Goal: Task Accomplishment & Management: Manage account settings

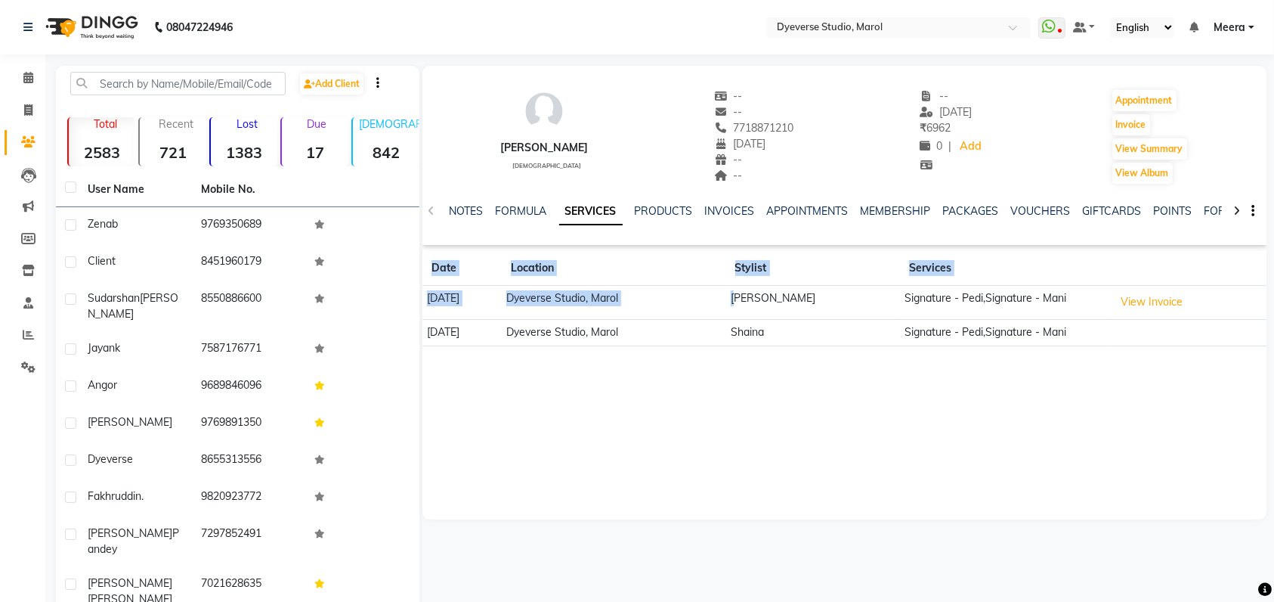
drag, startPoint x: 801, startPoint y: 285, endPoint x: 948, endPoint y: 357, distance: 163.3
click at [929, 359] on div "[PERSON_NAME] [DEMOGRAPHIC_DATA] -- -- 7718871210 [DATE] -- -- -- [DATE] ₹ 6962…" at bounding box center [845, 293] width 844 height 454
drag, startPoint x: 960, startPoint y: 357, endPoint x: 1073, endPoint y: 410, distance: 125.1
click at [1073, 410] on div "[PERSON_NAME] [DEMOGRAPHIC_DATA] -- -- 7718871210 [DATE] -- -- -- [DATE] ₹ 6962…" at bounding box center [845, 293] width 844 height 454
click at [23, 84] on span at bounding box center [28, 78] width 26 height 17
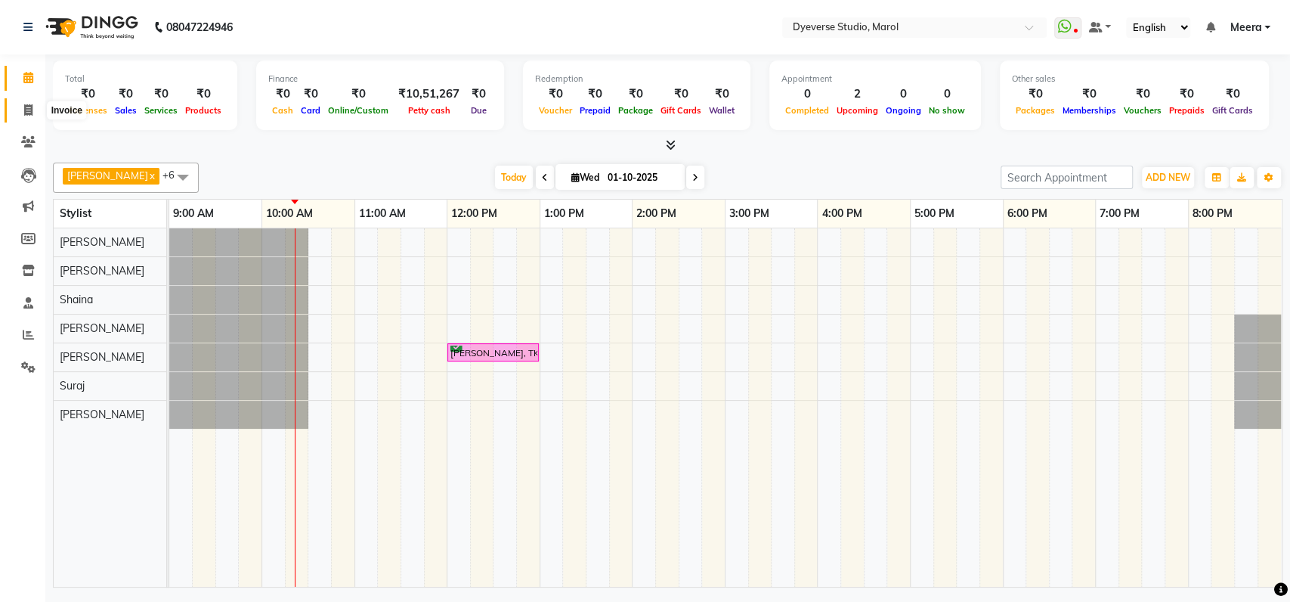
click at [29, 110] on icon at bounding box center [28, 109] width 8 height 11
select select "service"
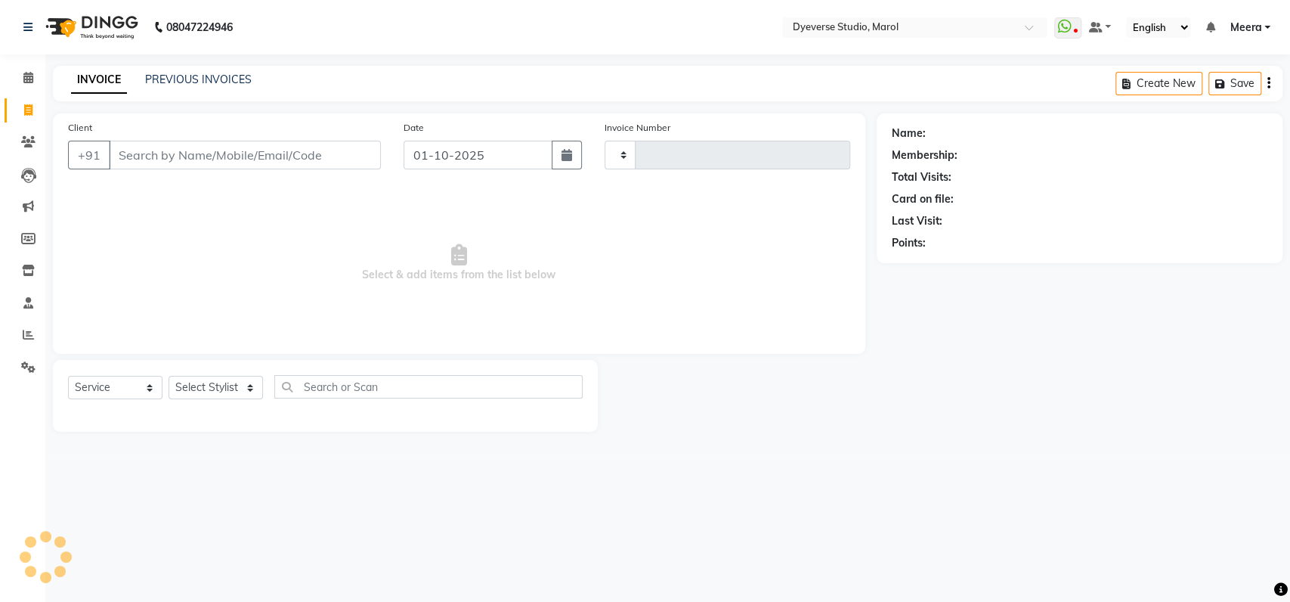
type input "2535"
select select "6368"
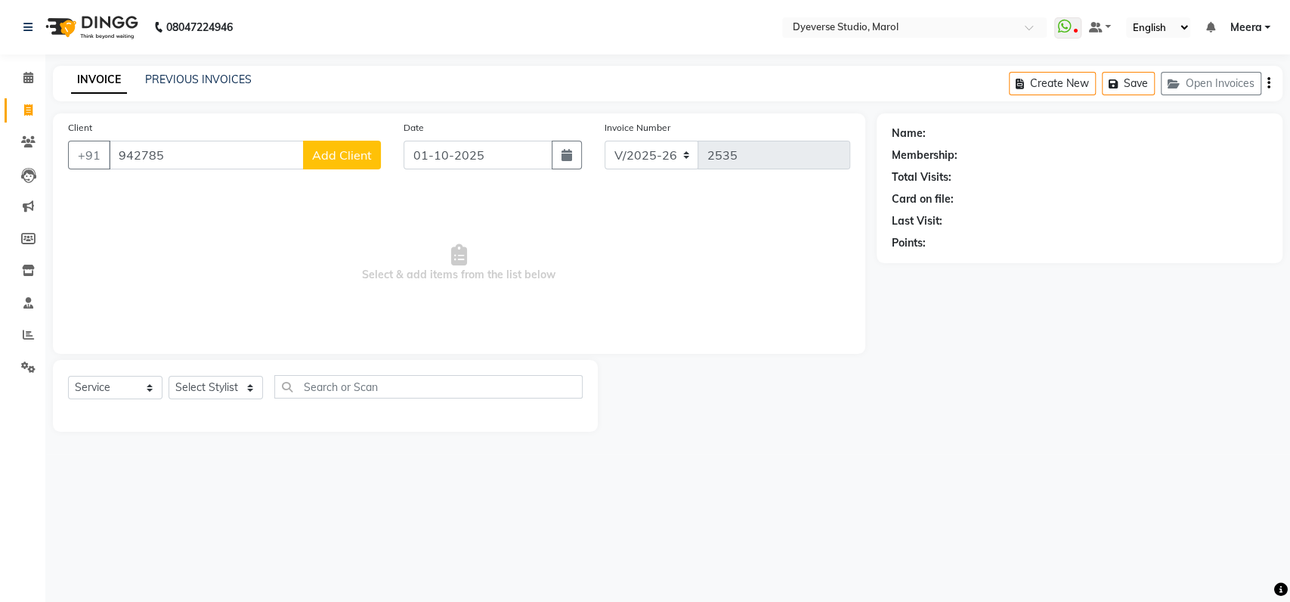
type input "942785"
click at [70, 11] on img at bounding box center [91, 27] width 104 height 42
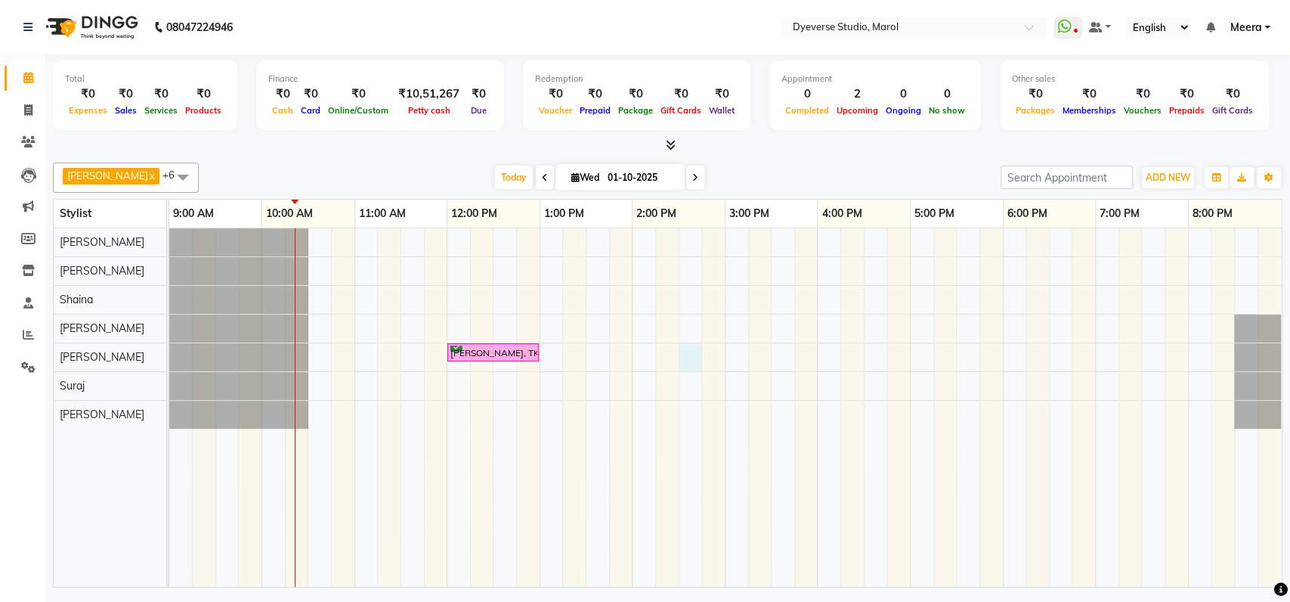
click at [681, 362] on div "[PERSON_NAME], TK02, 12:00 PM-01:00 PM, Women's Hair Cut - Art Director" at bounding box center [725, 407] width 1113 height 358
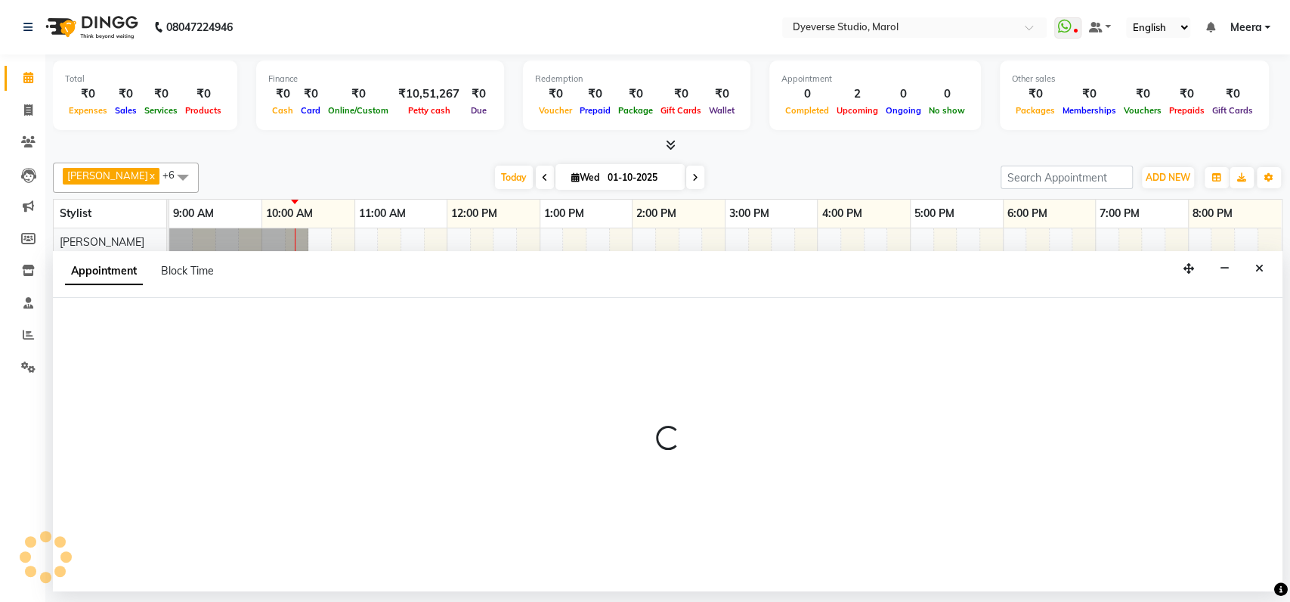
select select "68355"
select select "tentative"
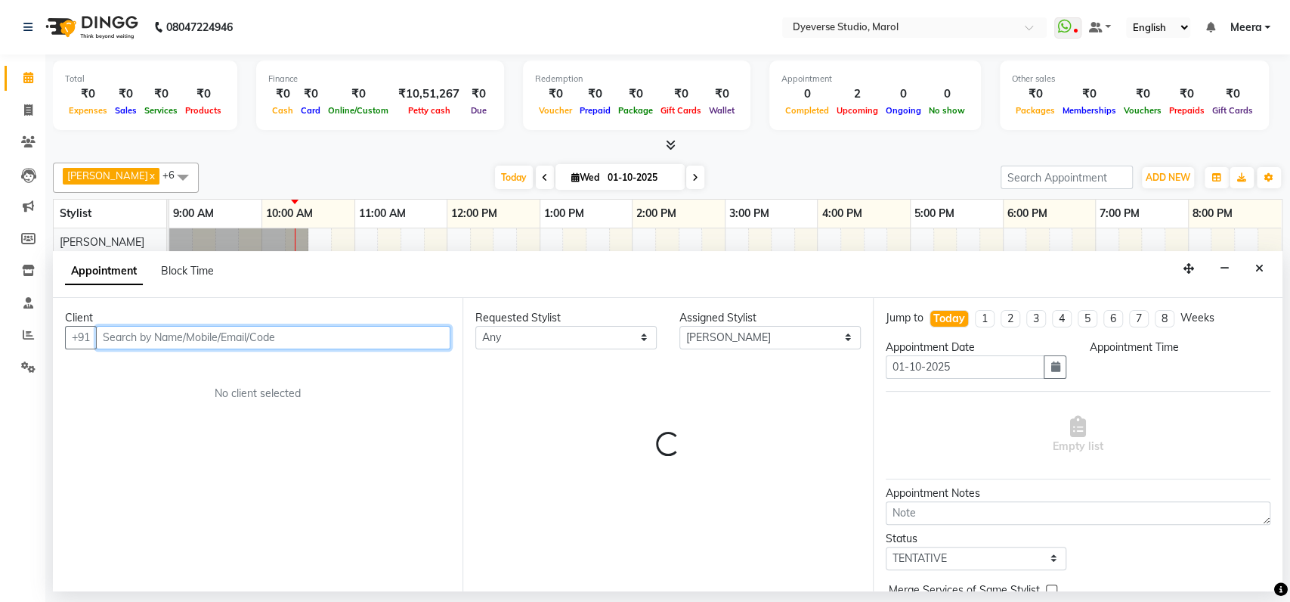
select select "870"
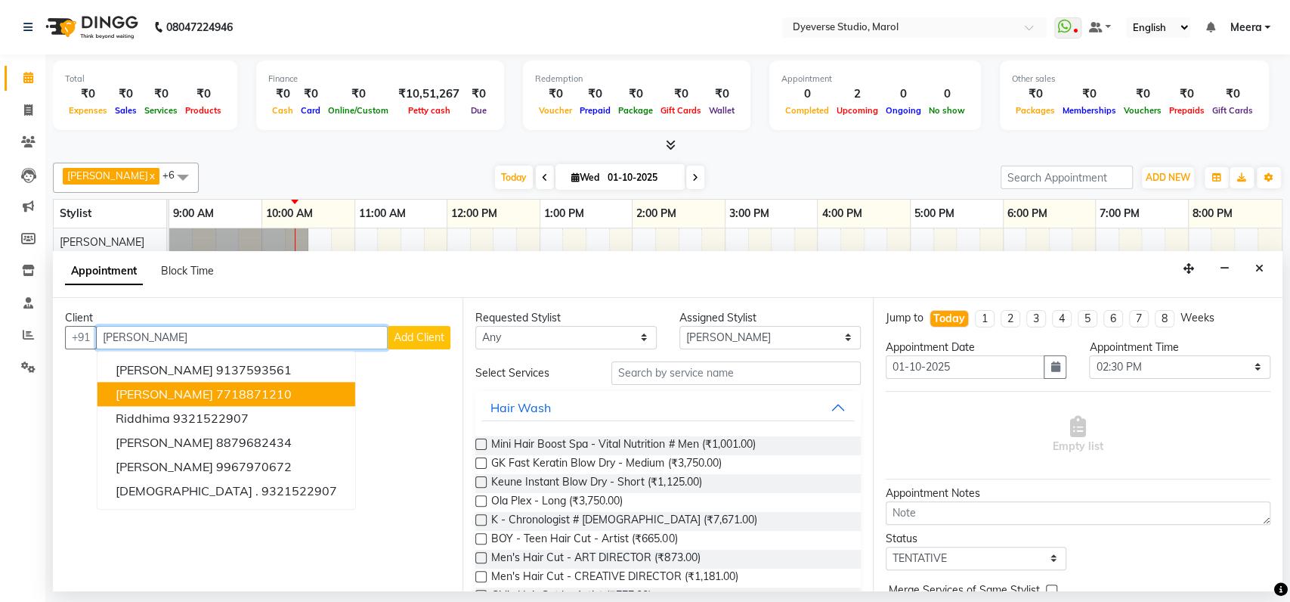
click at [132, 393] on span "[PERSON_NAME]" at bounding box center [165, 393] width 98 height 15
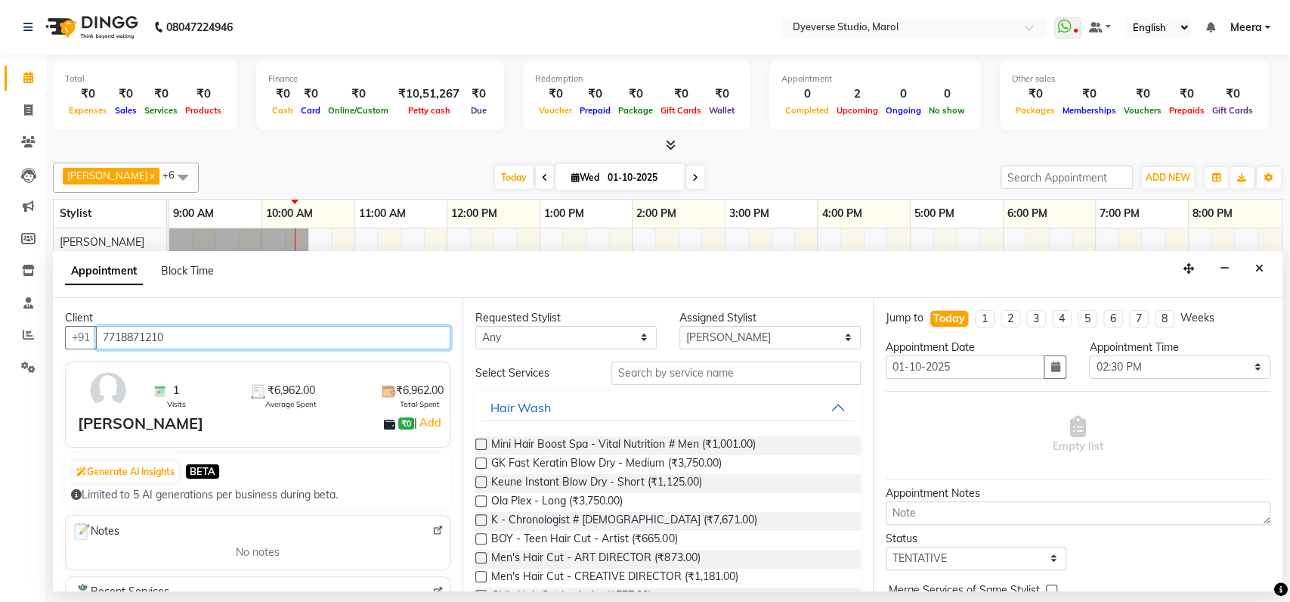
type input "7718871210"
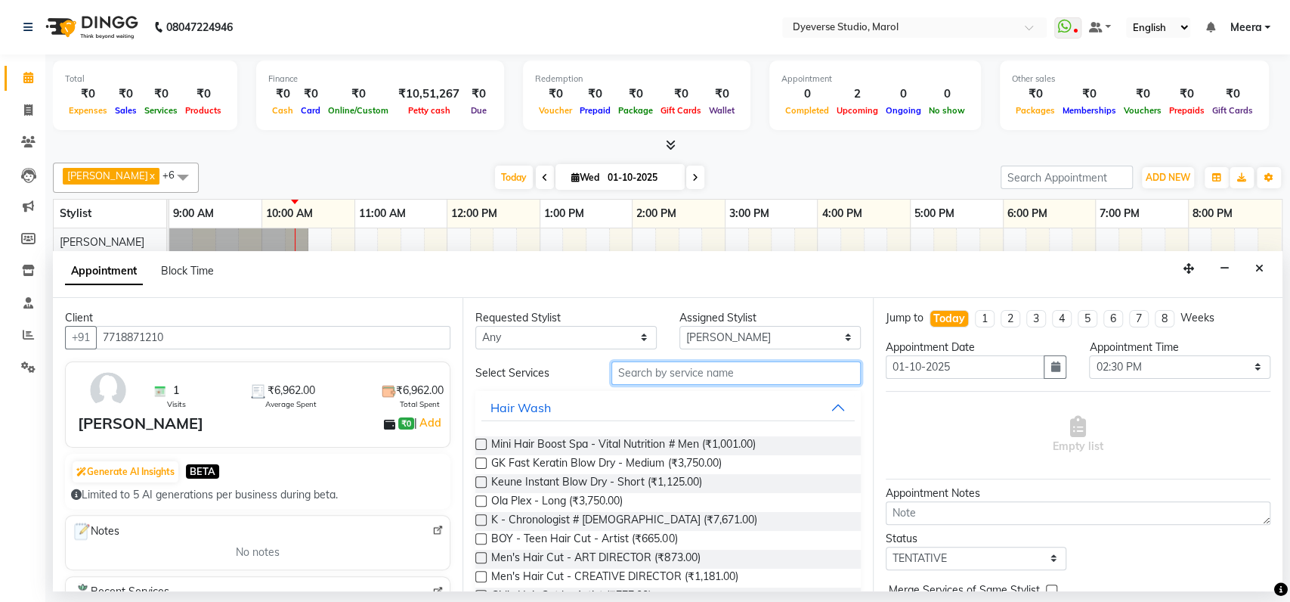
click at [630, 367] on input "text" at bounding box center [736, 372] width 249 height 23
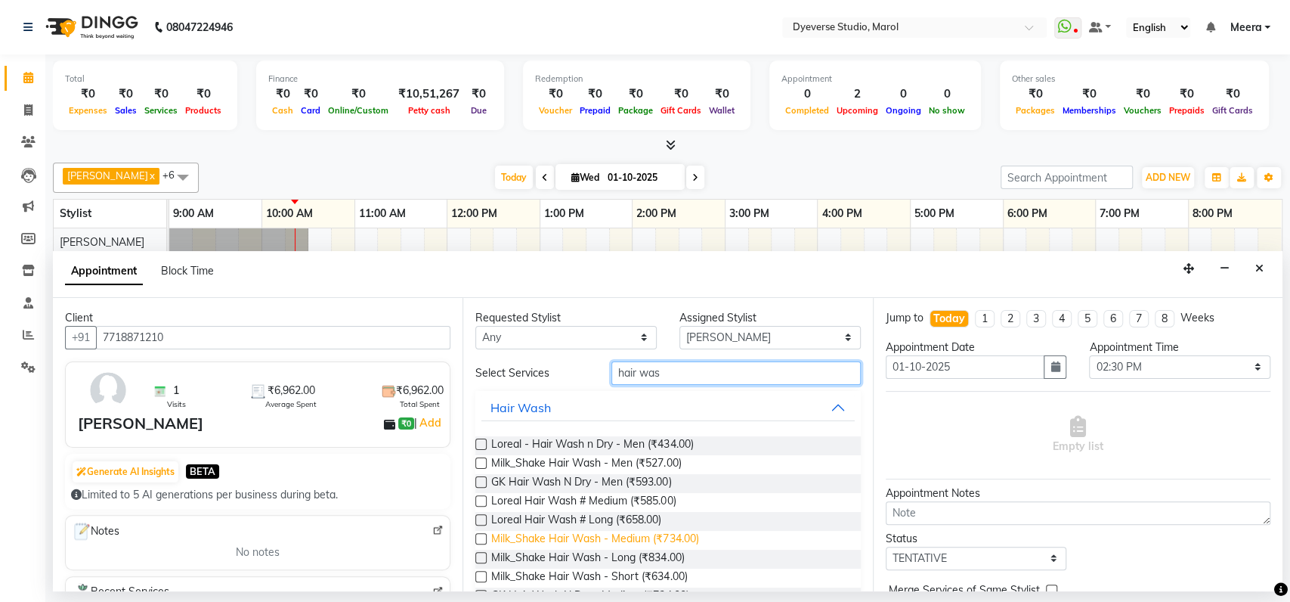
type input "hair was"
click at [562, 534] on span "Milk_Shake Hair Wash - Medium (₹734.00)" at bounding box center [594, 540] width 207 height 19
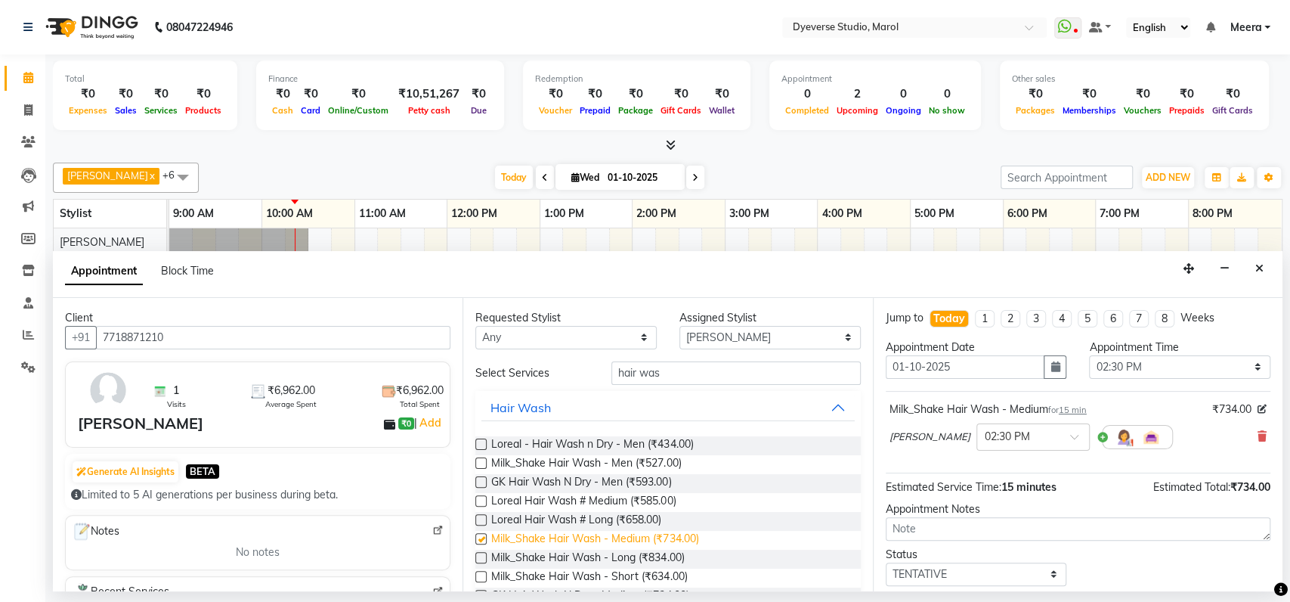
checkbox input "false"
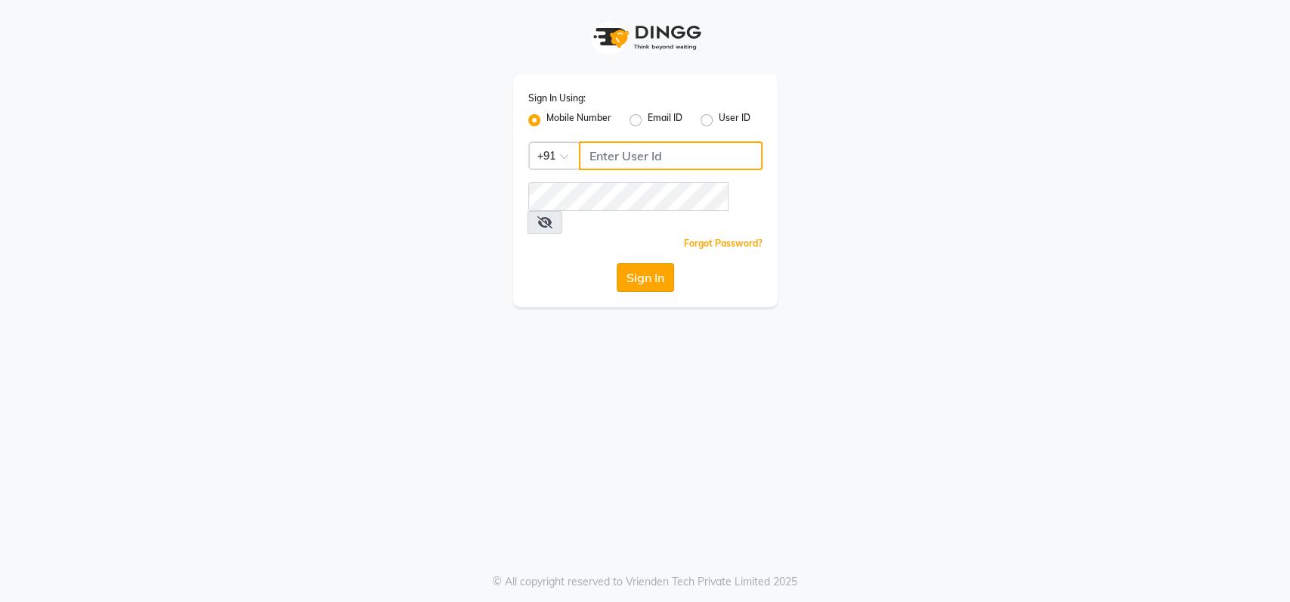
type input "9022420717"
click at [642, 263] on button "Sign In" at bounding box center [645, 277] width 57 height 29
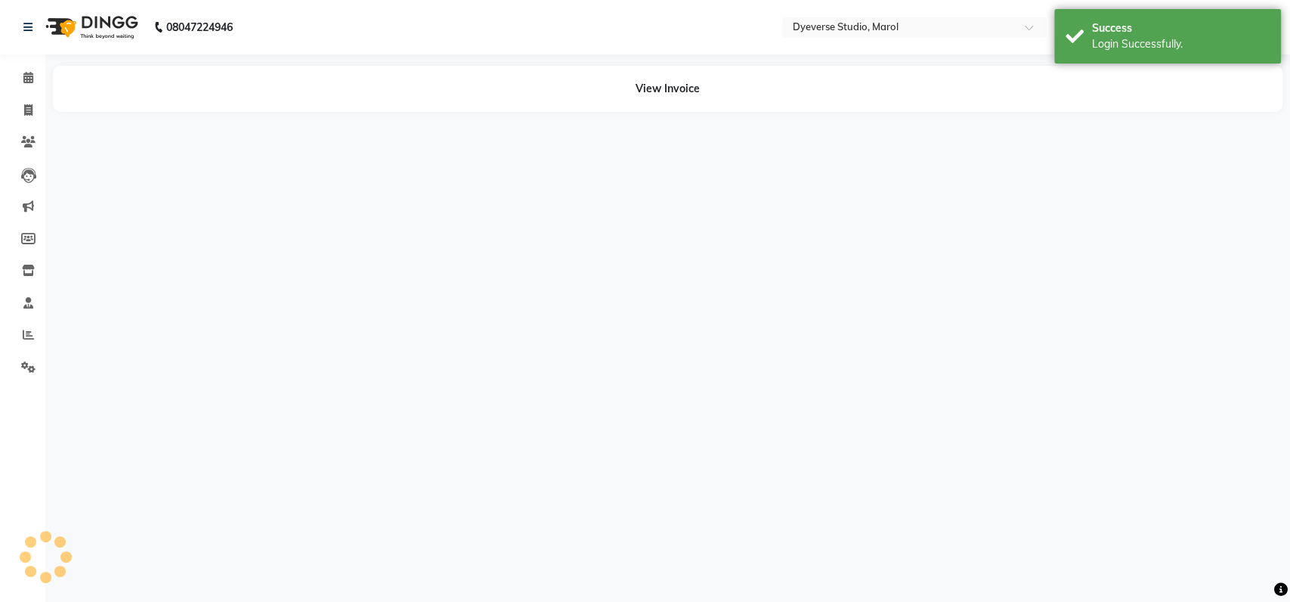
select select "en"
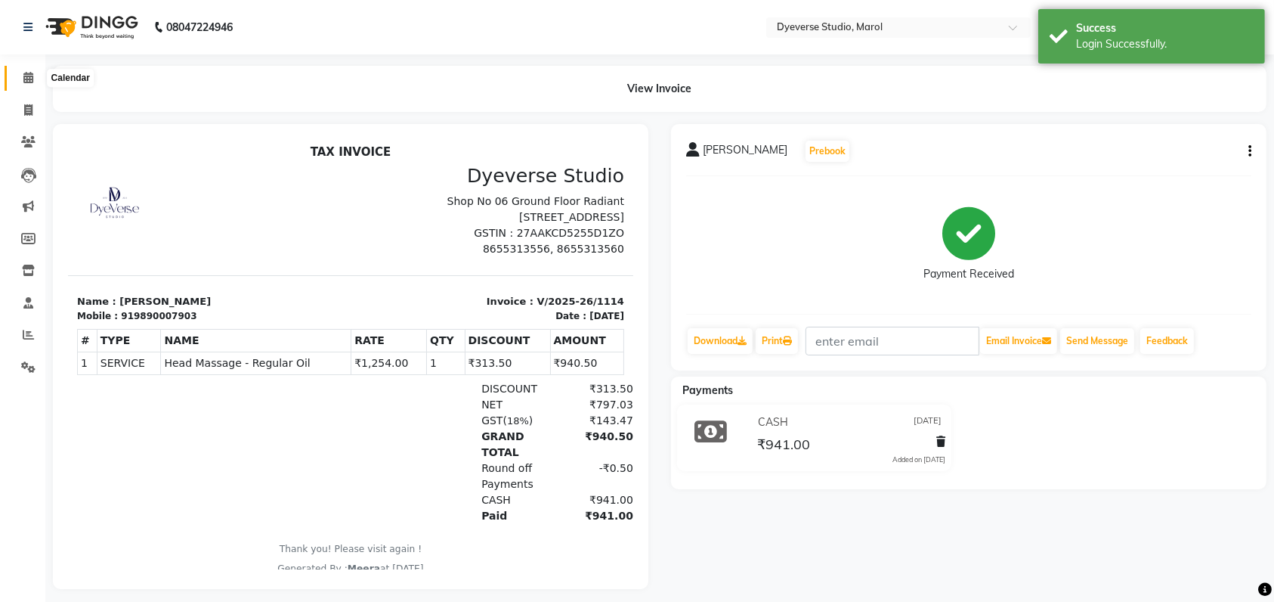
click at [23, 82] on icon at bounding box center [28, 77] width 10 height 11
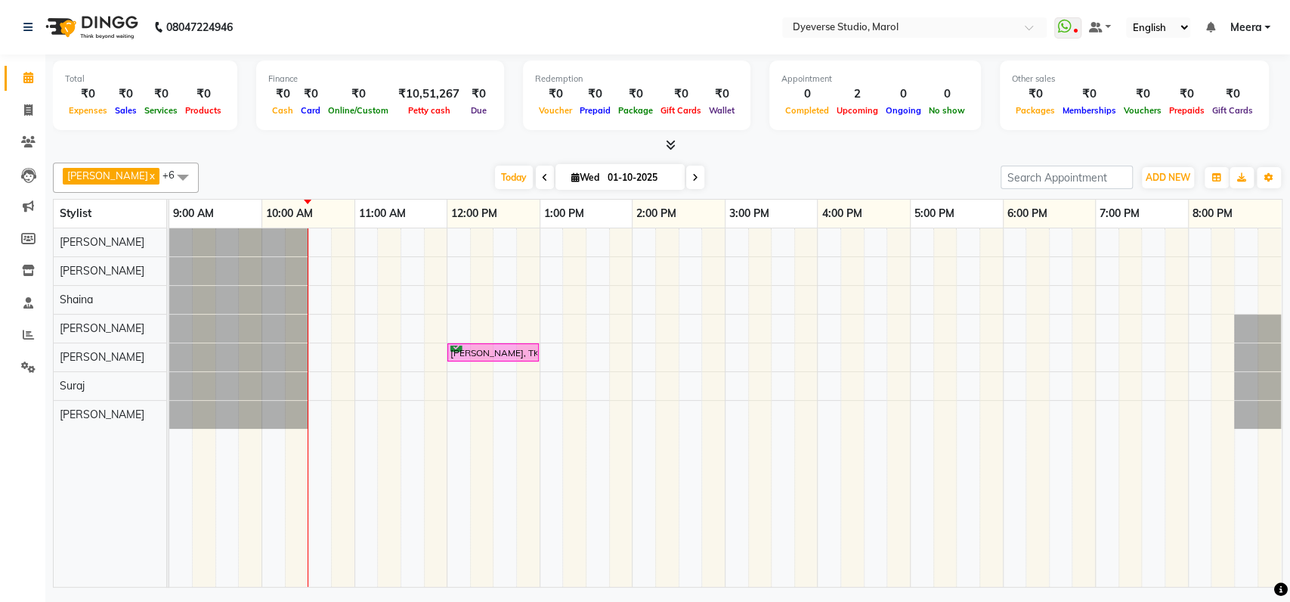
click at [536, 175] on span at bounding box center [545, 177] width 18 height 23
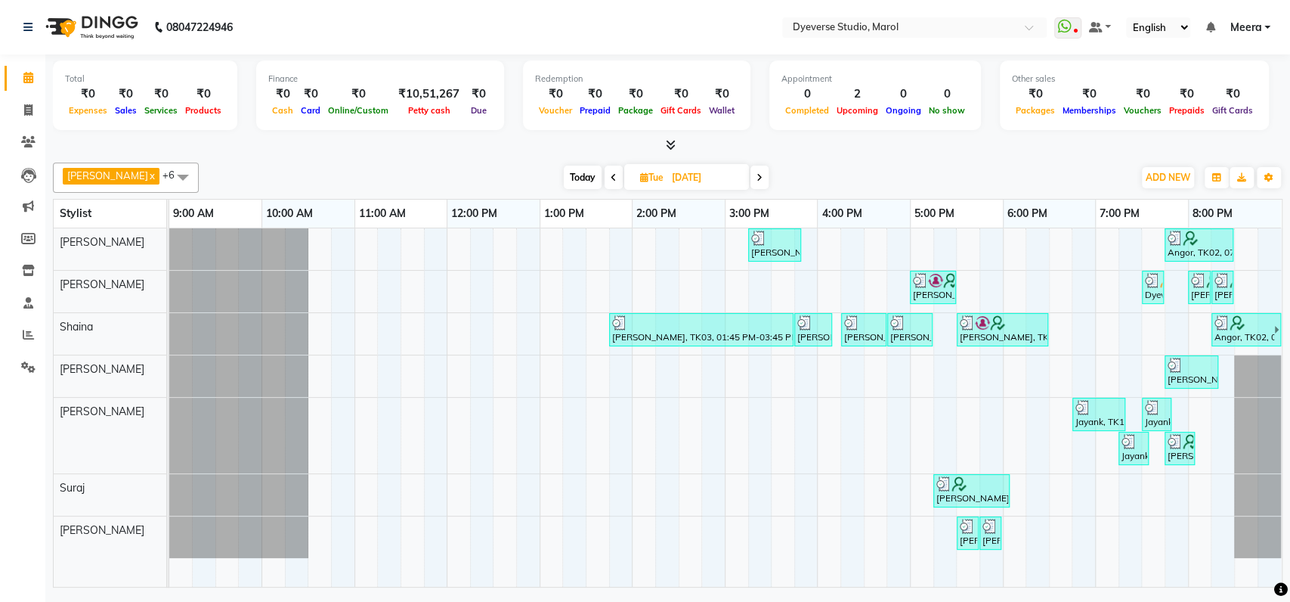
click at [732, 176] on span "Tue 30-09-2025" at bounding box center [686, 177] width 125 height 26
click at [751, 176] on span at bounding box center [760, 177] width 18 height 23
type input "01-10-2025"
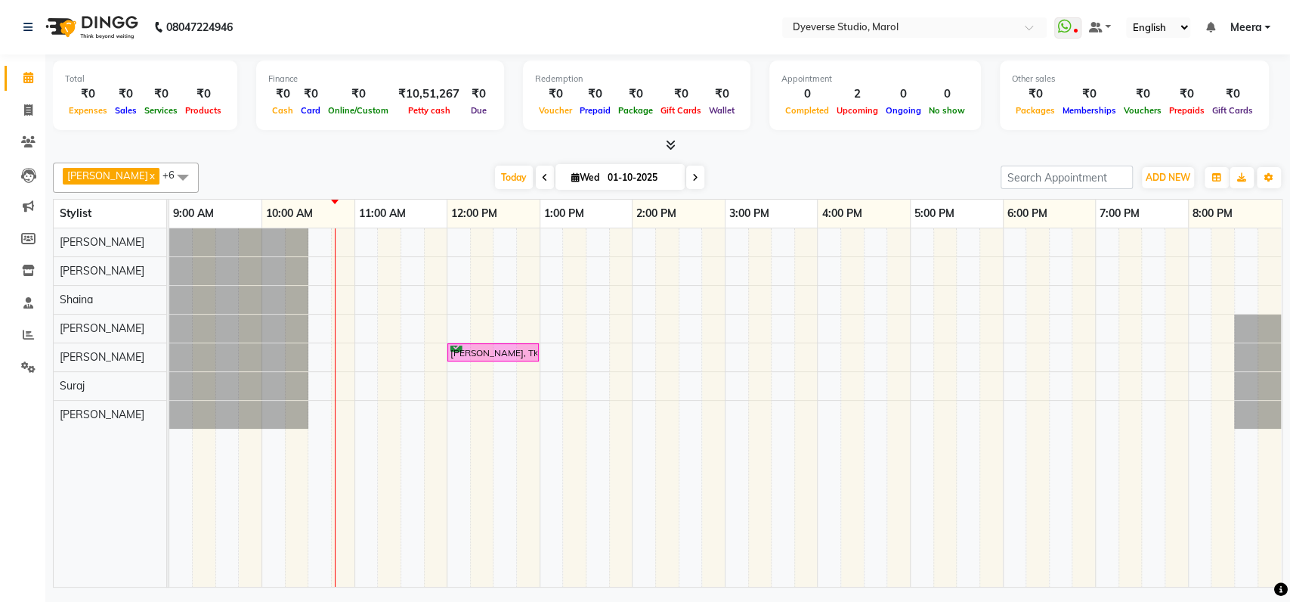
click at [79, 175] on span "[PERSON_NAME]" at bounding box center [107, 175] width 81 height 12
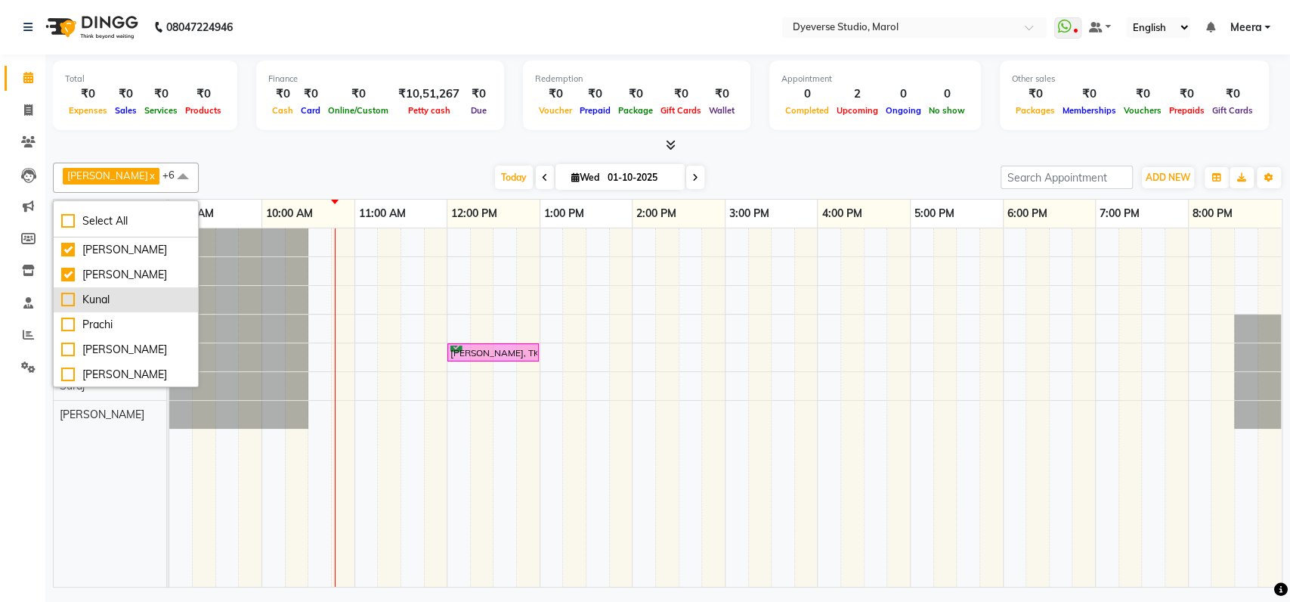
click at [70, 292] on div "Kunal" at bounding box center [125, 300] width 129 height 16
checkbox input "true"
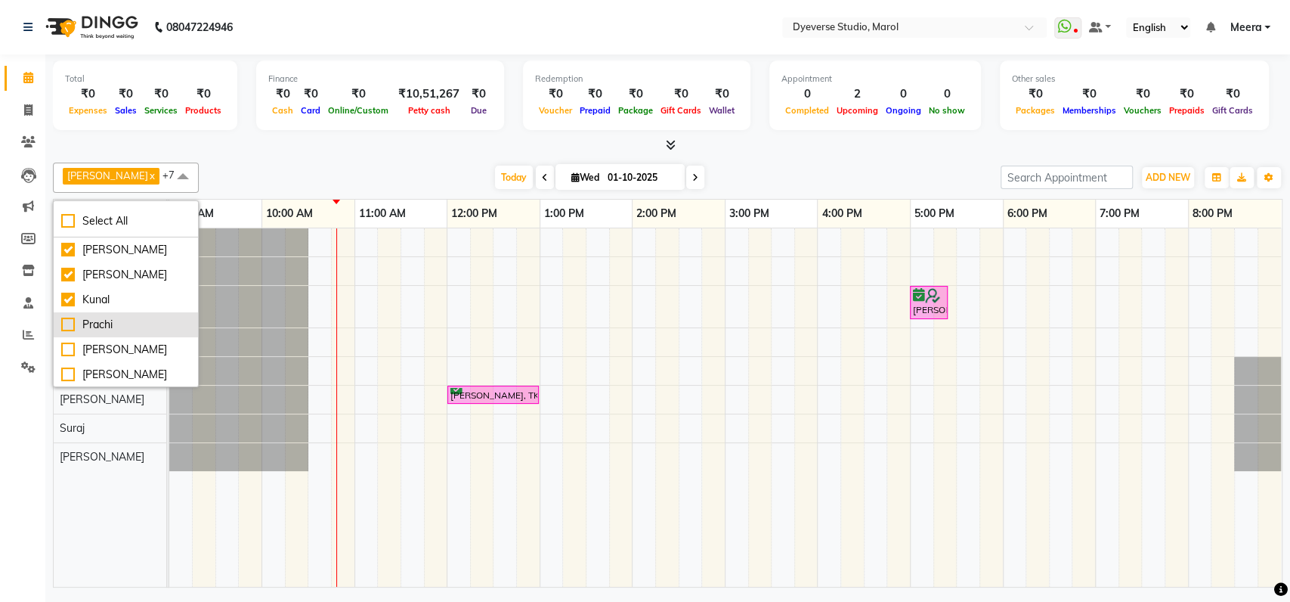
click at [67, 324] on div "Prachi" at bounding box center [125, 325] width 129 height 16
checkbox input "true"
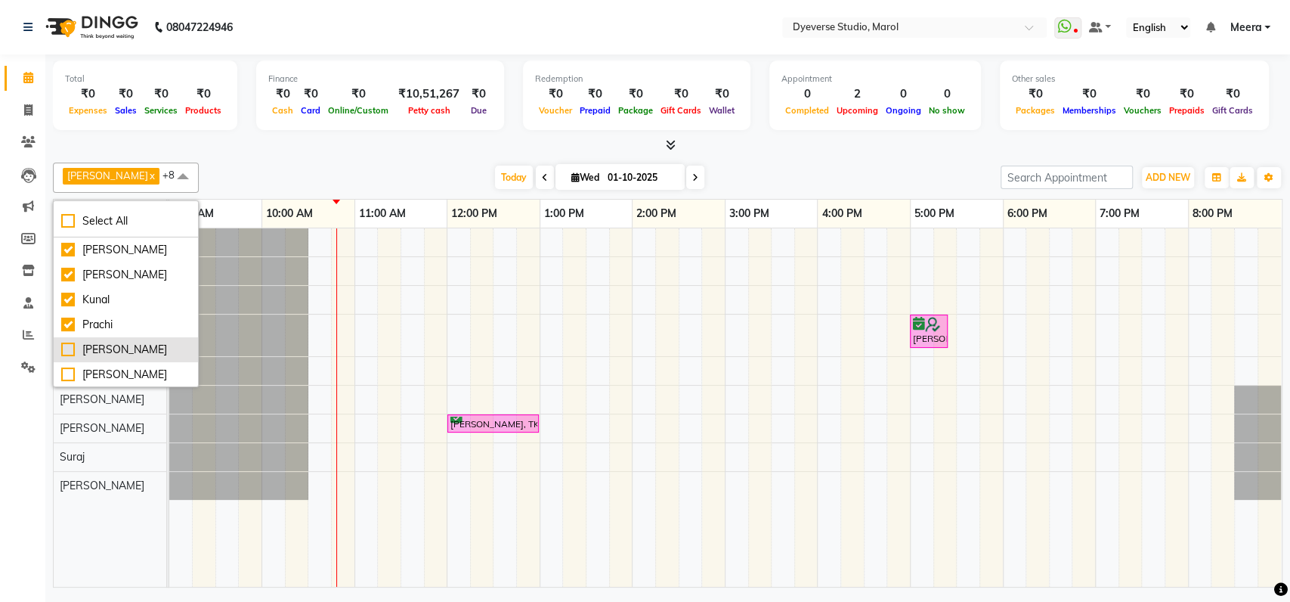
click at [66, 348] on div "[PERSON_NAME]" at bounding box center [125, 350] width 129 height 16
checkbox input "true"
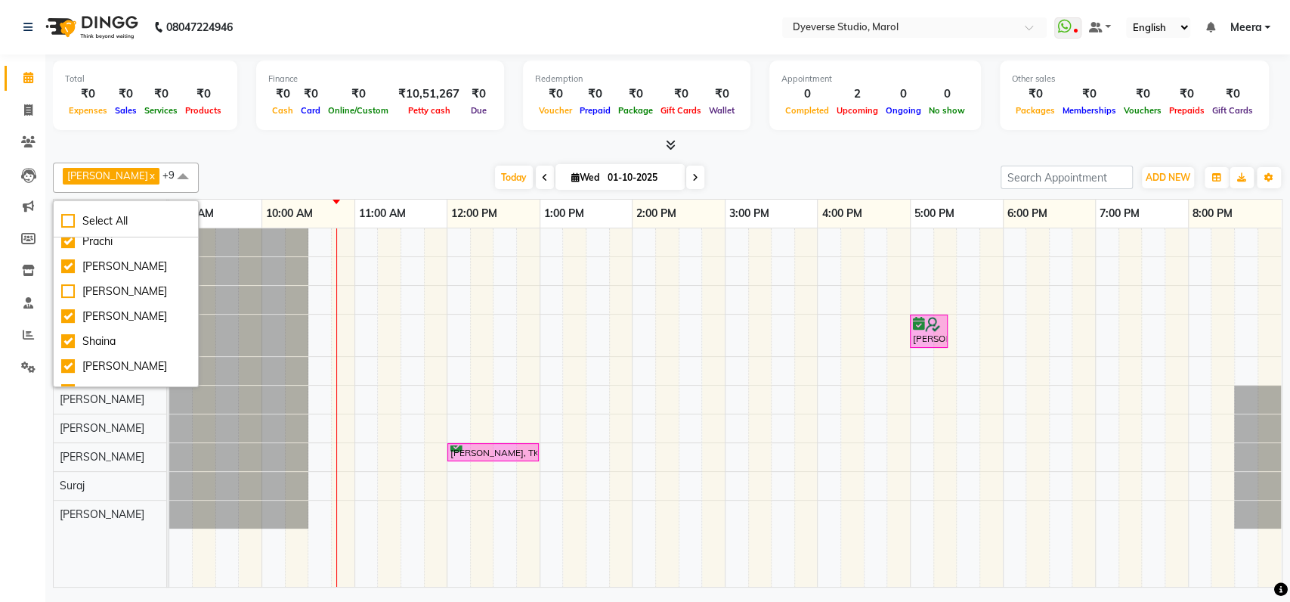
scroll to position [121, 0]
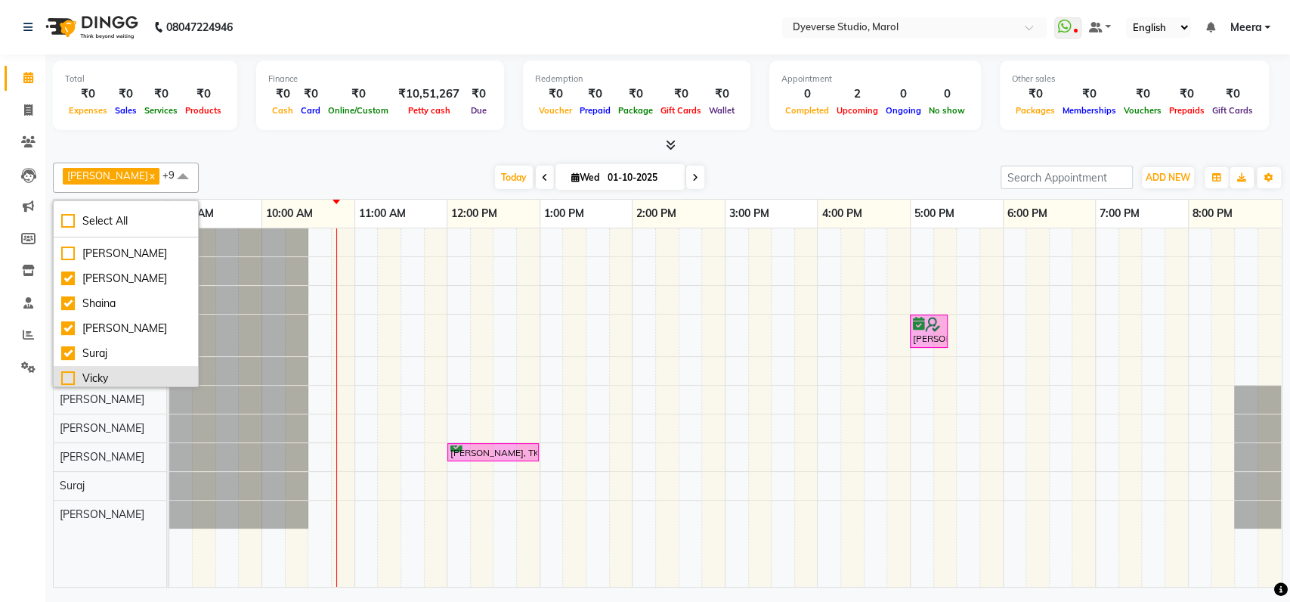
click at [67, 376] on div "Vicky" at bounding box center [125, 378] width 129 height 16
checkbox input "true"
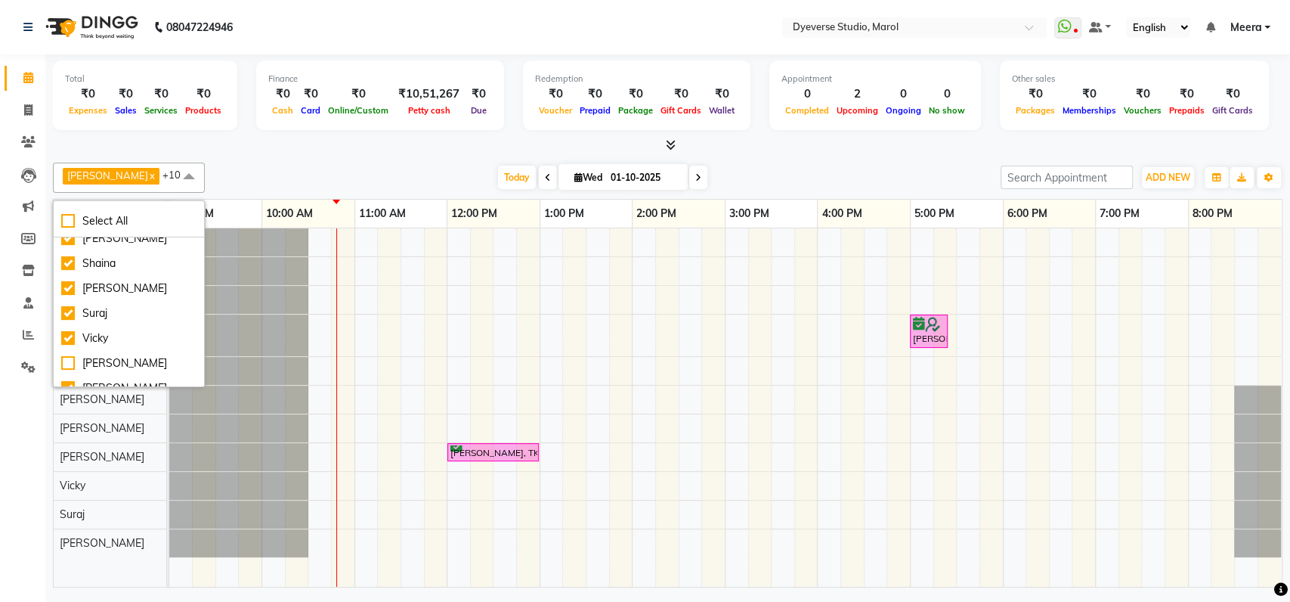
scroll to position [175, 0]
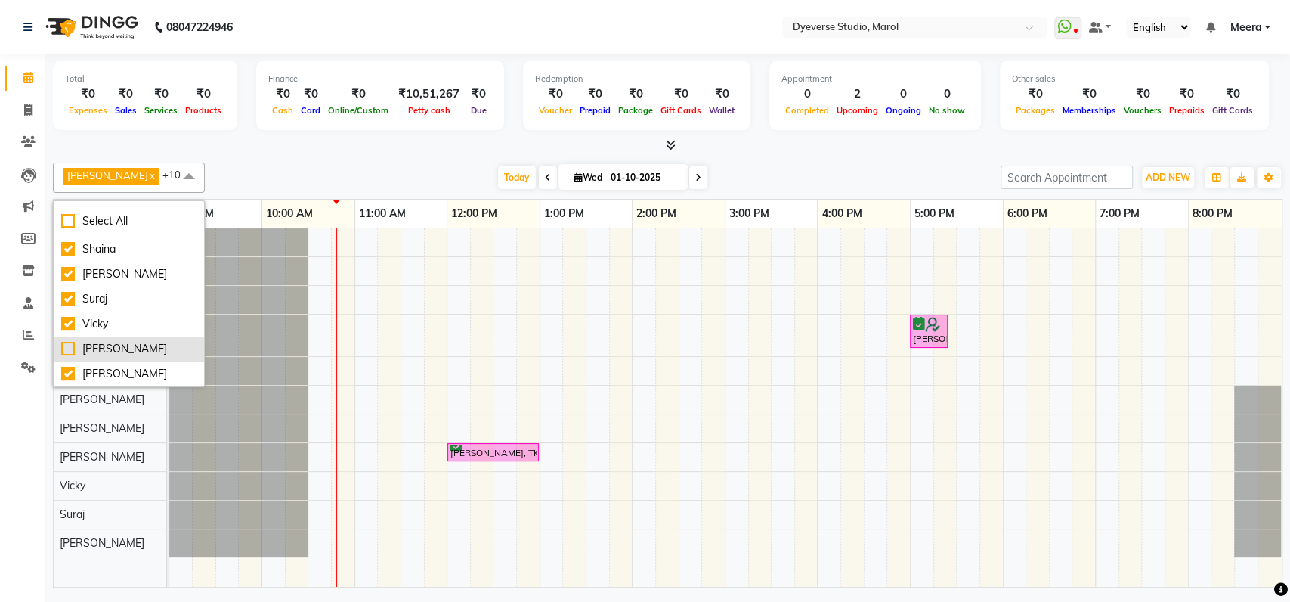
click at [65, 348] on div "[PERSON_NAME]" at bounding box center [128, 349] width 135 height 16
checkbox input "true"
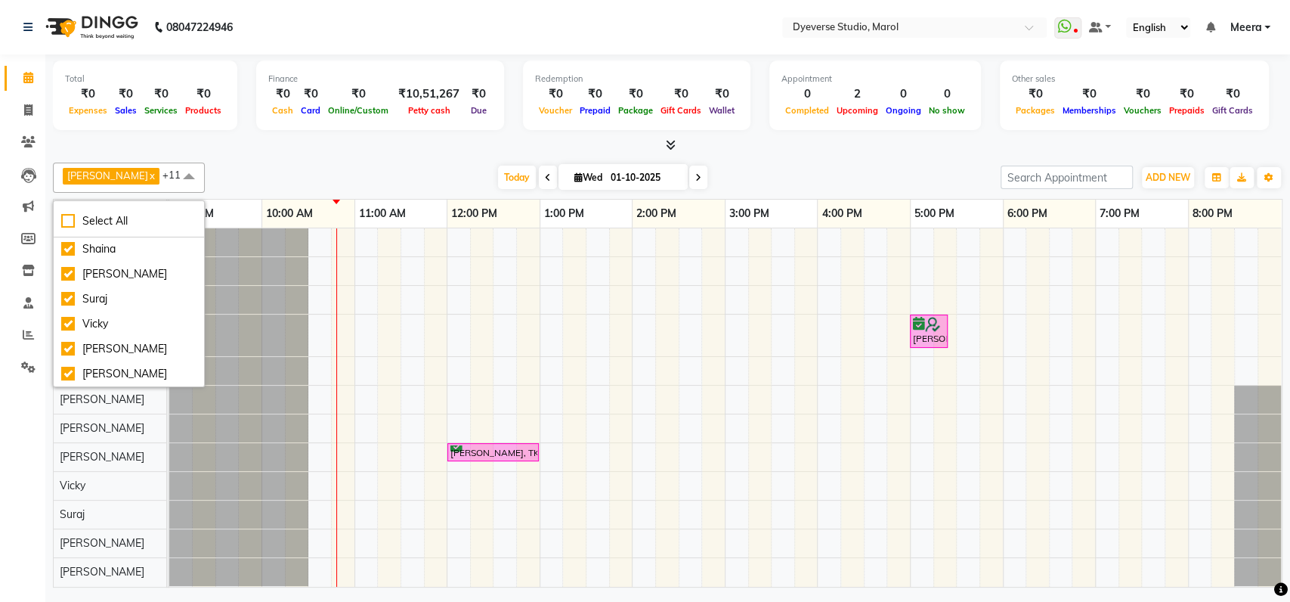
click at [299, 234] on div at bounding box center [238, 242] width 139 height 28
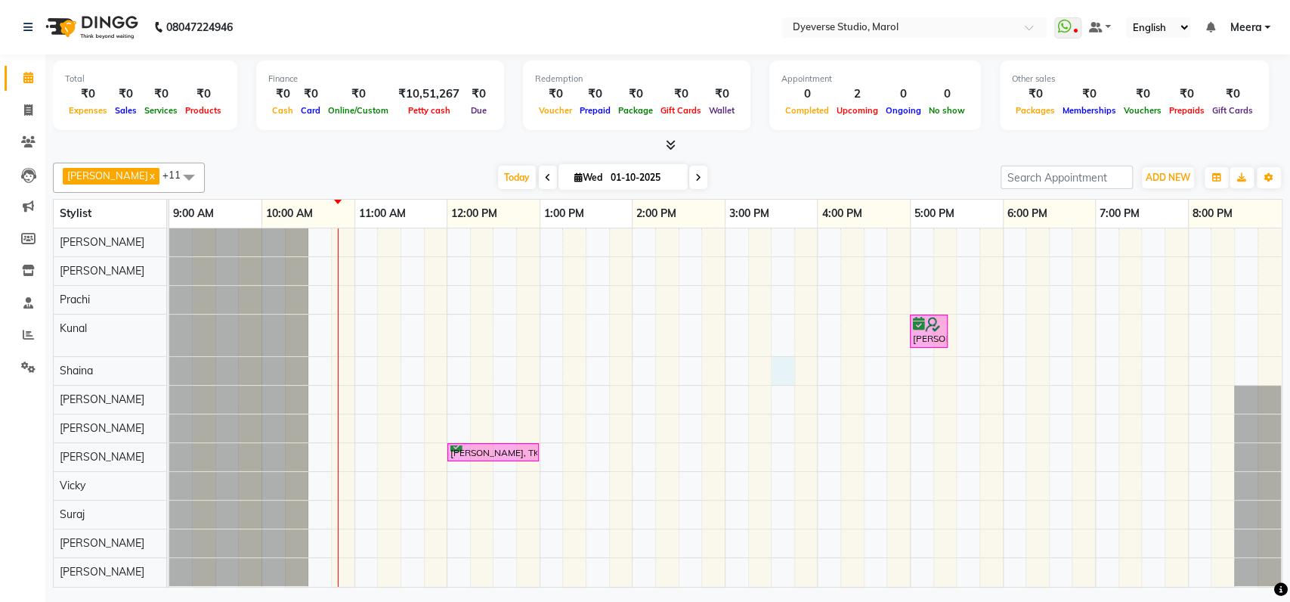
click at [773, 375] on div "Ashna, TK01, 05:00 PM-05:25 PM, Beard Sculpting Ananya Pandey, TK02, 12:00 PM-0…" at bounding box center [725, 407] width 1113 height 358
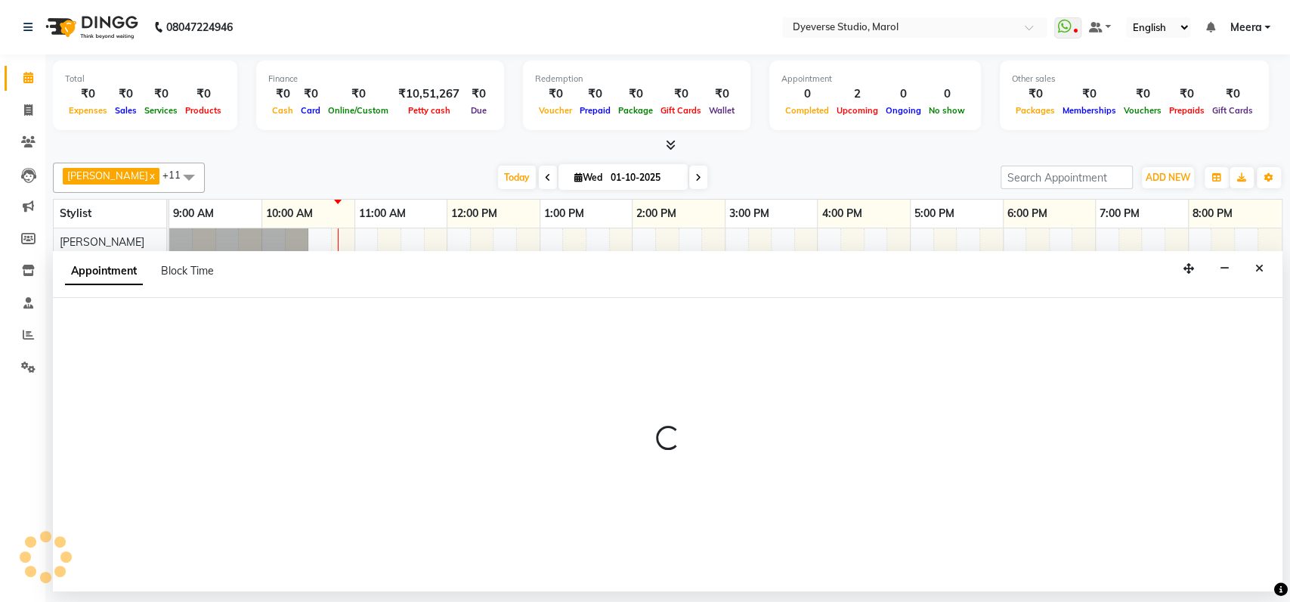
select select "48845"
select select "tentative"
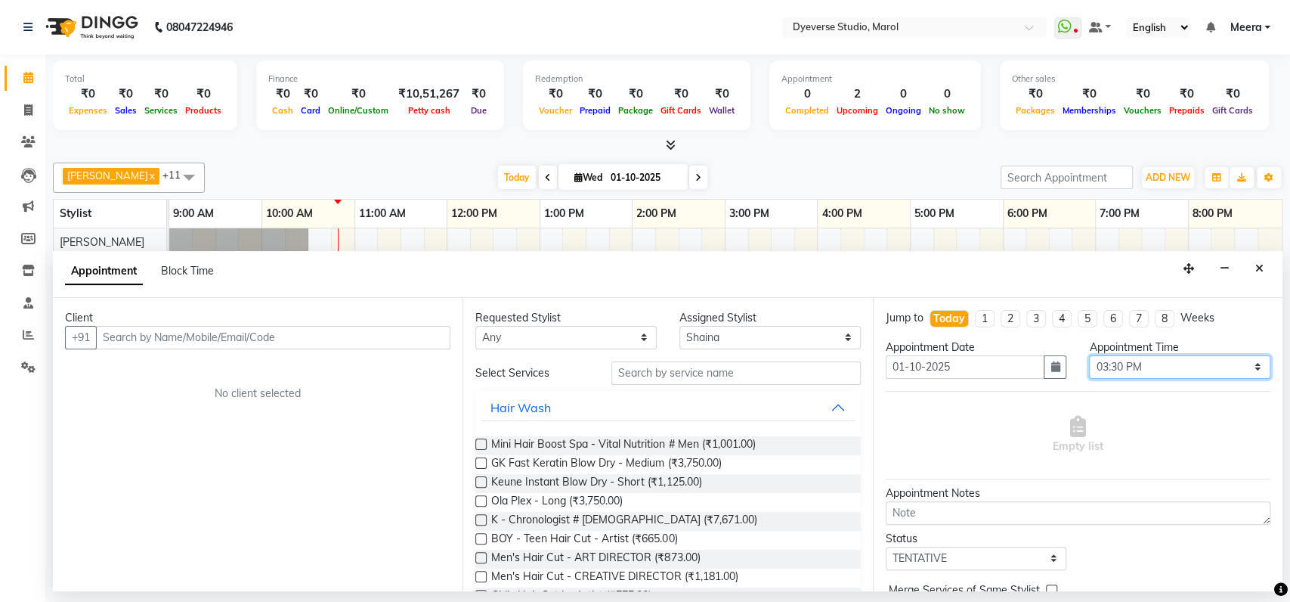
click at [1099, 365] on select "Select 10:00 AM 10:15 AM 10:30 AM 10:45 AM 11:00 AM 11:15 AM 11:30 AM 11:45 AM …" at bounding box center [1179, 366] width 181 height 23
select select "960"
click at [1089, 355] on select "Select 10:00 AM 10:15 AM 10:30 AM 10:45 AM 11:00 AM 11:15 AM 11:30 AM 11:45 AM …" at bounding box center [1179, 366] width 181 height 23
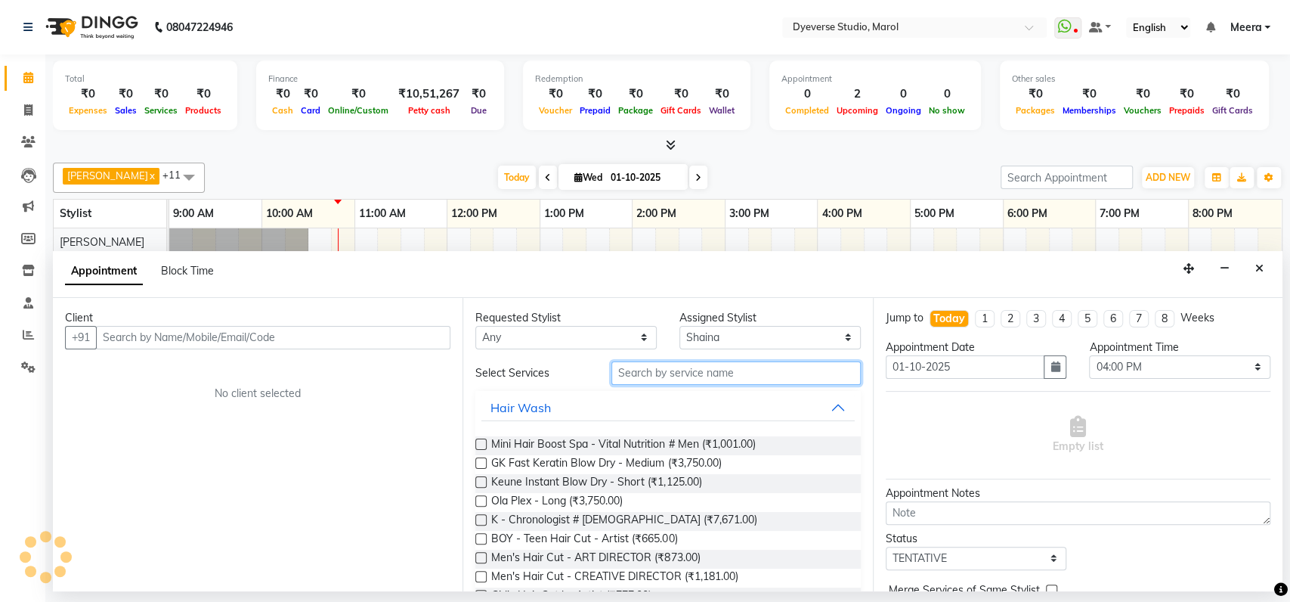
click at [652, 371] on input "text" at bounding box center [736, 372] width 249 height 23
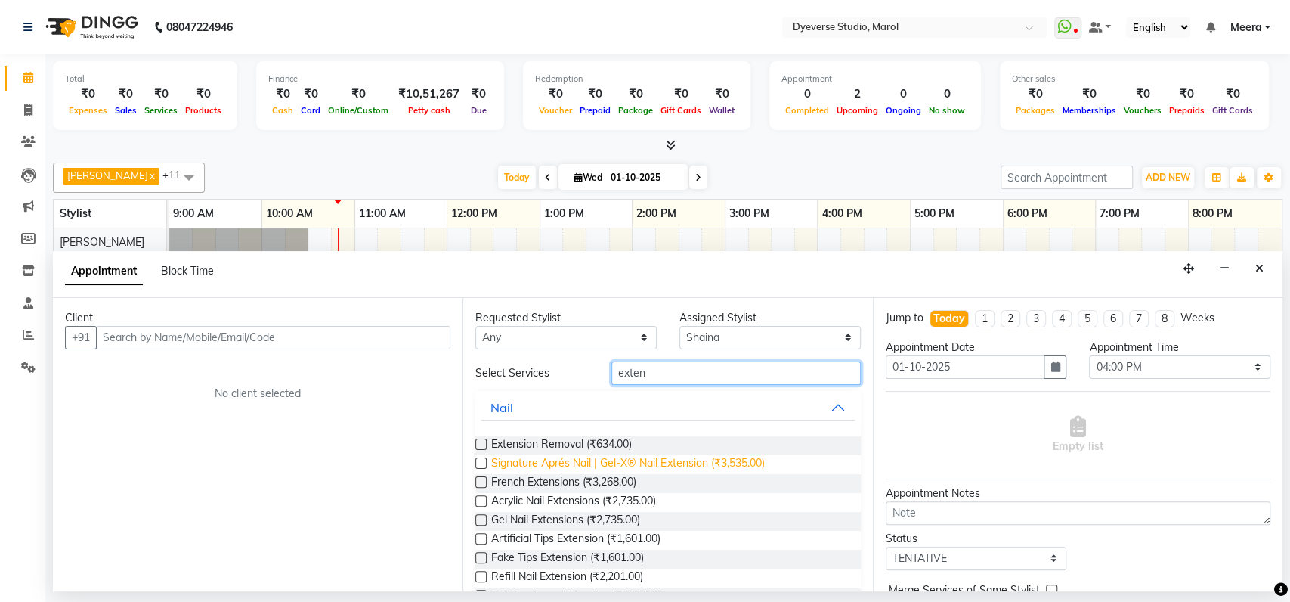
type input "exten"
click at [534, 458] on span "Signature Aprés Nail | Gel-X® Nail Extension (₹3,535.00)" at bounding box center [627, 464] width 273 height 19
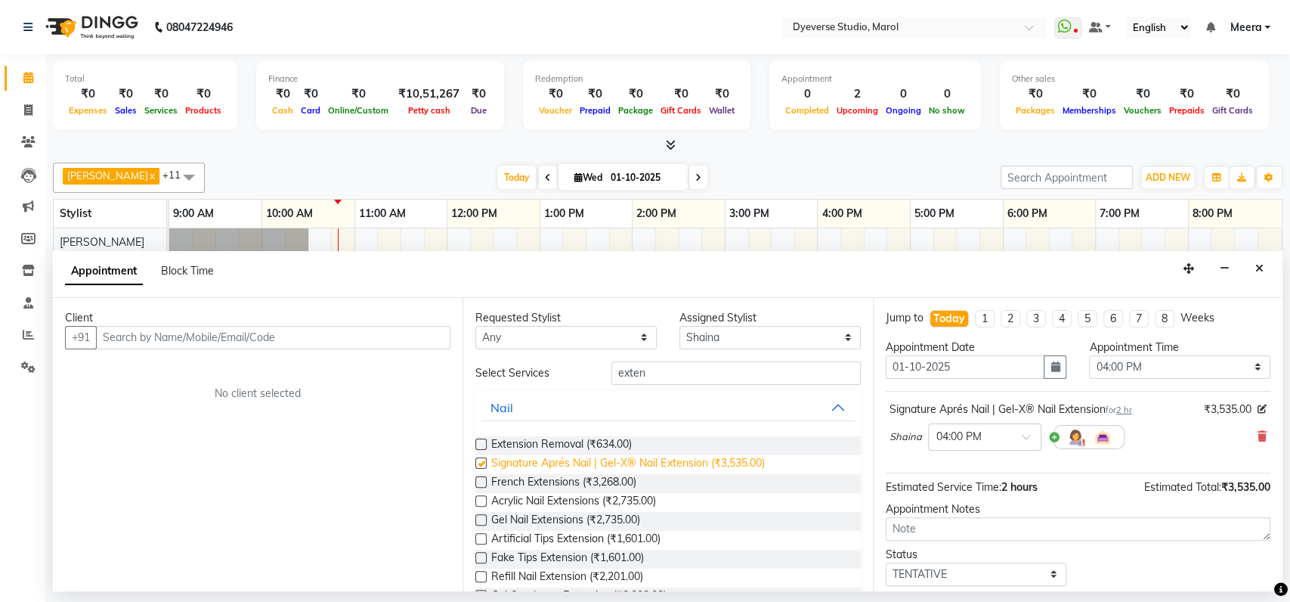
checkbox input "false"
click at [659, 370] on input "exten" at bounding box center [736, 372] width 249 height 23
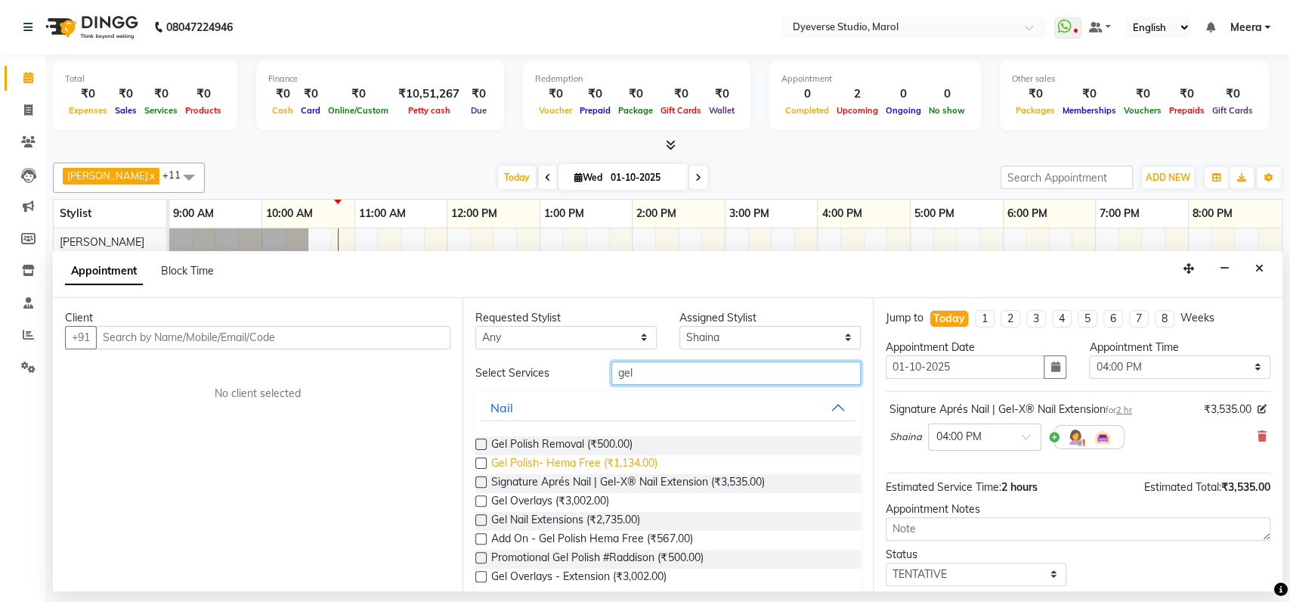
type input "gel"
click at [559, 457] on span "Gel Polish- Hema Free (₹1,134.00)" at bounding box center [574, 464] width 166 height 19
checkbox input "false"
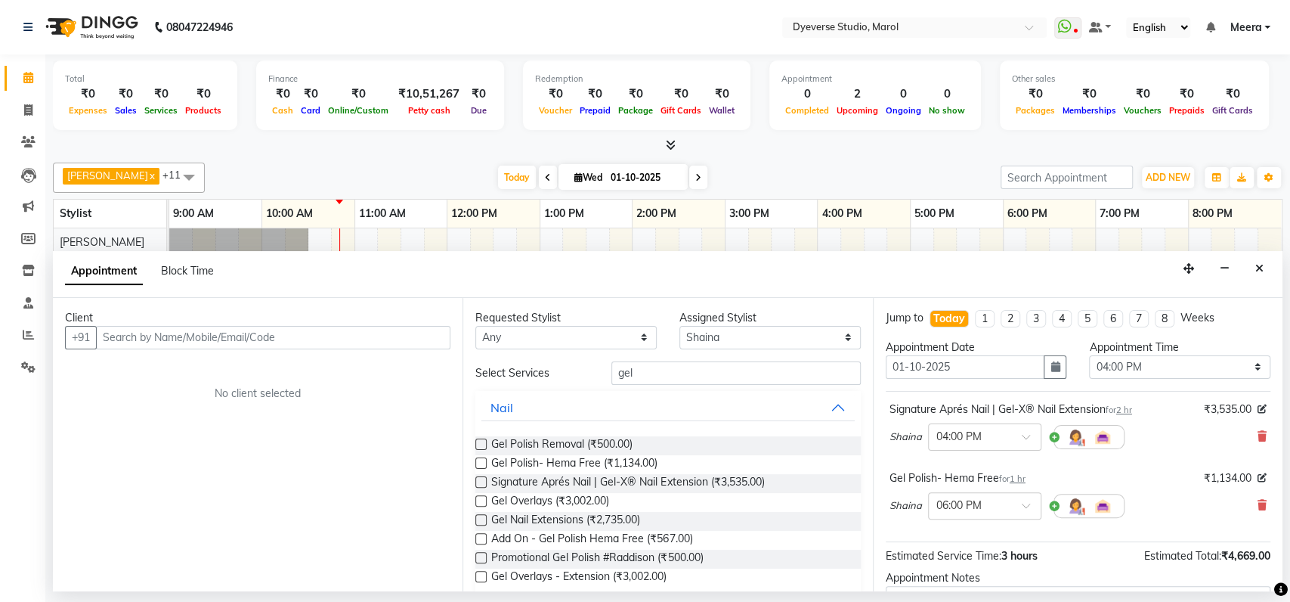
click at [906, 499] on span "Shaina" at bounding box center [906, 505] width 33 height 15
click at [634, 371] on input "gel" at bounding box center [736, 372] width 249 height 23
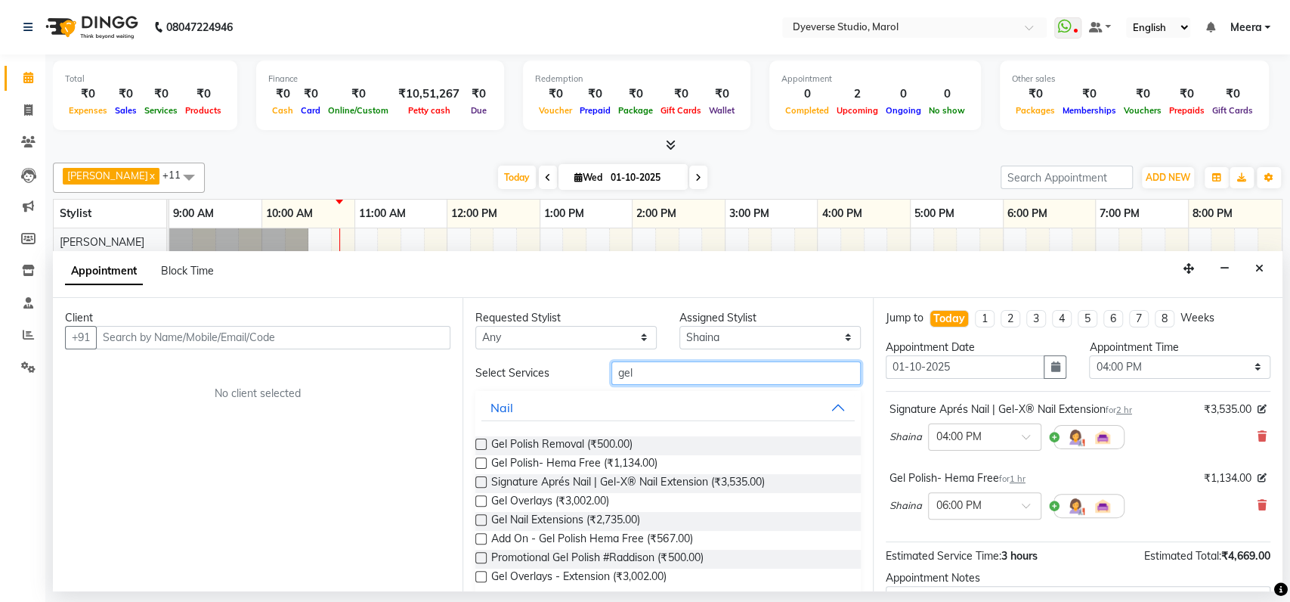
click at [634, 371] on input "gel" at bounding box center [736, 372] width 249 height 23
type input "hair cut"
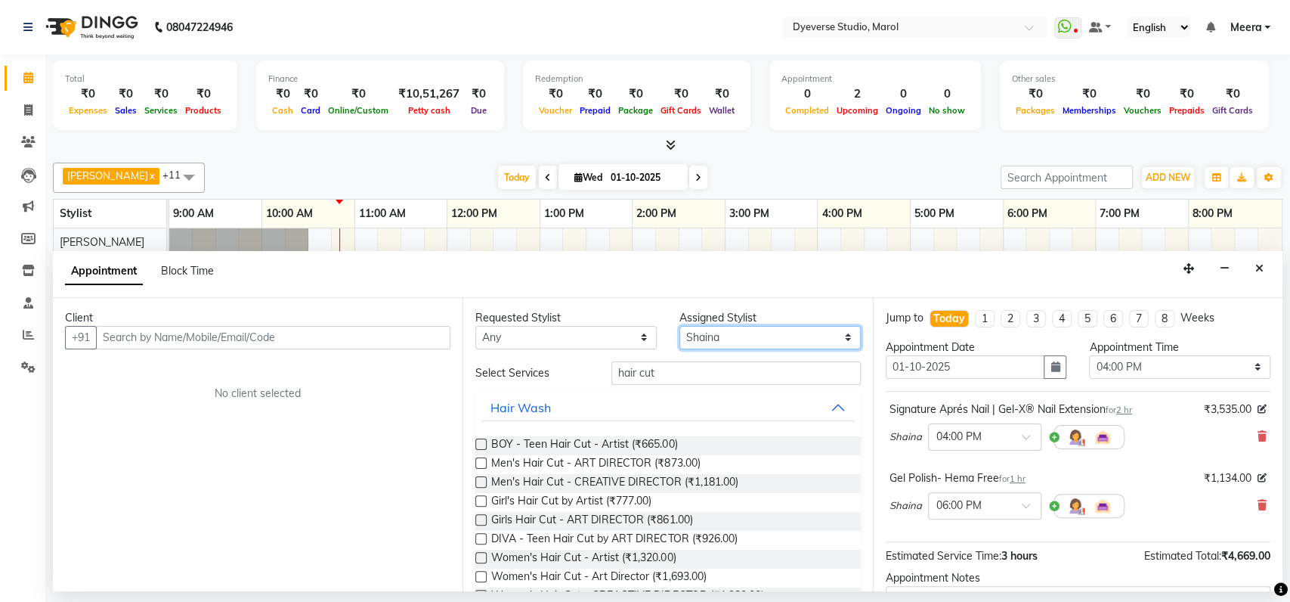
click at [735, 334] on select "Select Ankita Anmol Kunal Prachi Ruchika Ruth Sahabaz Shaina Simran Suraj Vicky…" at bounding box center [770, 337] width 181 height 23
select select "48560"
click at [680, 326] on select "Select Ankita Anmol Kunal Prachi Ruchika Ruth Sahabaz Shaina Simran Suraj Vicky…" at bounding box center [770, 337] width 181 height 23
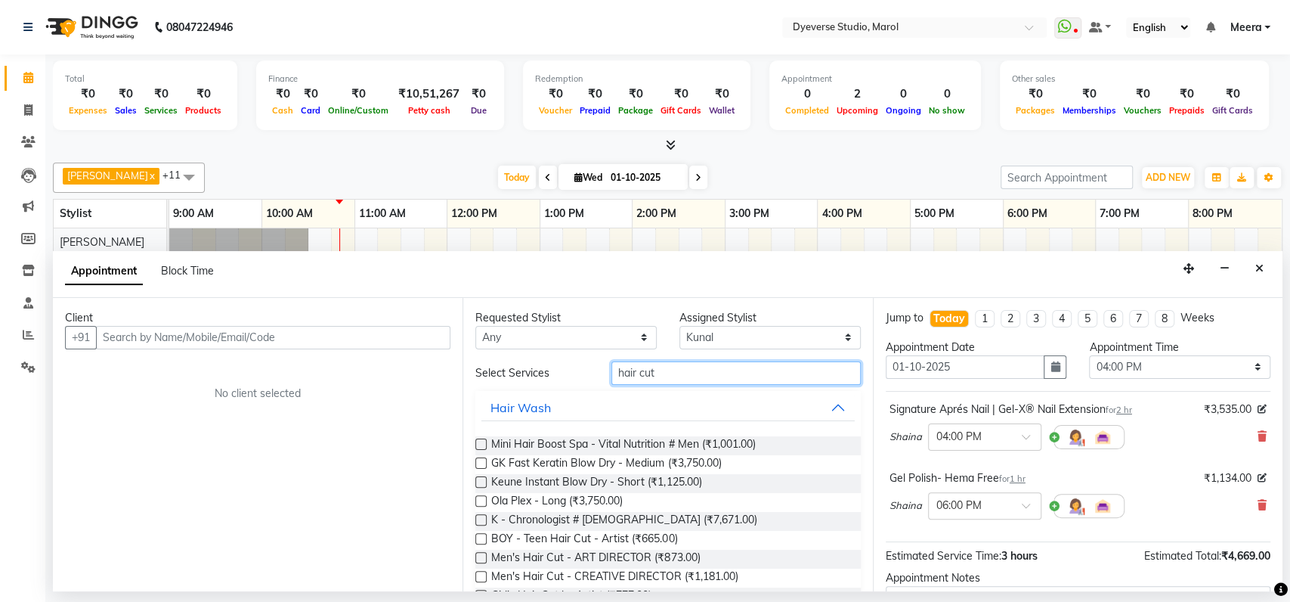
click at [670, 372] on input "hair cut" at bounding box center [736, 372] width 249 height 23
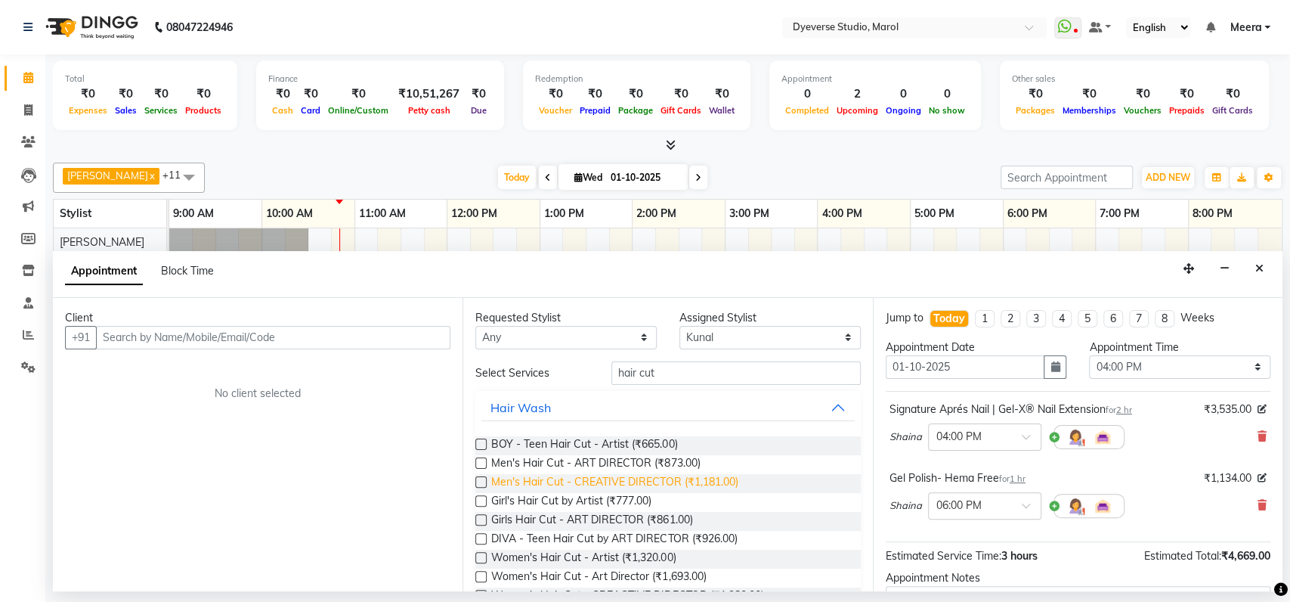
click at [600, 482] on span "Men's Hair Cut - CREATIVE DIRECTOR (₹1,181.00)" at bounding box center [614, 483] width 246 height 19
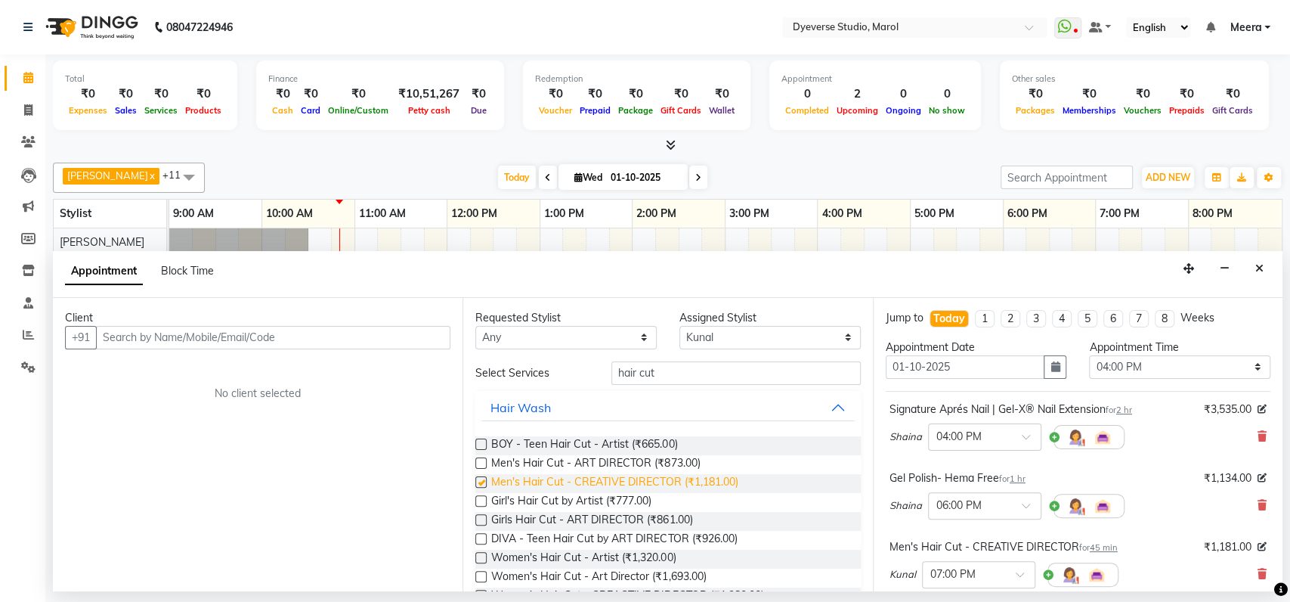
checkbox input "false"
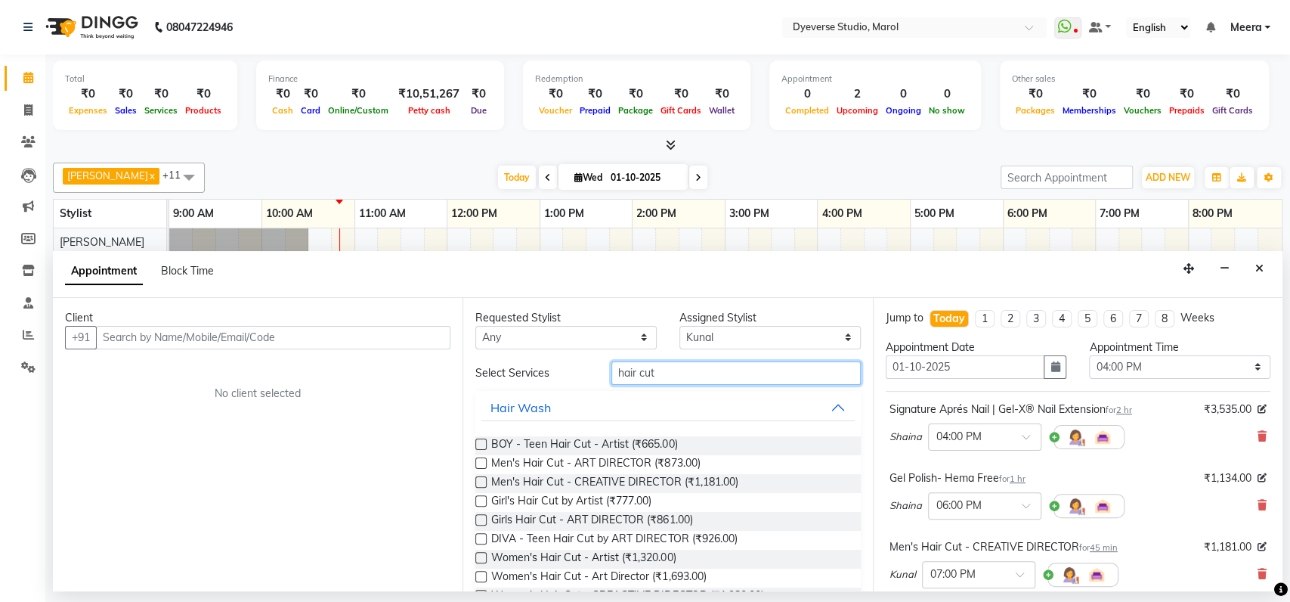
click at [697, 370] on input "hair cut" at bounding box center [736, 372] width 249 height 23
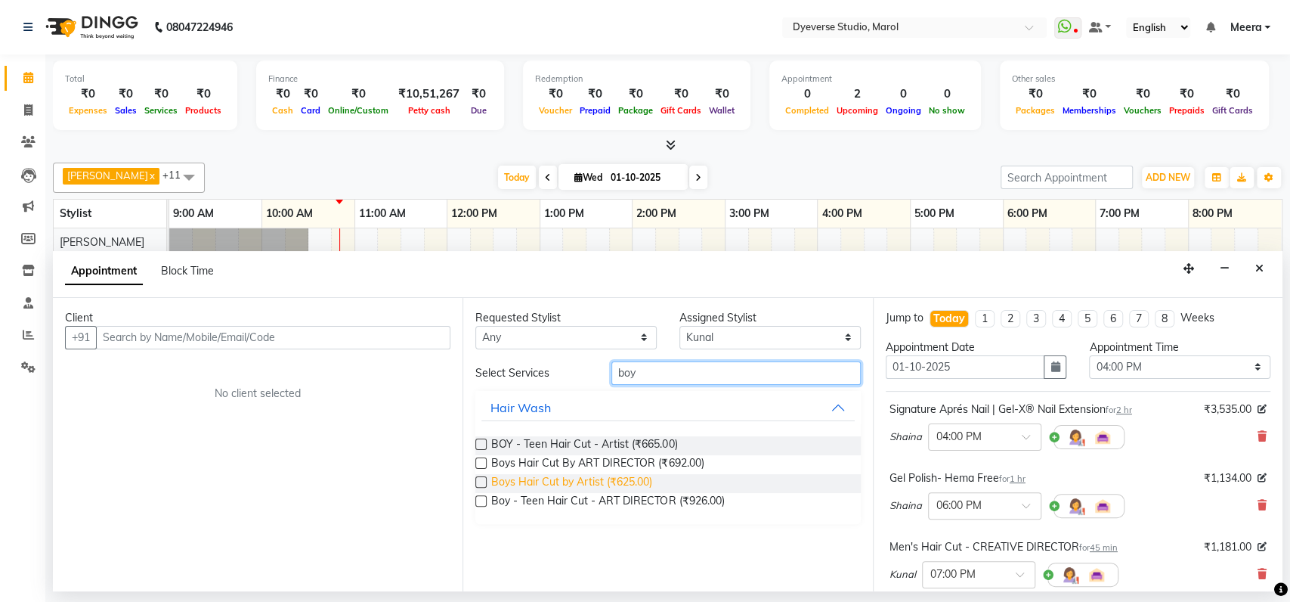
type input "boy"
click at [590, 475] on span "Boys Hair Cut by Artist (₹625.00)" at bounding box center [571, 483] width 161 height 19
checkbox input "false"
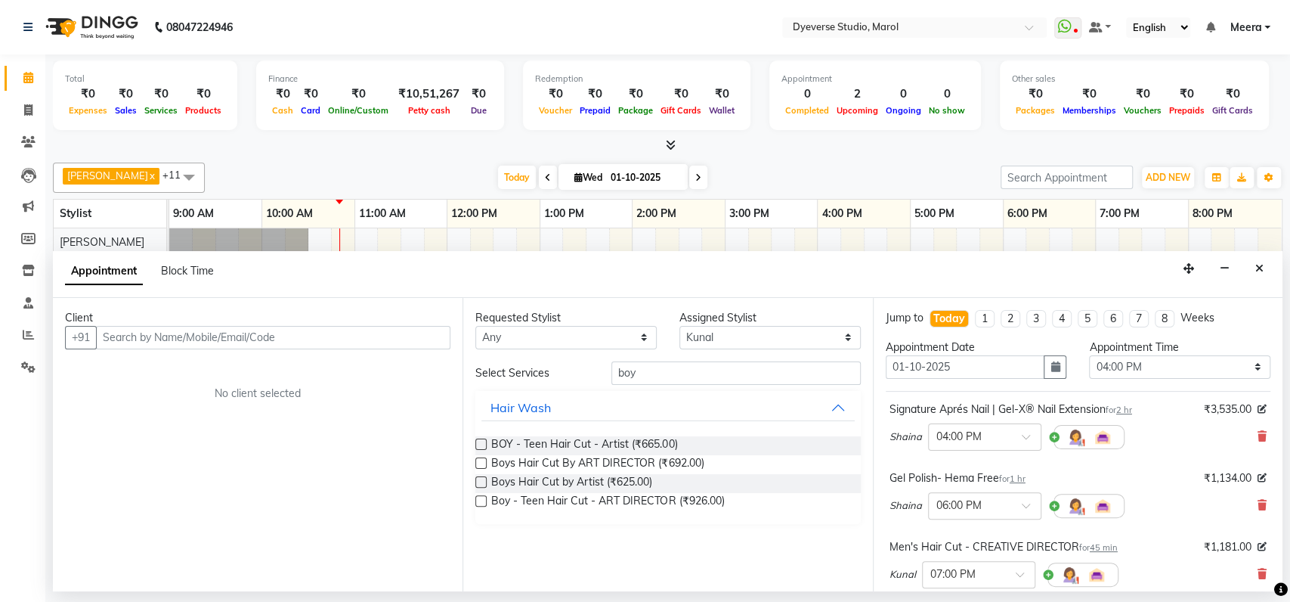
scroll to position [296, 0]
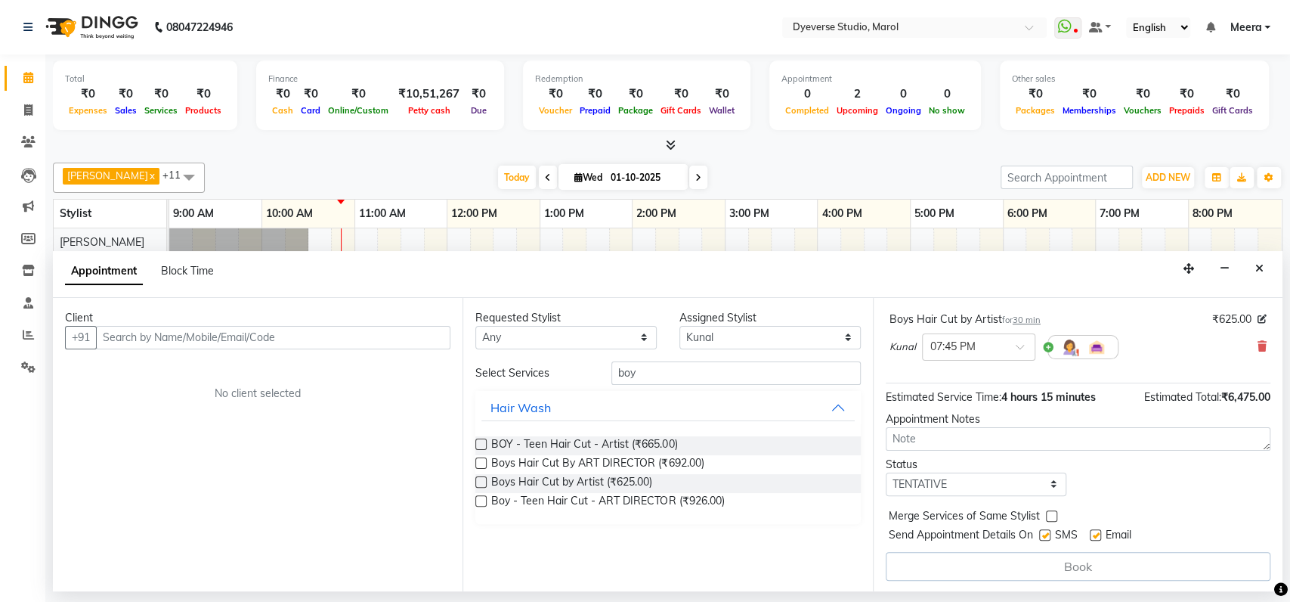
click at [983, 372] on div "Signature Aprés Nail | Gel-X® Nail Extension for 2 hr ₹3,535.00 Shaina × 04:00 …" at bounding box center [1078, 238] width 385 height 289
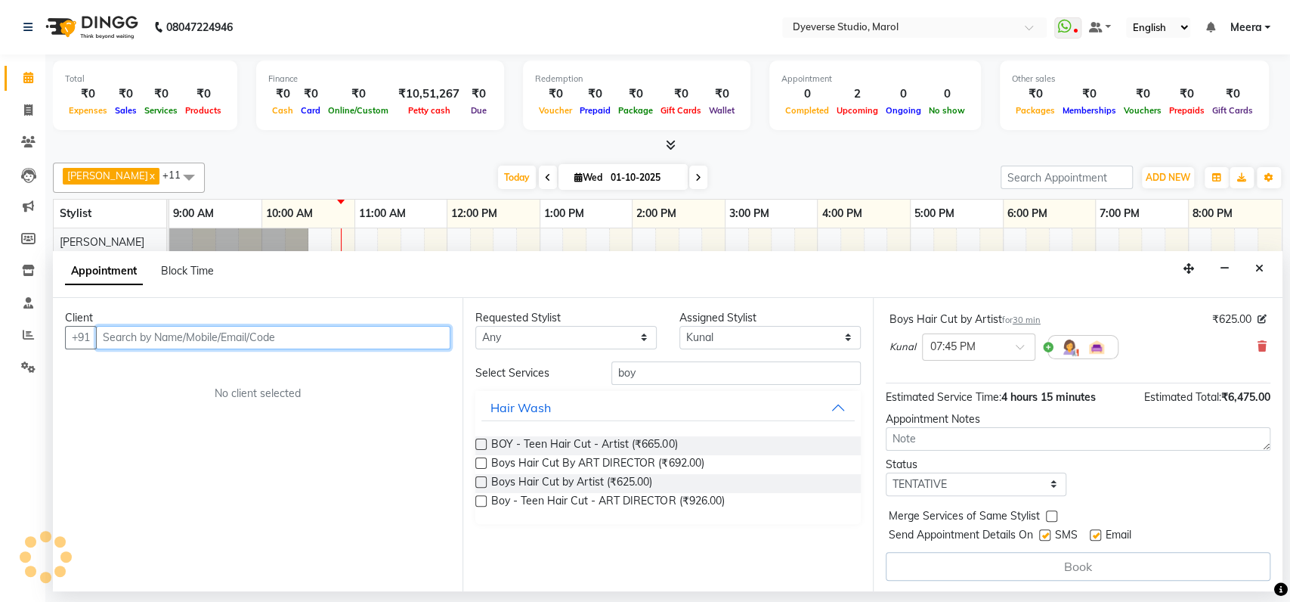
click at [225, 340] on input "text" at bounding box center [273, 337] width 355 height 23
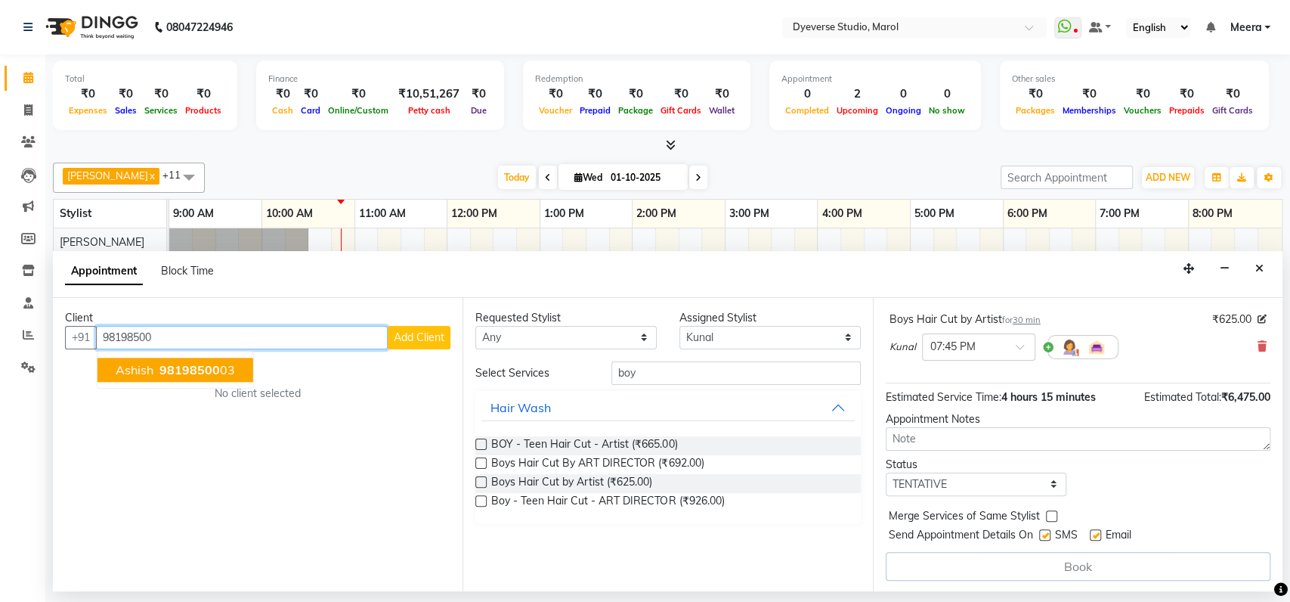
click at [185, 366] on span "98198500" at bounding box center [189, 369] width 60 height 15
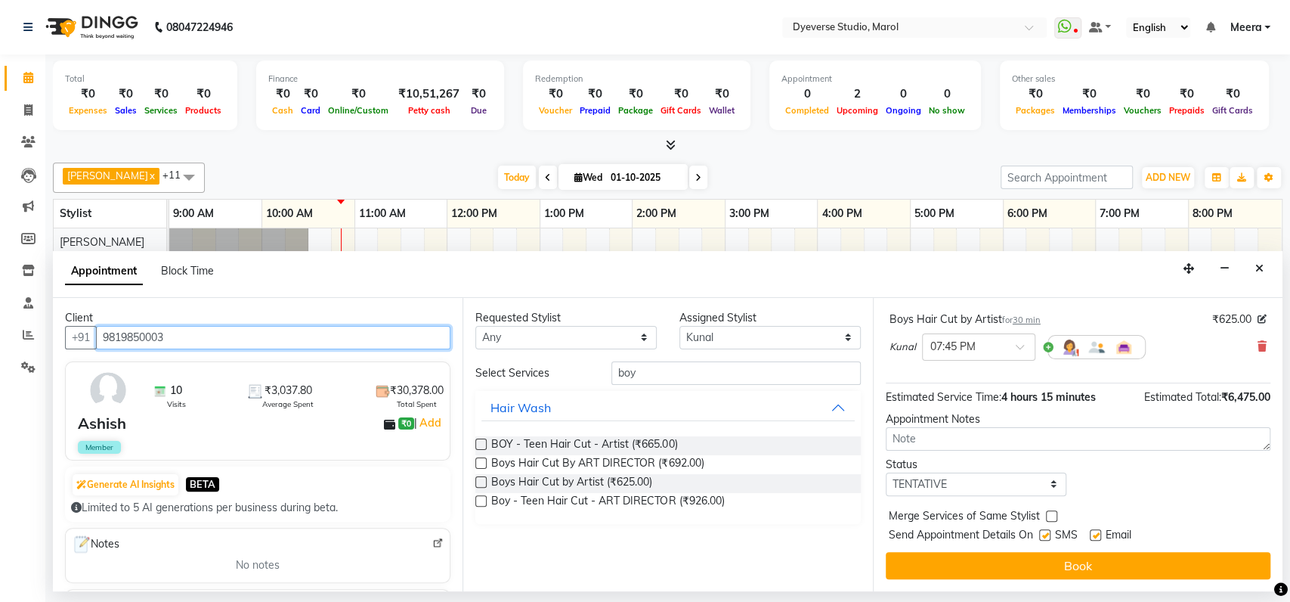
scroll to position [296, 0]
type input "9819850003"
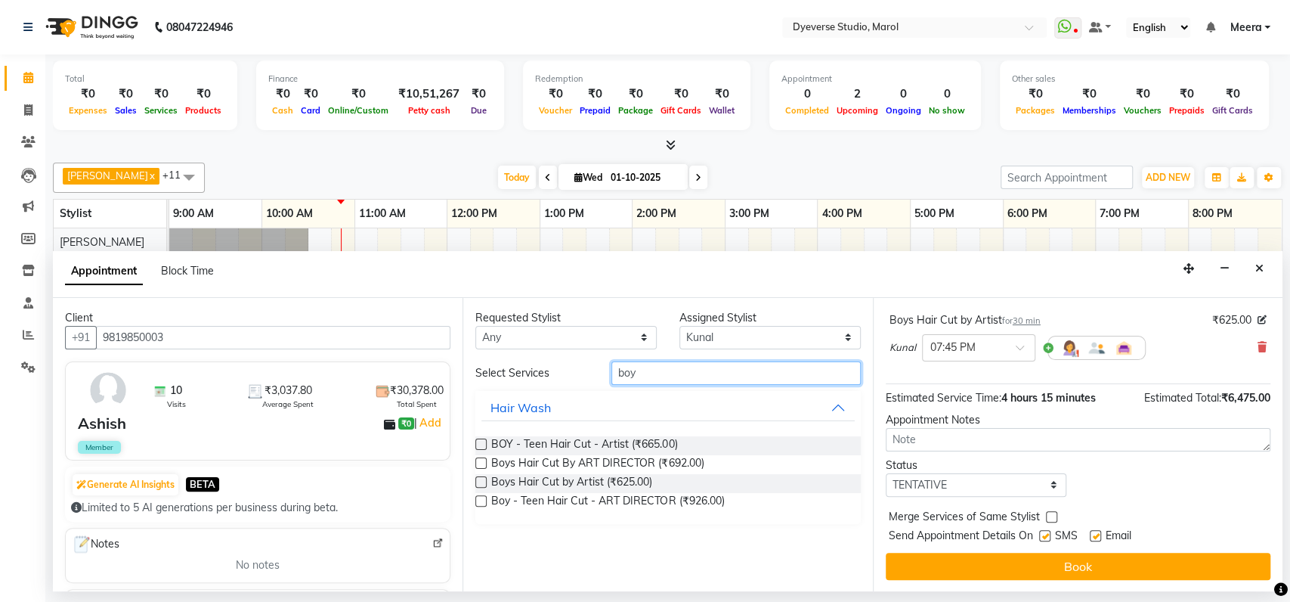
click at [661, 379] on input "boy" at bounding box center [736, 372] width 249 height 23
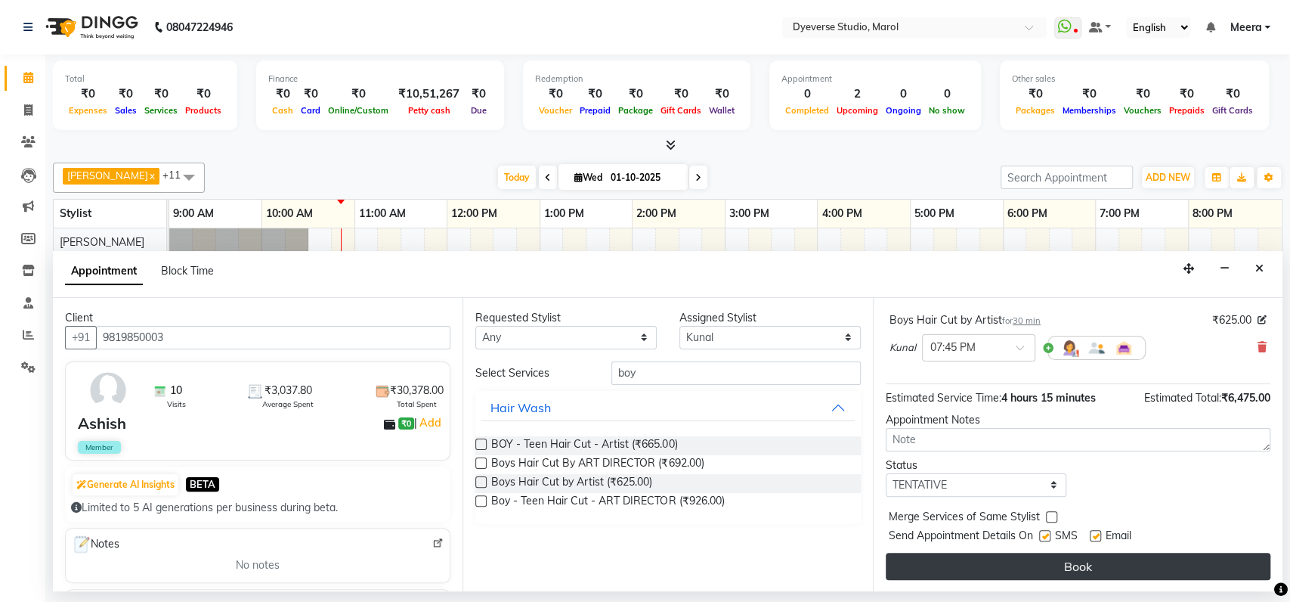
click at [1026, 566] on button "Book" at bounding box center [1078, 566] width 385 height 27
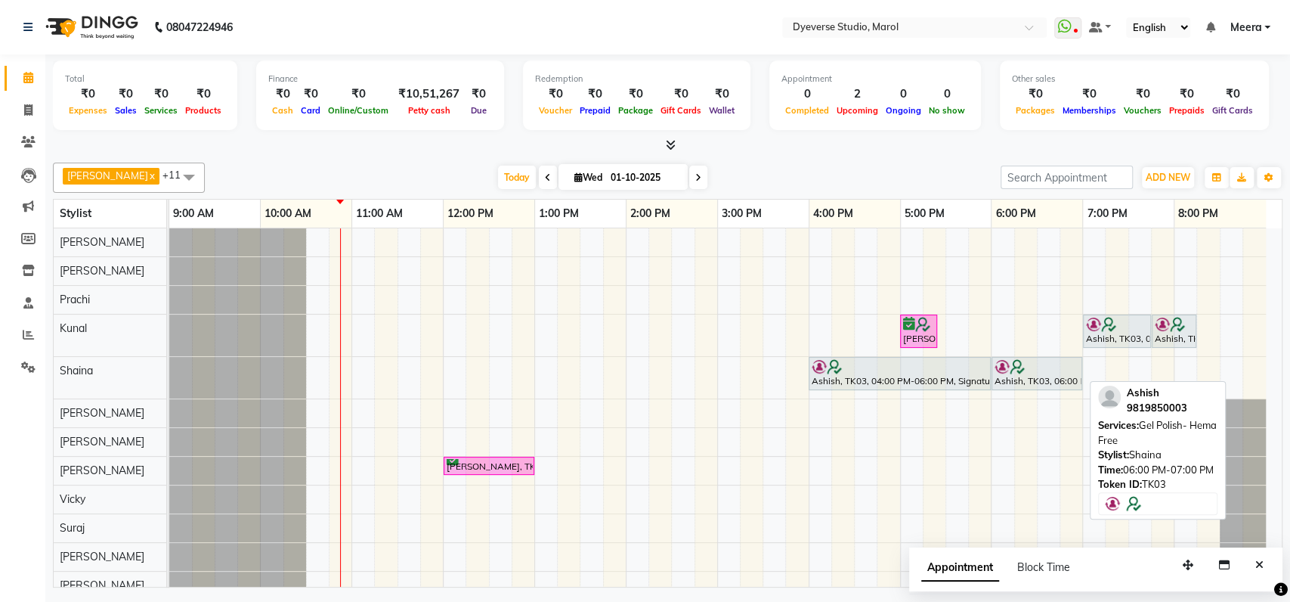
click at [1040, 376] on div "Ashish, TK03, 06:00 PM-07:00 PM, Gel Polish- Hema Free" at bounding box center [1037, 373] width 88 height 29
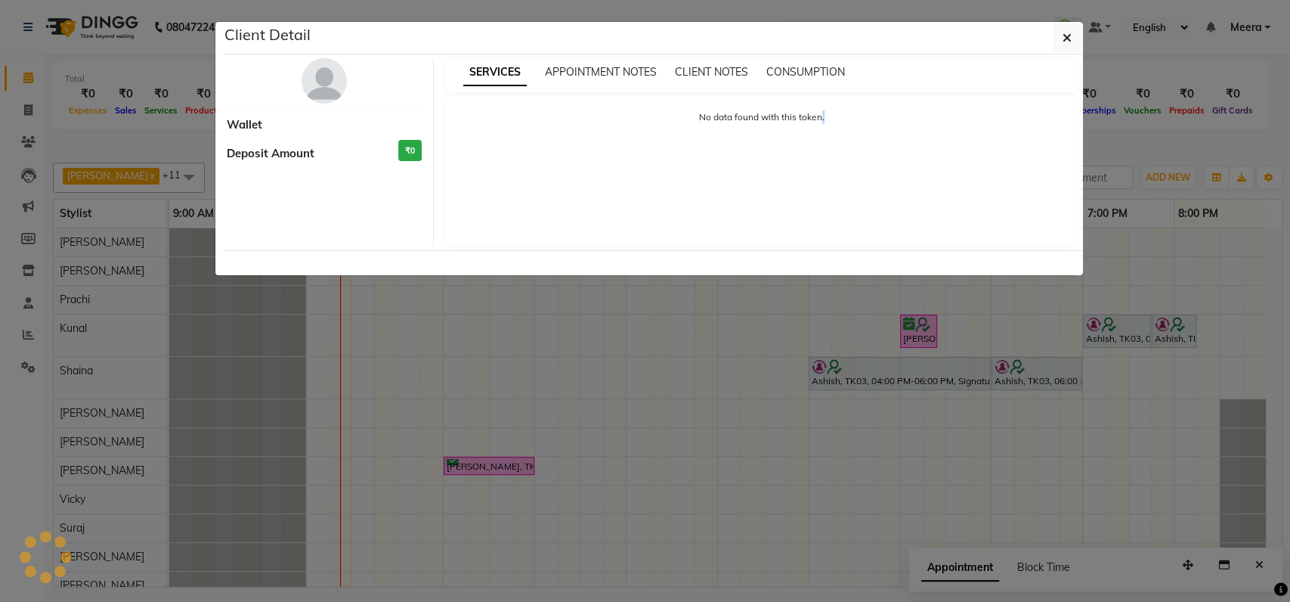
select select "7"
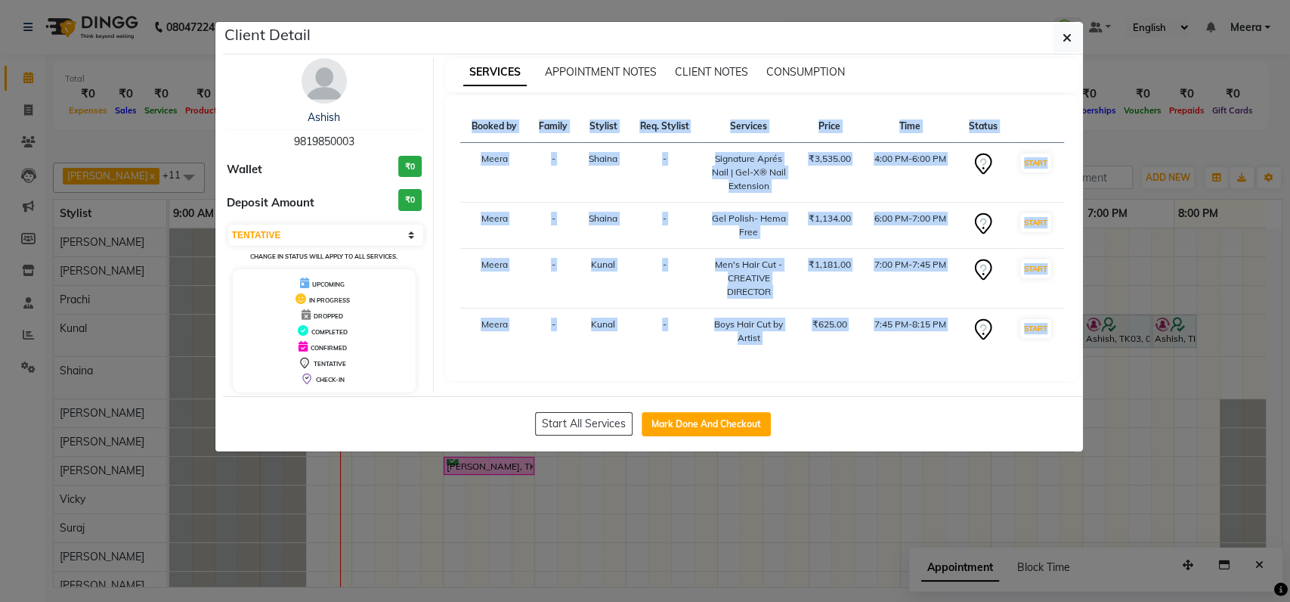
click at [1039, 397] on ngb-modal-window "Client Detail Ashish 9819850003 Wallet ₹0 Deposit Amount ₹0 Select IN SERVICE C…" at bounding box center [645, 301] width 1290 height 602
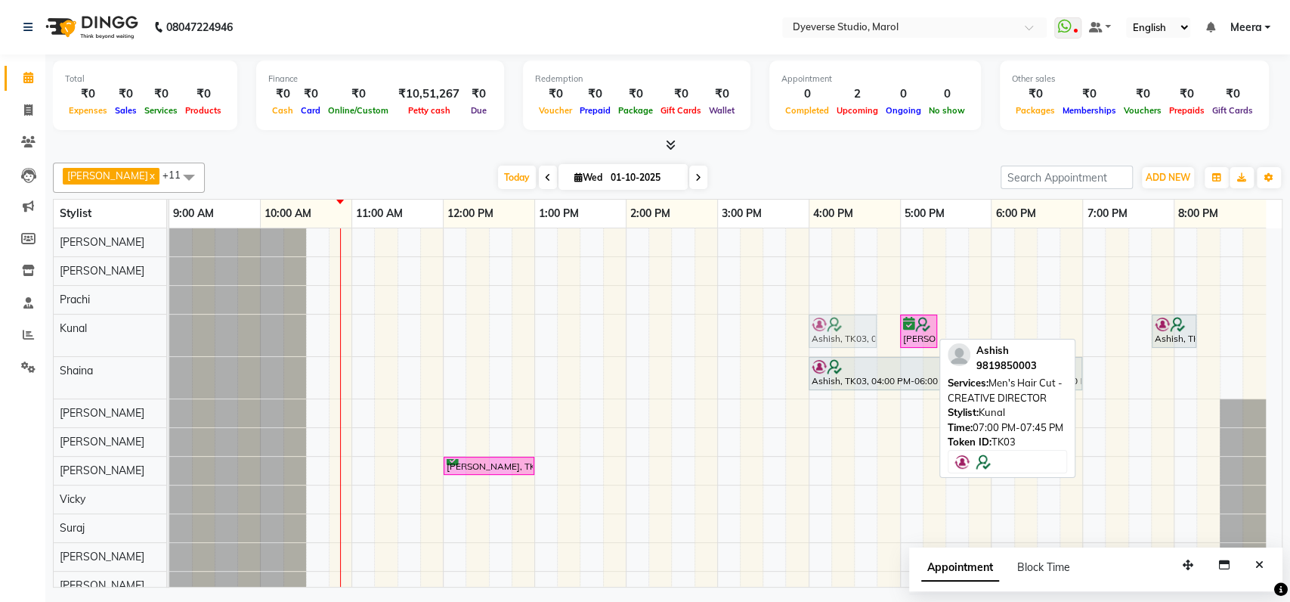
drag, startPoint x: 1117, startPoint y: 330, endPoint x: 838, endPoint y: 318, distance: 279.9
click at [169, 336] on div "Ashna, TK01, 05:00 PM-05:25 PM, Beard Sculpting Ashish, TK03, 07:00 PM-07:45 PM…" at bounding box center [169, 335] width 0 height 42
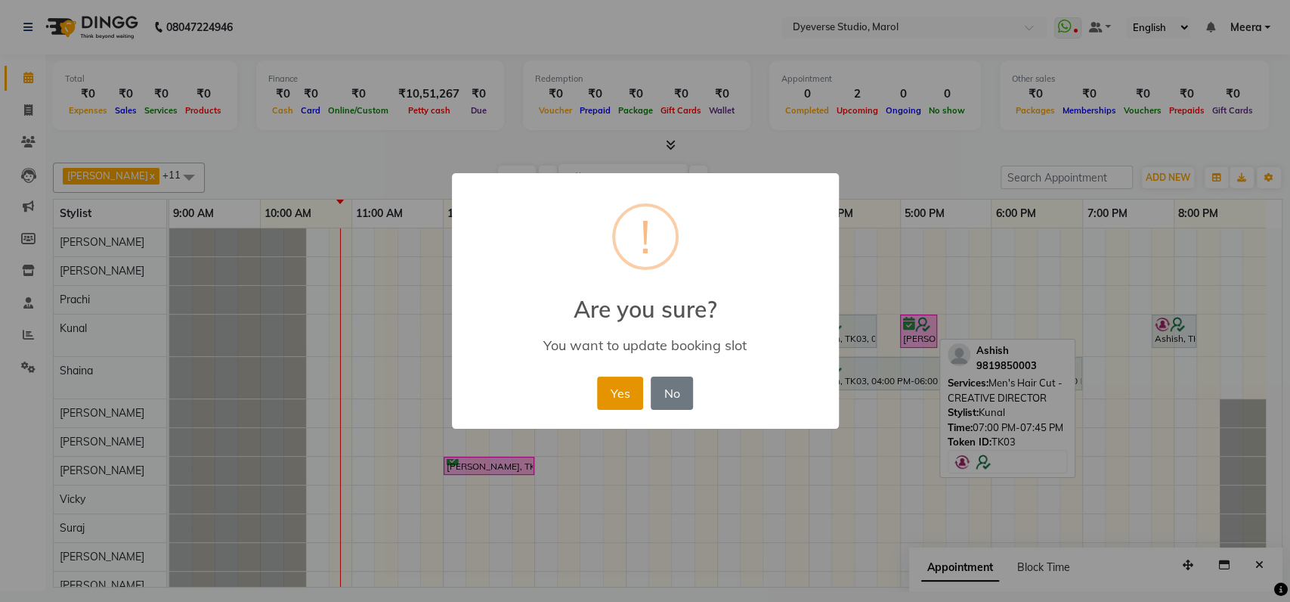
click at [612, 394] on button "Yes" at bounding box center [620, 392] width 46 height 33
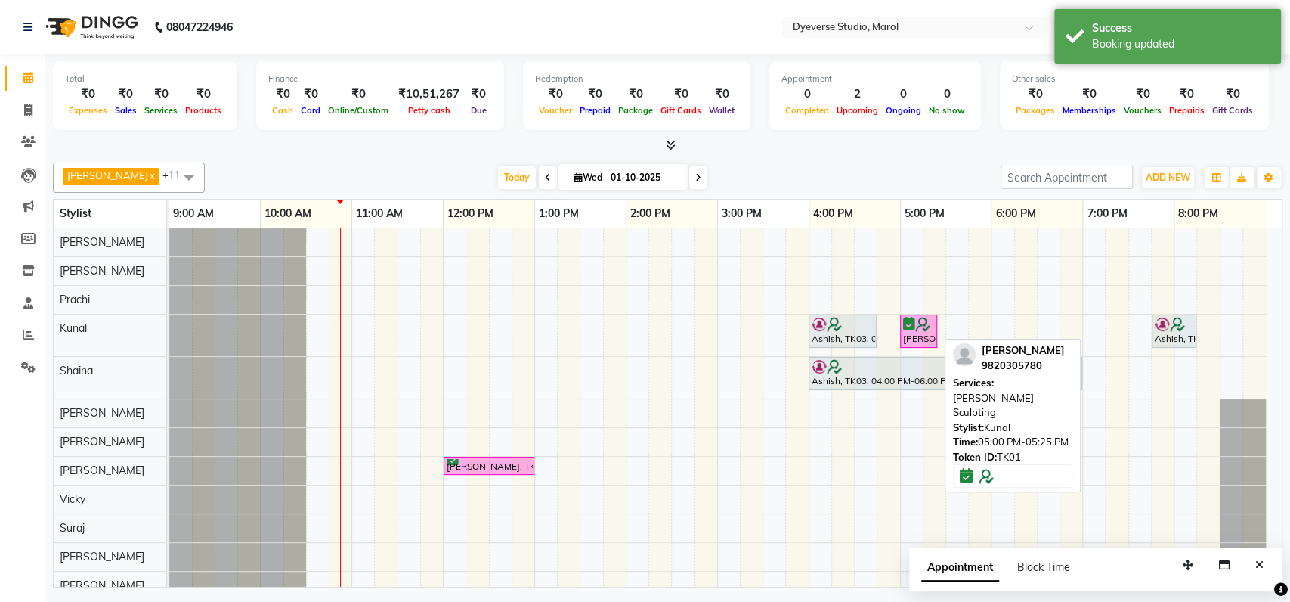
click at [924, 328] on img at bounding box center [922, 324] width 15 height 15
select select "6"
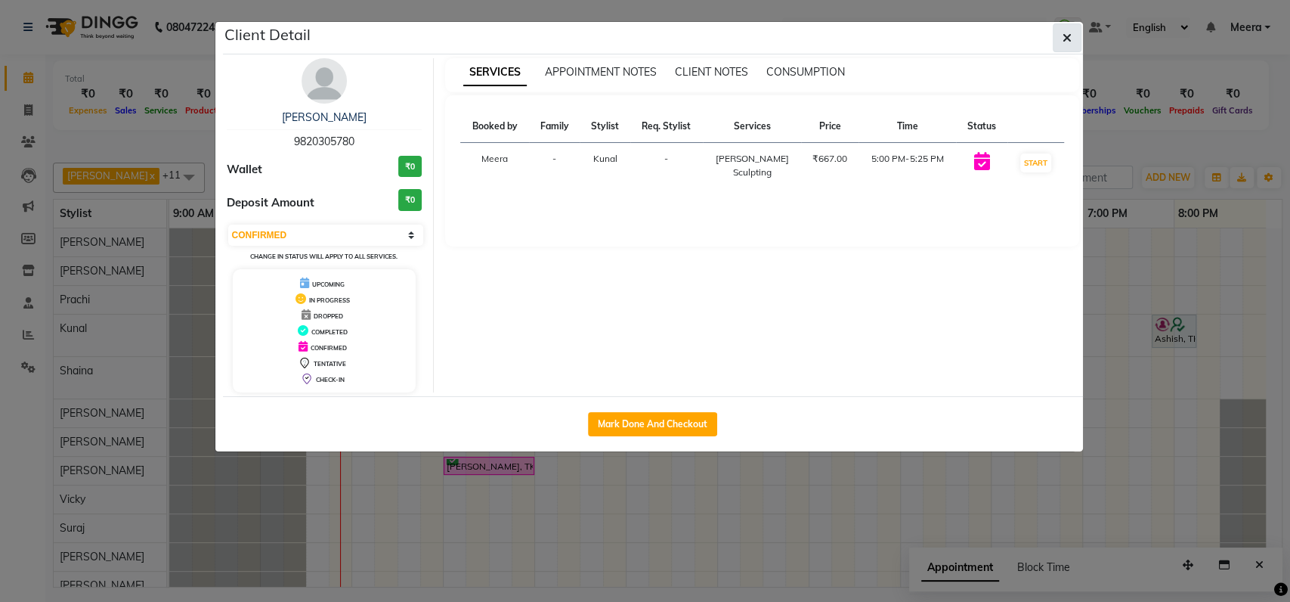
click at [1064, 40] on icon "button" at bounding box center [1067, 38] width 9 height 12
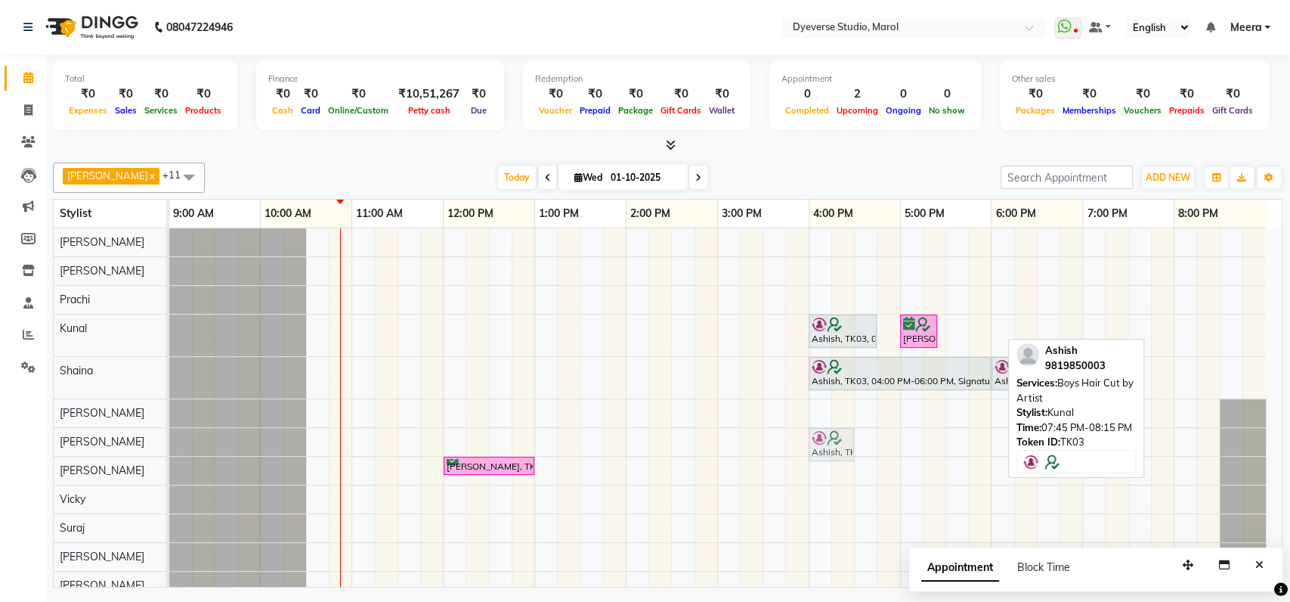
drag, startPoint x: 1166, startPoint y: 332, endPoint x: 827, endPoint y: 438, distance: 355.7
click at [827, 438] on tbody "Ashish, TK03, 04:00 PM-04:45 PM, Men's Hair Cut - CREATIVE DIRECTOR Ashna, TK01…" at bounding box center [717, 413] width 1097 height 371
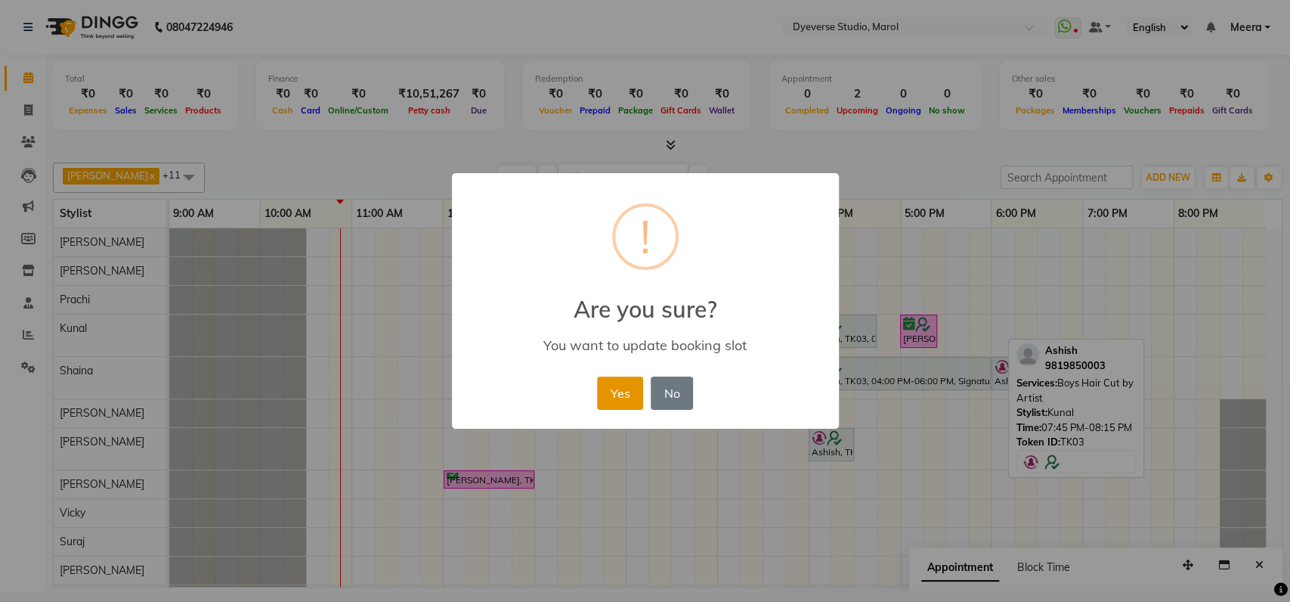
click at [619, 387] on button "Yes" at bounding box center [620, 392] width 46 height 33
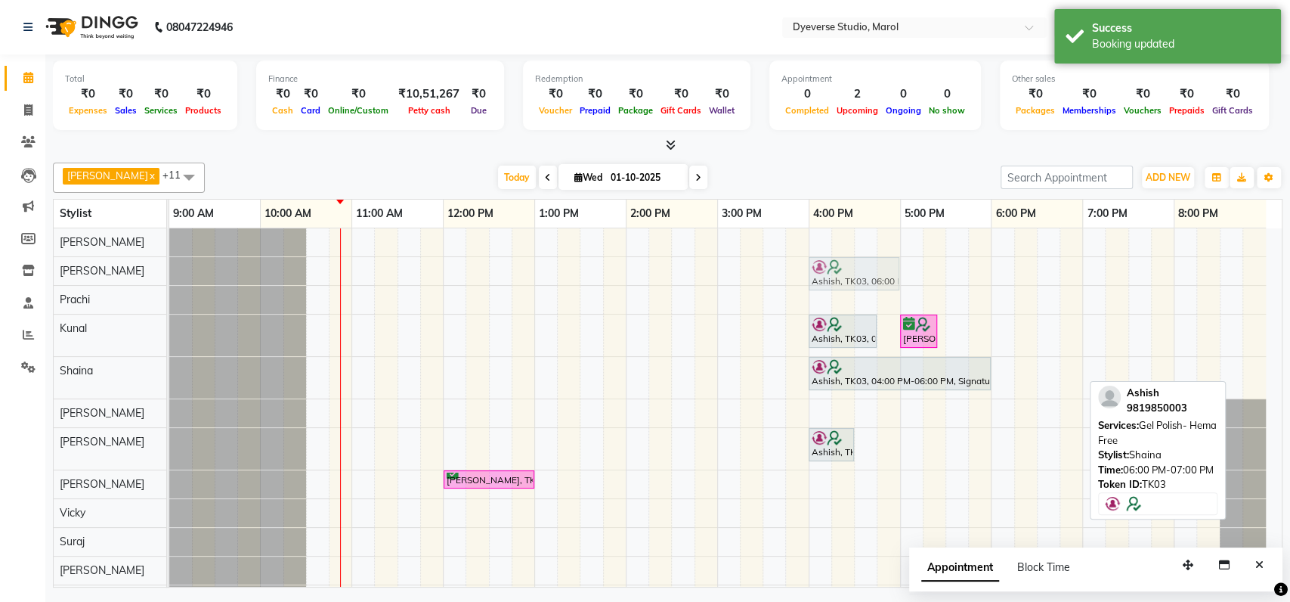
drag, startPoint x: 1036, startPoint y: 374, endPoint x: 856, endPoint y: 270, distance: 208.0
click at [856, 270] on tbody "Ashish, TK03, 06:00 PM-07:00 PM, Gel Polish- Hema Free Ashish, TK03, 04:00 PM-0…" at bounding box center [717, 420] width 1097 height 385
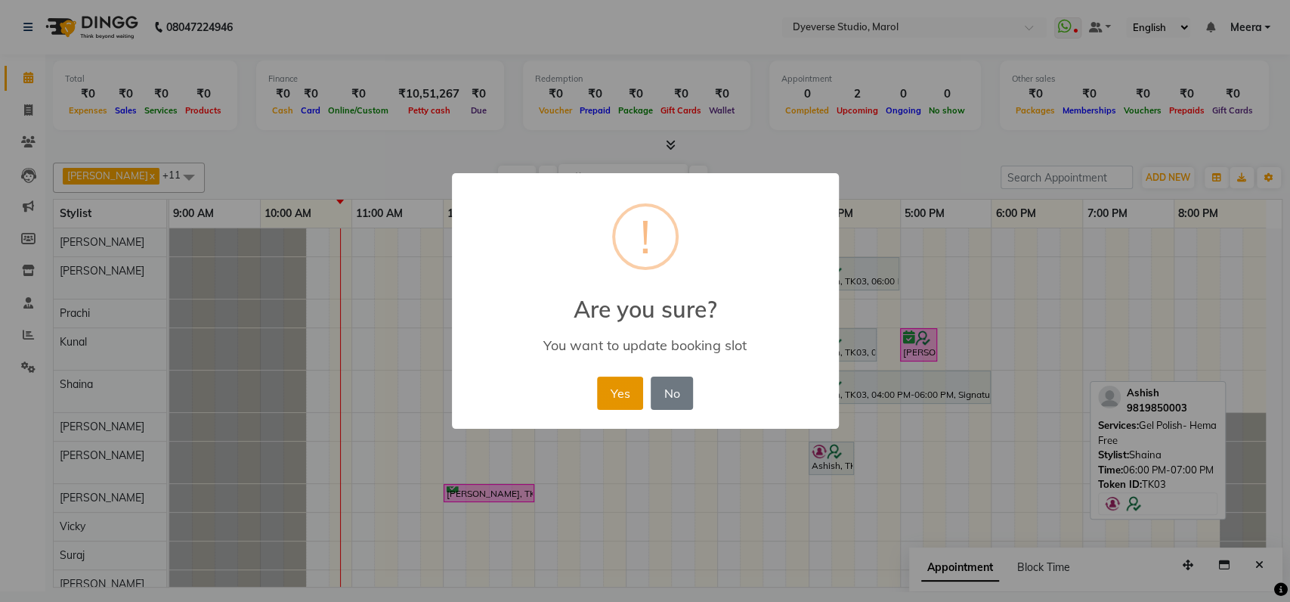
click at [621, 391] on button "Yes" at bounding box center [620, 392] width 46 height 33
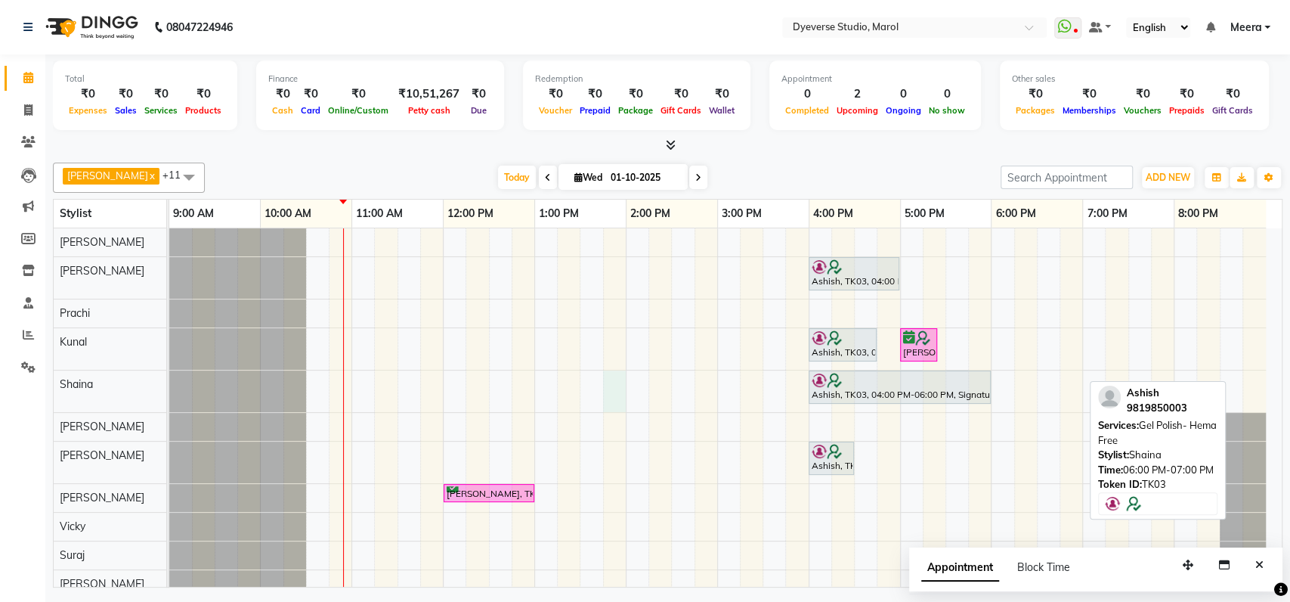
click at [621, 391] on div "Ashish, TK03, 04:00 PM-05:00 PM, Gel Polish- Hema Free Ashish, TK03, 04:00 PM-0…" at bounding box center [725, 427] width 1113 height 398
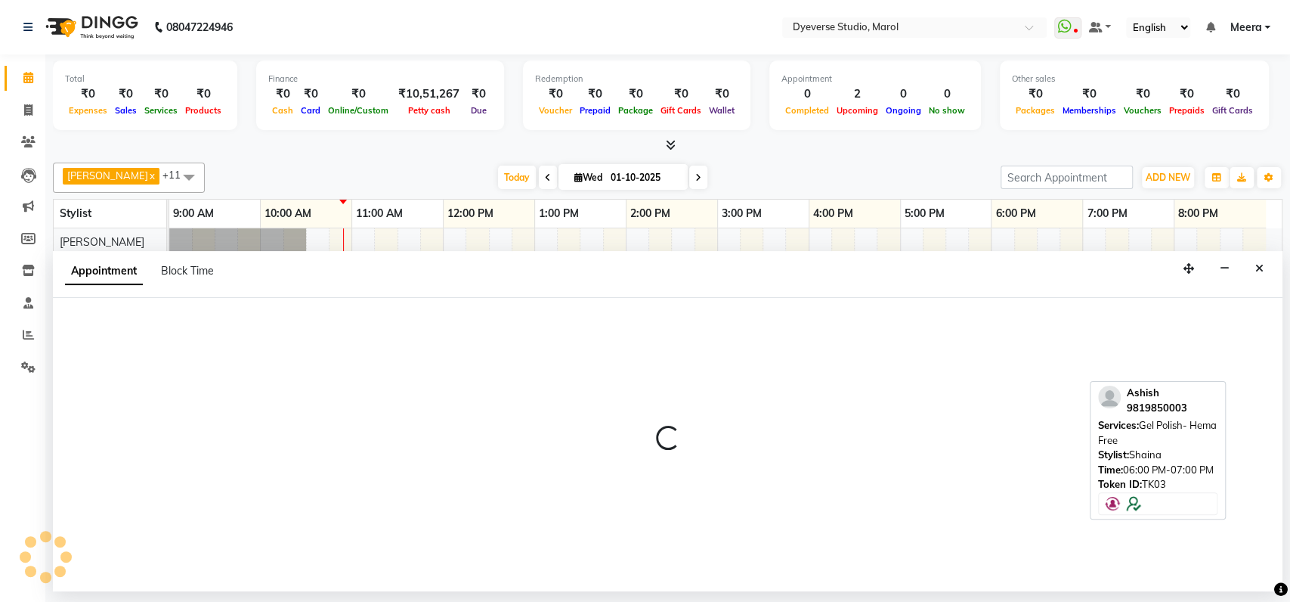
select select "48845"
select select "tentative"
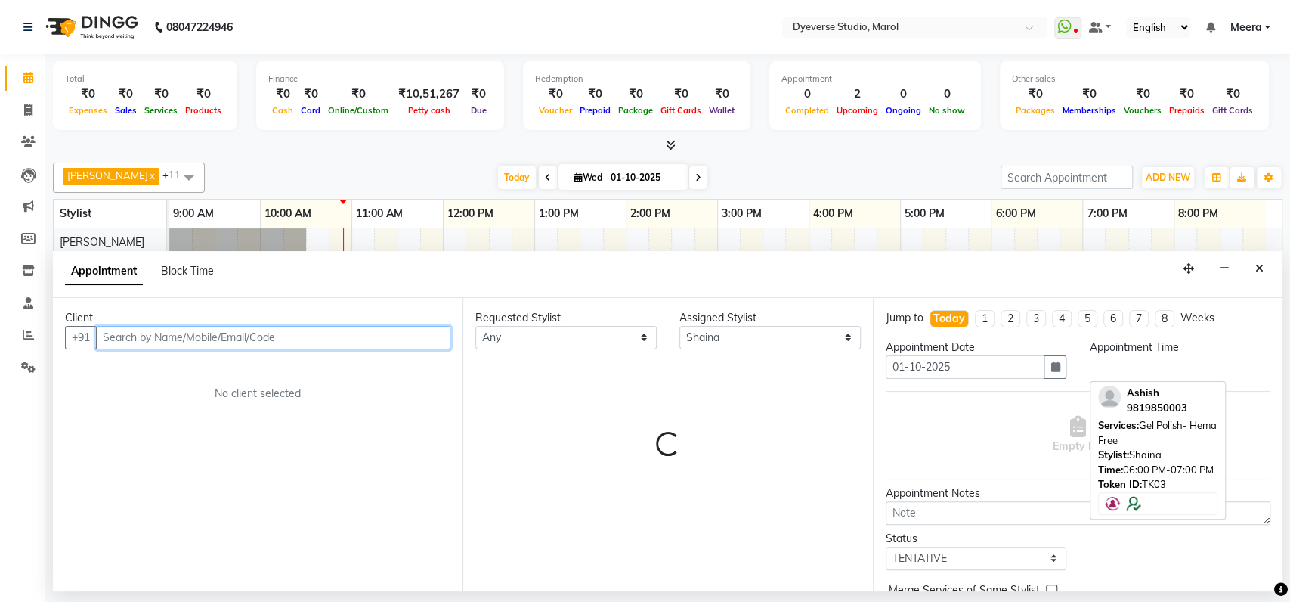
select select "825"
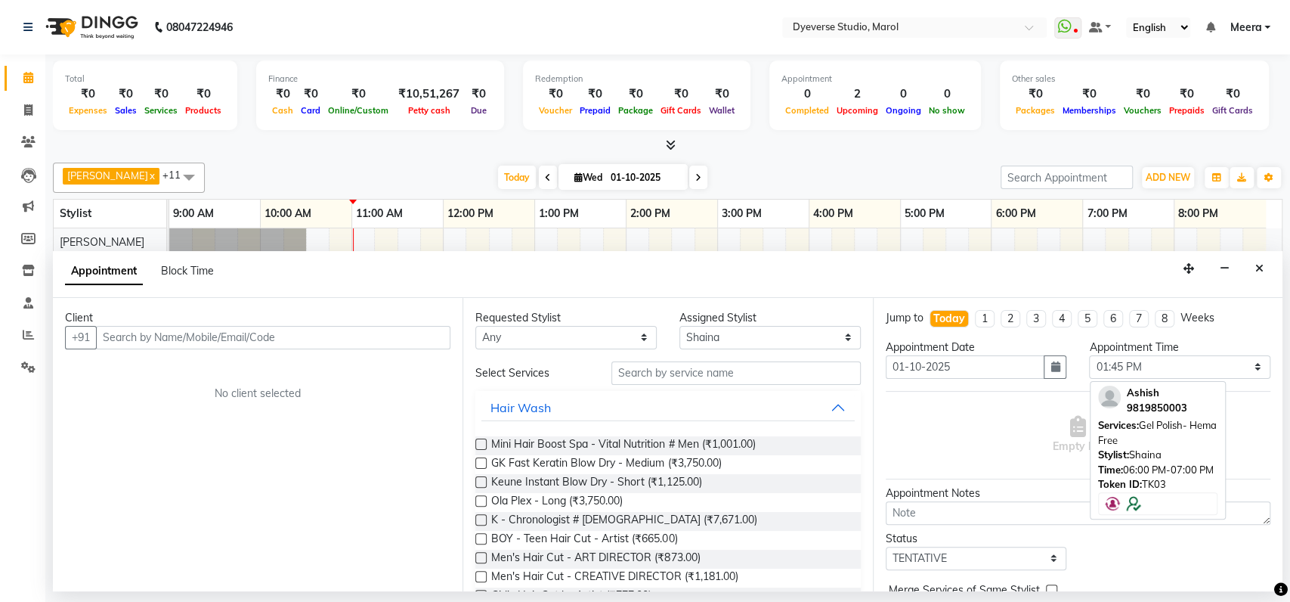
drag, startPoint x: 621, startPoint y: 391, endPoint x: 1249, endPoint y: 98, distance: 692.9
click at [1249, 98] on div "Total ₹0 Expenses ₹0 Sales ₹0 Services ₹0 Products Finance ₹0 Cash ₹0 Card ₹0 O…" at bounding box center [668, 97] width 1230 height 74
click at [1260, 275] on button "Close" at bounding box center [1260, 268] width 22 height 23
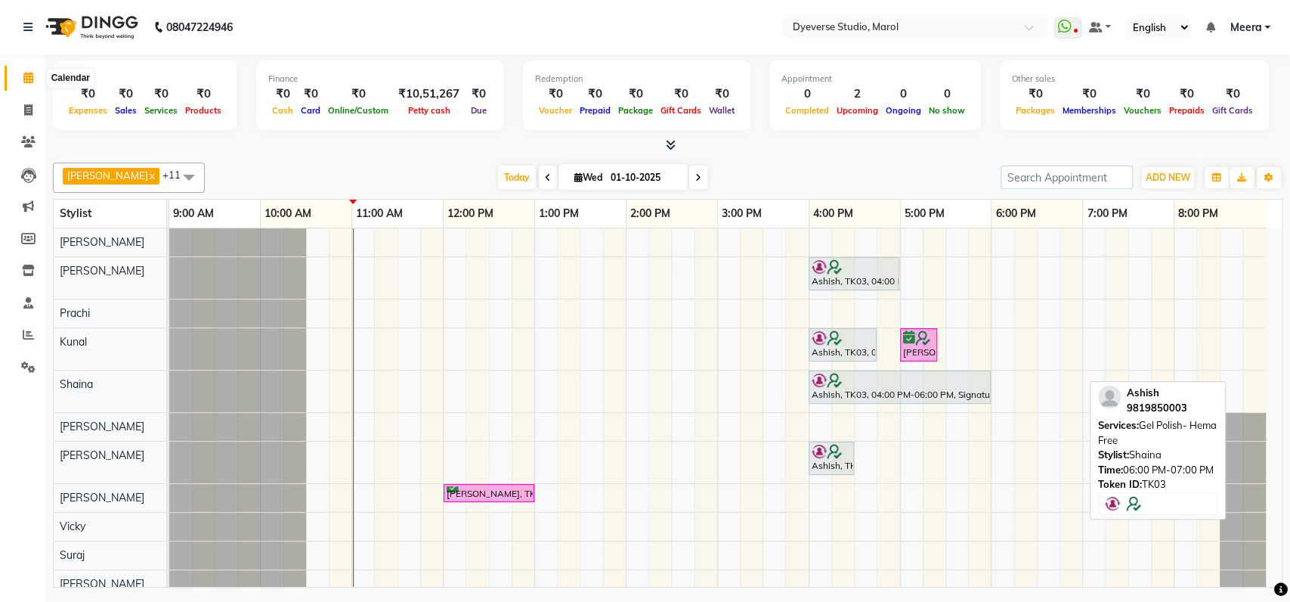
click at [28, 82] on icon at bounding box center [28, 77] width 10 height 11
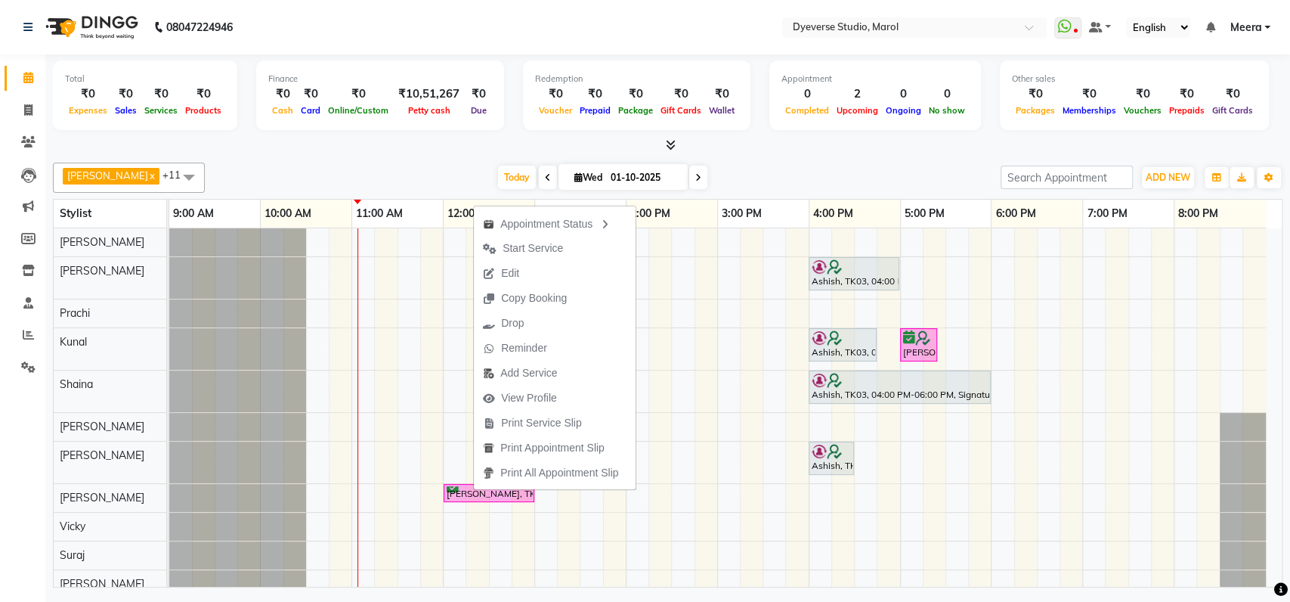
click at [828, 160] on div "Ankita x Simran x Suraj x Shaina x Anmol x Sahabaz x Yusuf x Kunal x Prachi x R…" at bounding box center [668, 371] width 1230 height 431
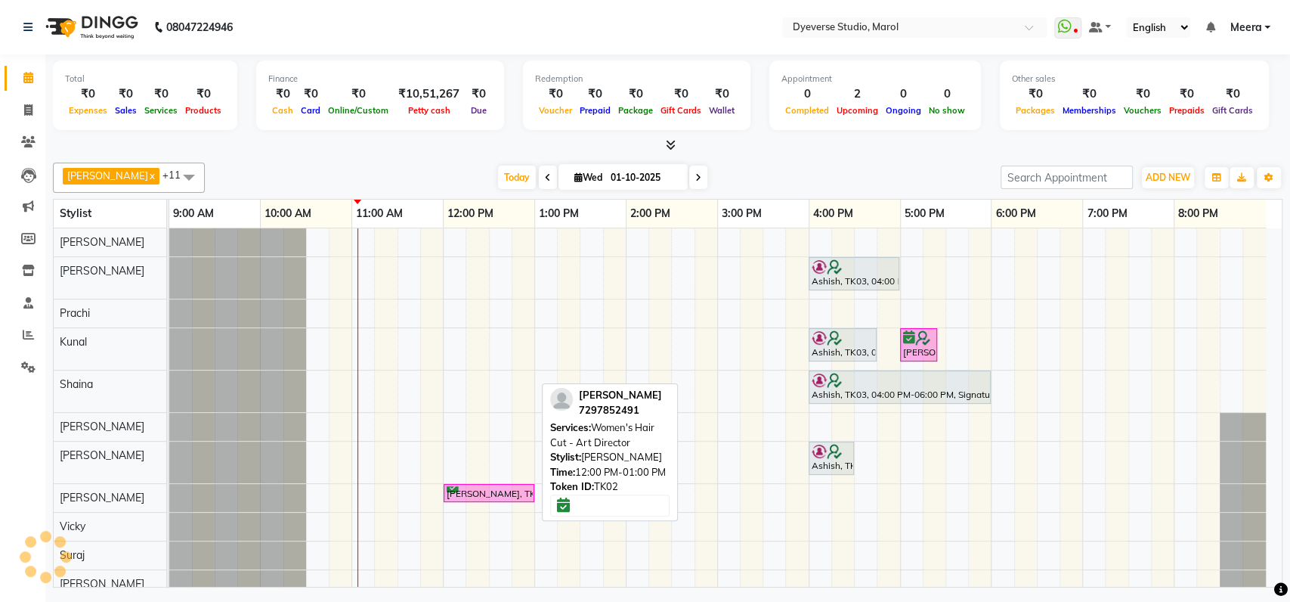
click at [451, 491] on div "[PERSON_NAME], TK02, 12:00 PM-01:00 PM, Women's Hair Cut - Art Director" at bounding box center [489, 493] width 88 height 14
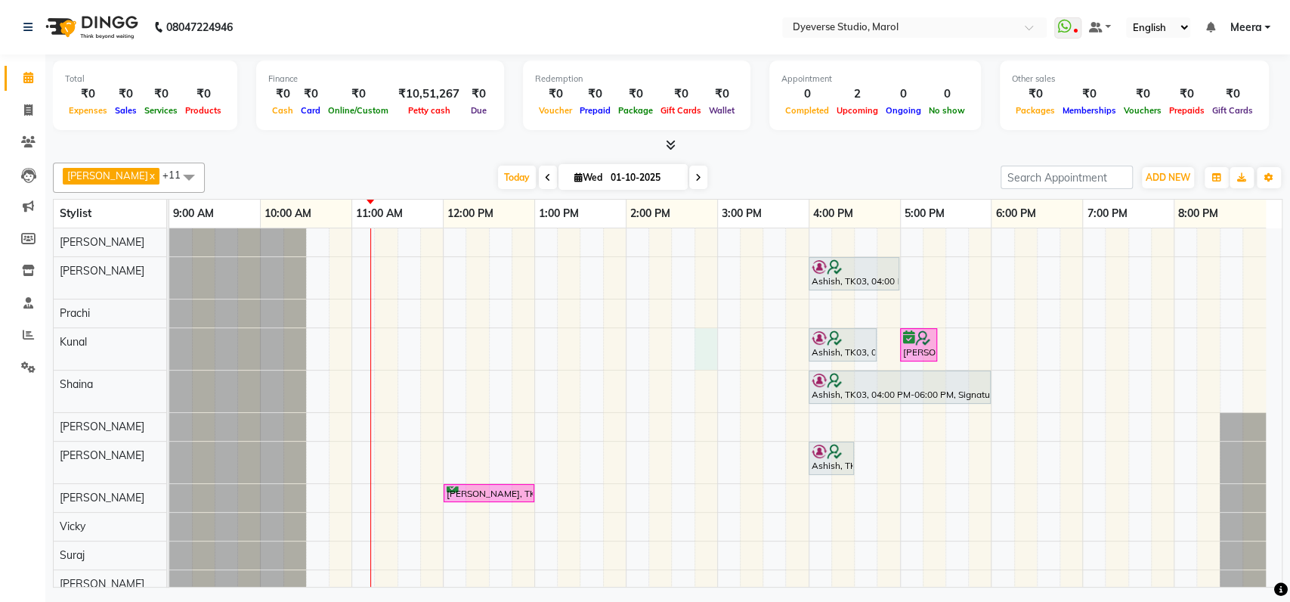
click at [695, 351] on div "Ashish, TK03, 04:00 PM-05:00 PM, Gel Polish- Hema Free Ashish, TK03, 04:00 PM-0…" at bounding box center [725, 427] width 1113 height 398
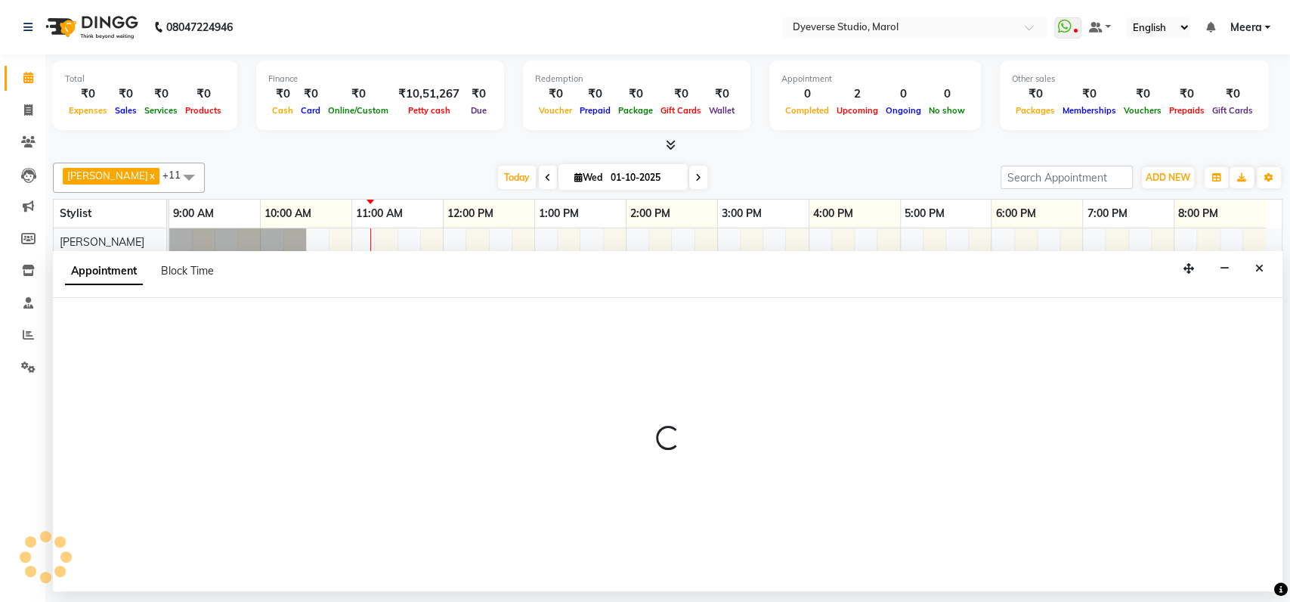
select select "48560"
select select "tentative"
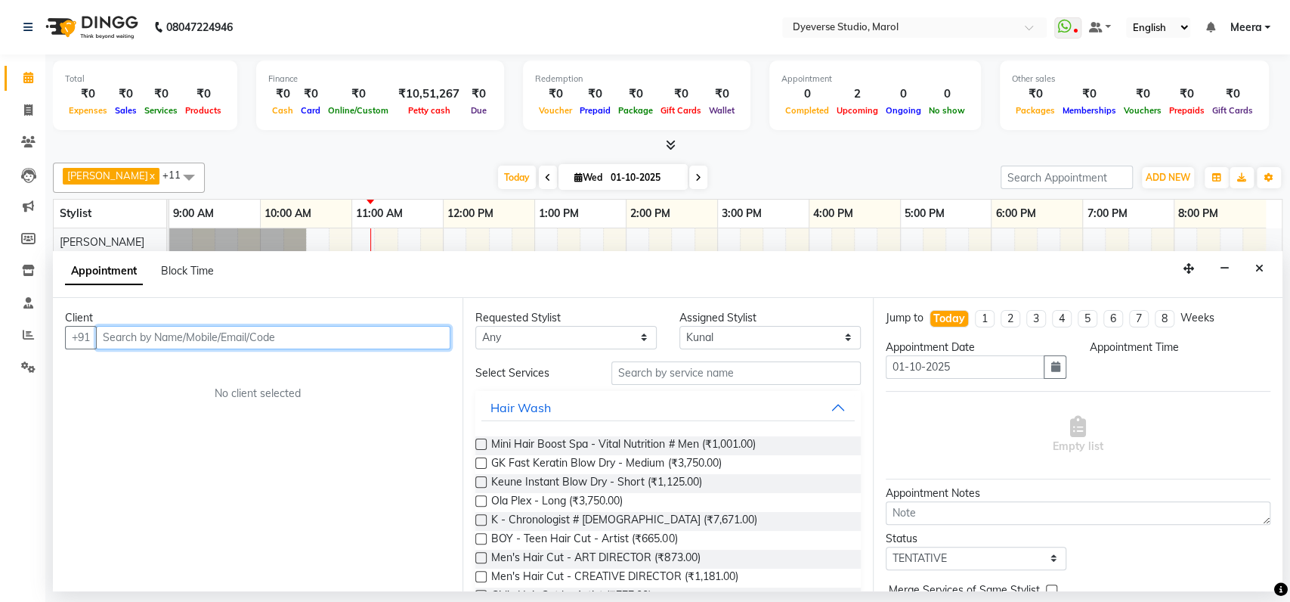
select select "885"
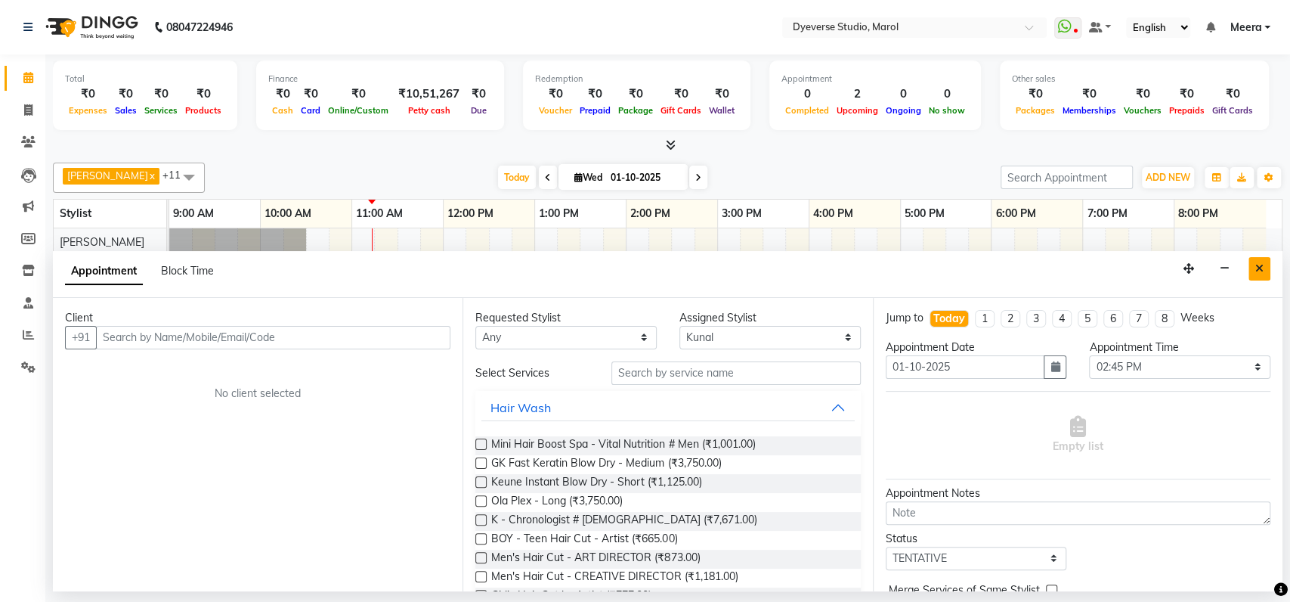
click at [1263, 264] on icon "Close" at bounding box center [1260, 268] width 8 height 11
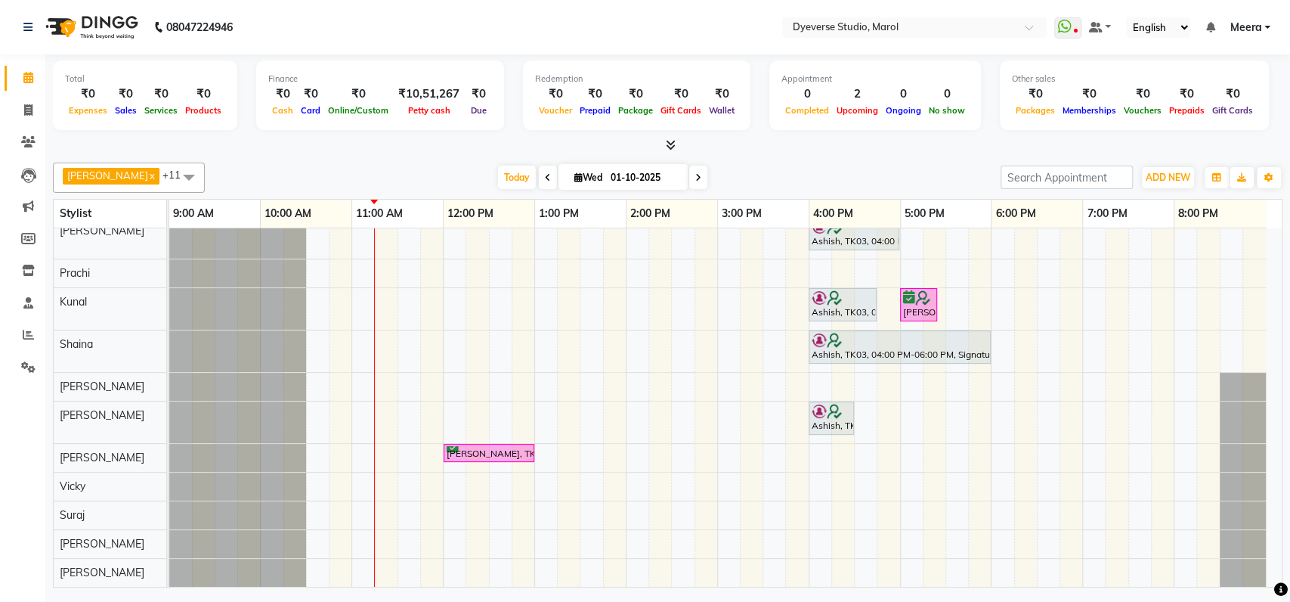
scroll to position [54, 0]
click at [93, 169] on span "[PERSON_NAME]" at bounding box center [107, 175] width 81 height 12
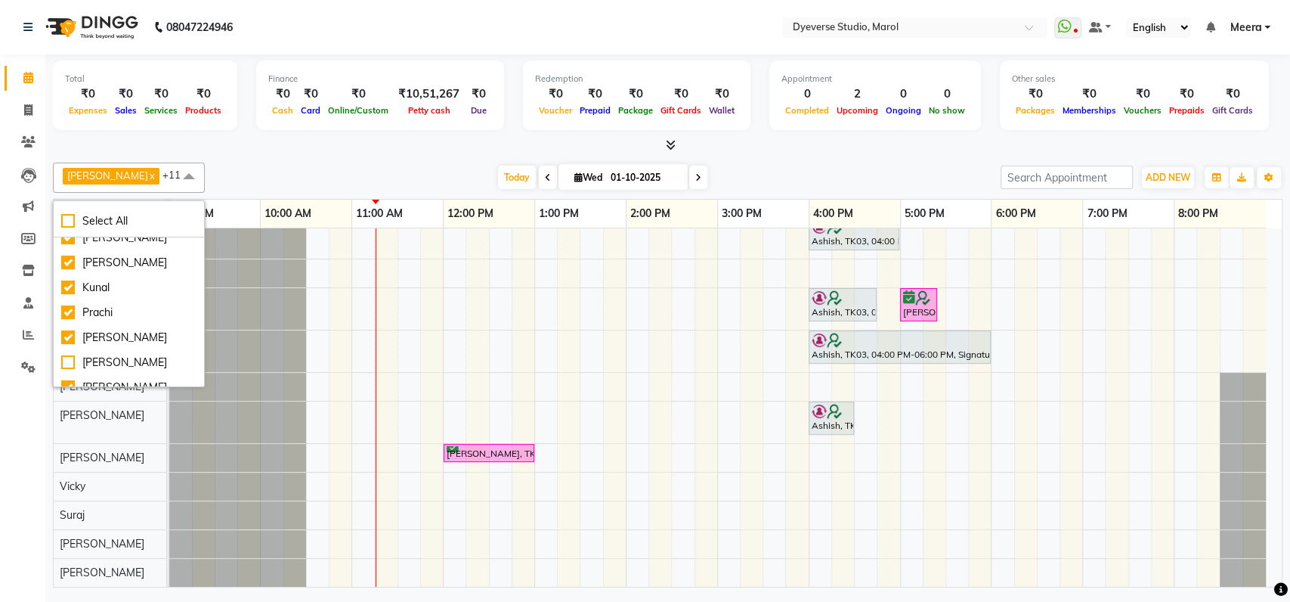
scroll to position [0, 0]
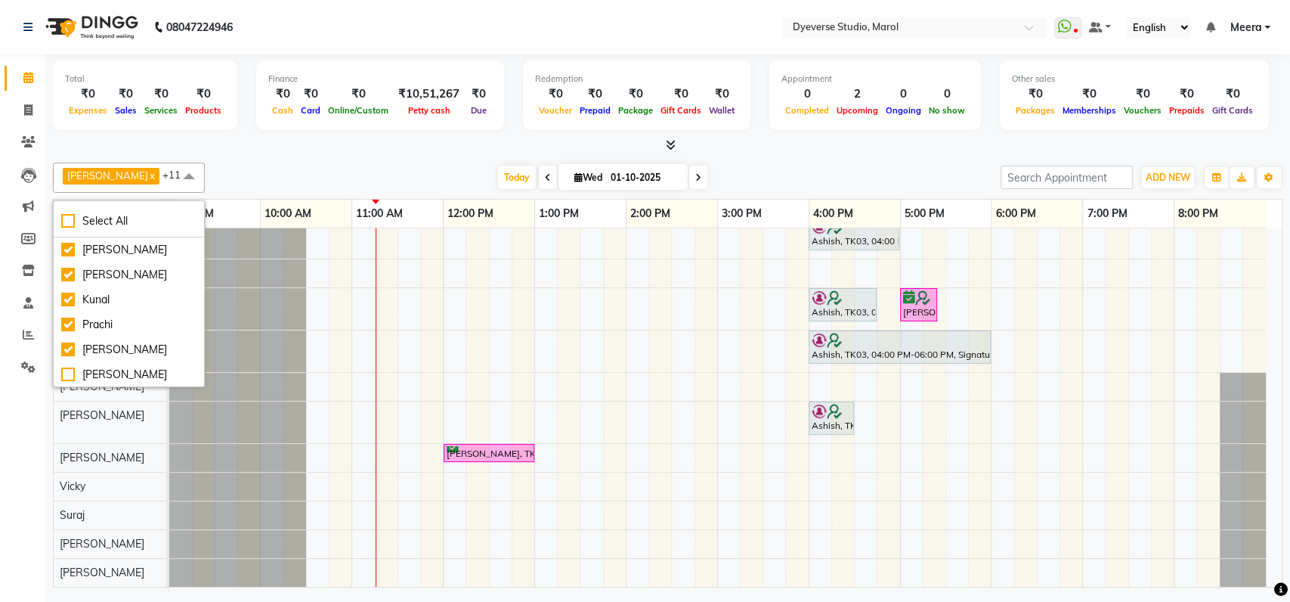
click at [222, 380] on div at bounding box center [237, 387] width 137 height 28
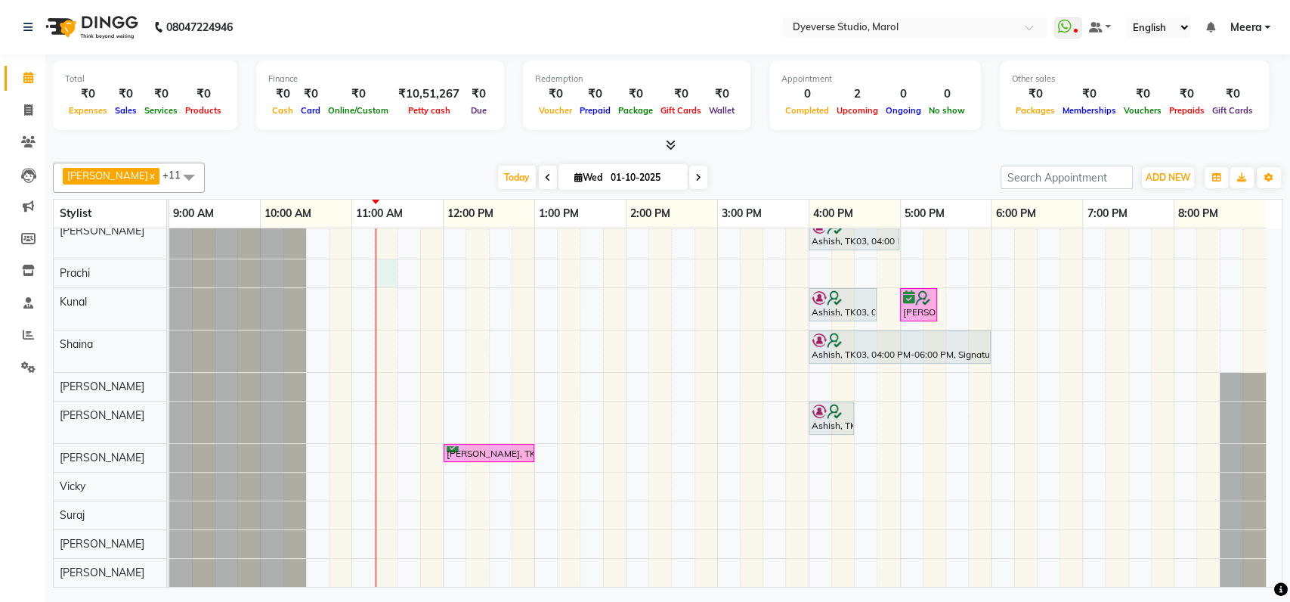
click at [383, 259] on div "Ashish, TK03, 04:00 PM-05:00 PM, Gel Polish- Hema Free Ashish, TK03, 04:00 PM-0…" at bounding box center [725, 387] width 1113 height 398
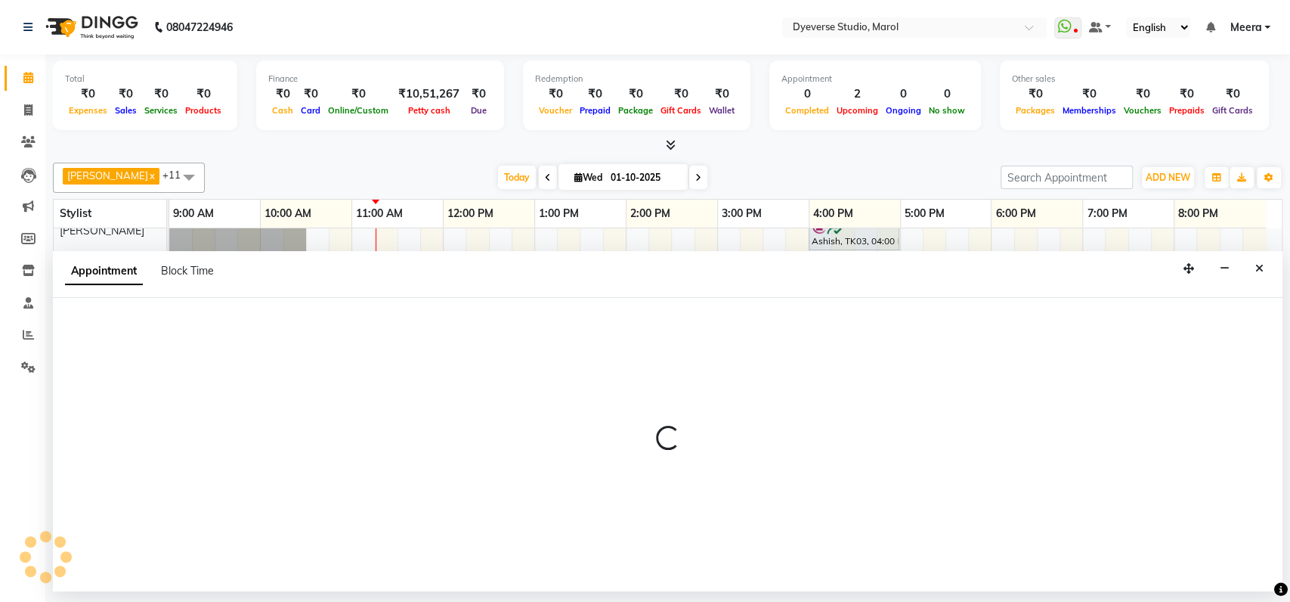
select select "48403"
select select "tentative"
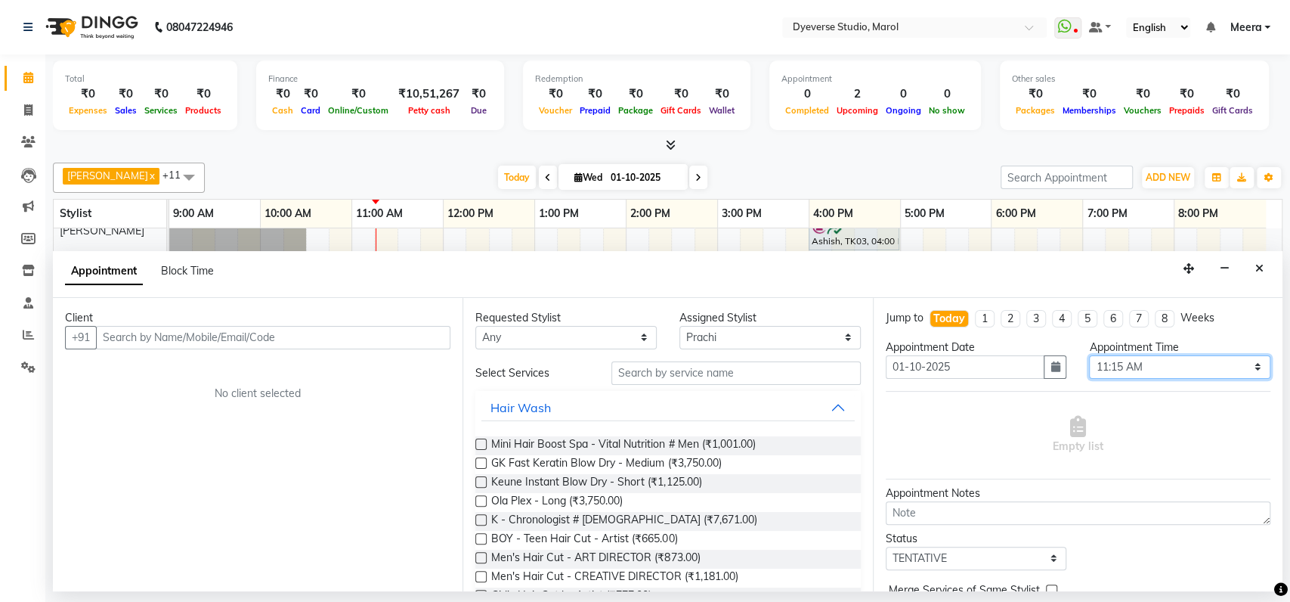
click at [1166, 361] on select "Select 10:00 AM 10:15 AM 10:30 AM 10:45 AM 11:00 AM 11:15 AM 11:30 AM 11:45 AM …" at bounding box center [1179, 366] width 181 height 23
select select "780"
click at [1089, 355] on select "Select 10:00 AM 10:15 AM 10:30 AM 10:45 AM 11:00 AM 11:15 AM 11:30 AM 11:45 AM …" at bounding box center [1179, 366] width 181 height 23
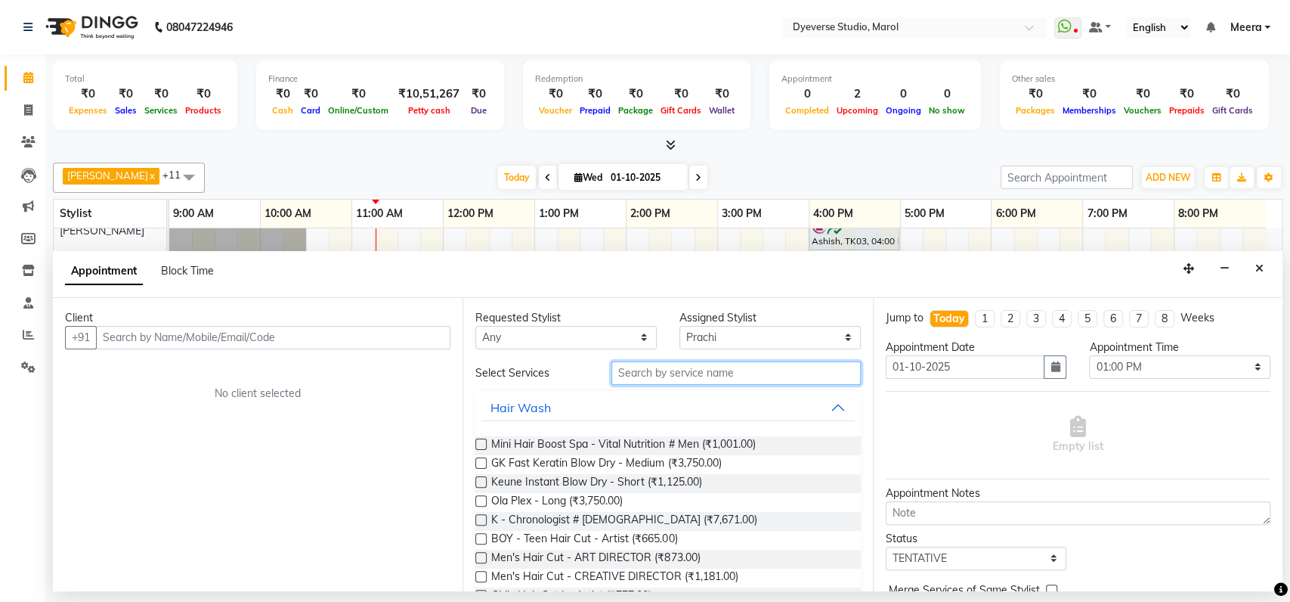
click at [659, 378] on input "text" at bounding box center [736, 372] width 249 height 23
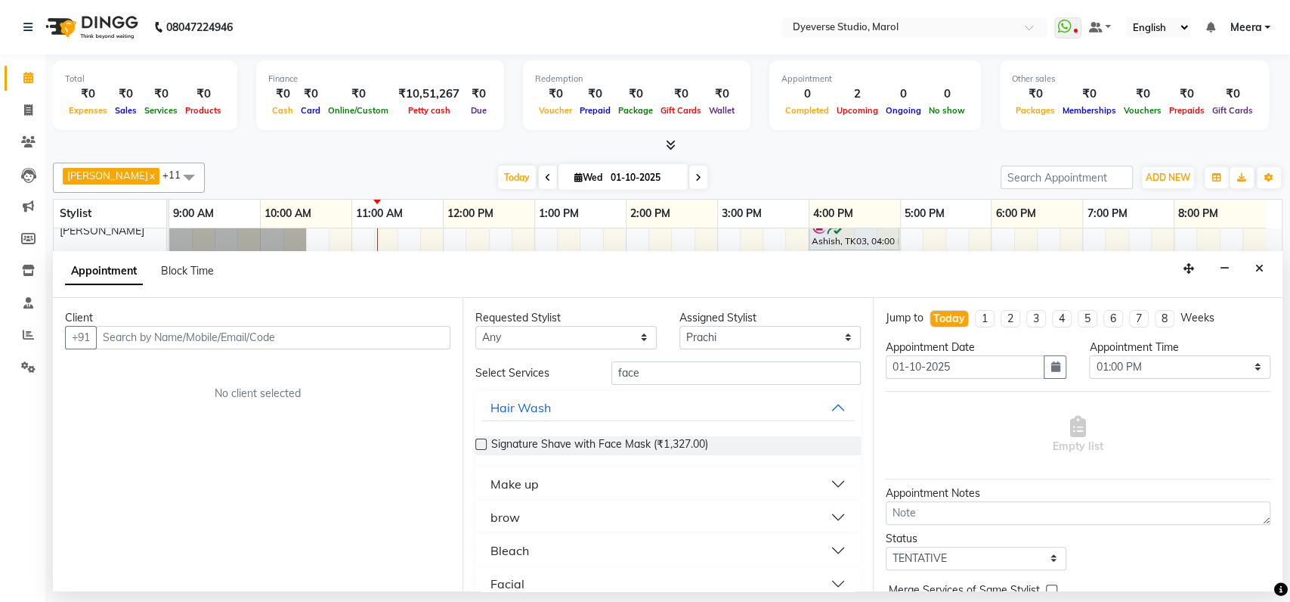
click at [636, 573] on button "Facial" at bounding box center [667, 583] width 373 height 27
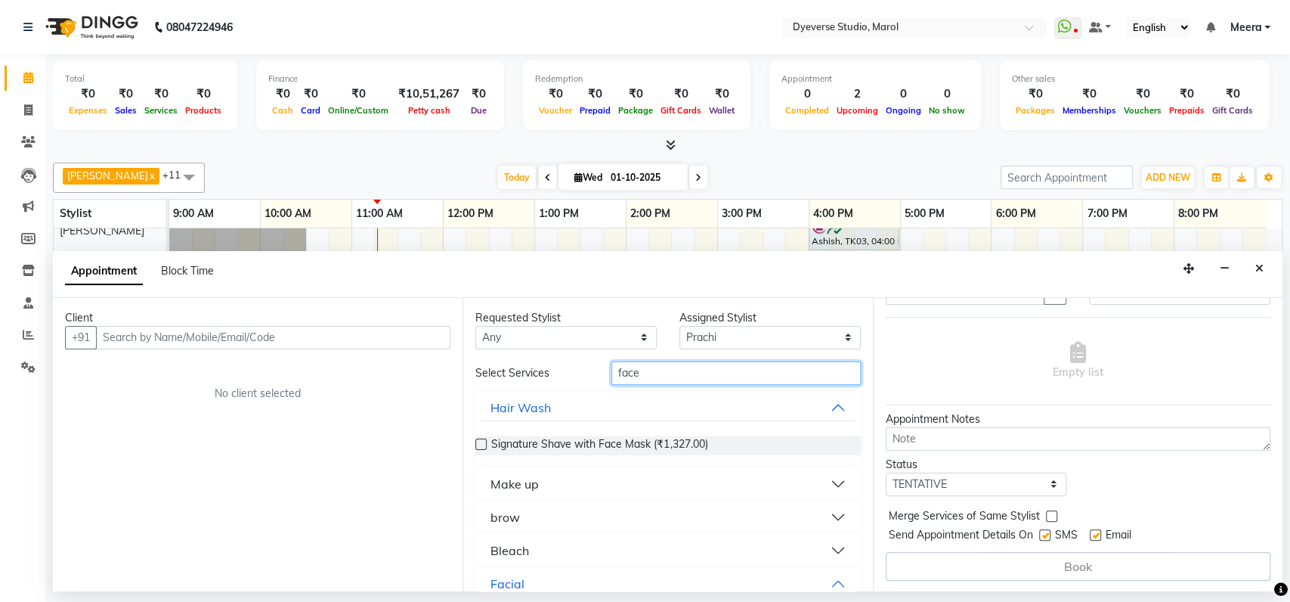
click at [615, 371] on input "face" at bounding box center [736, 372] width 249 height 23
type input "full face"
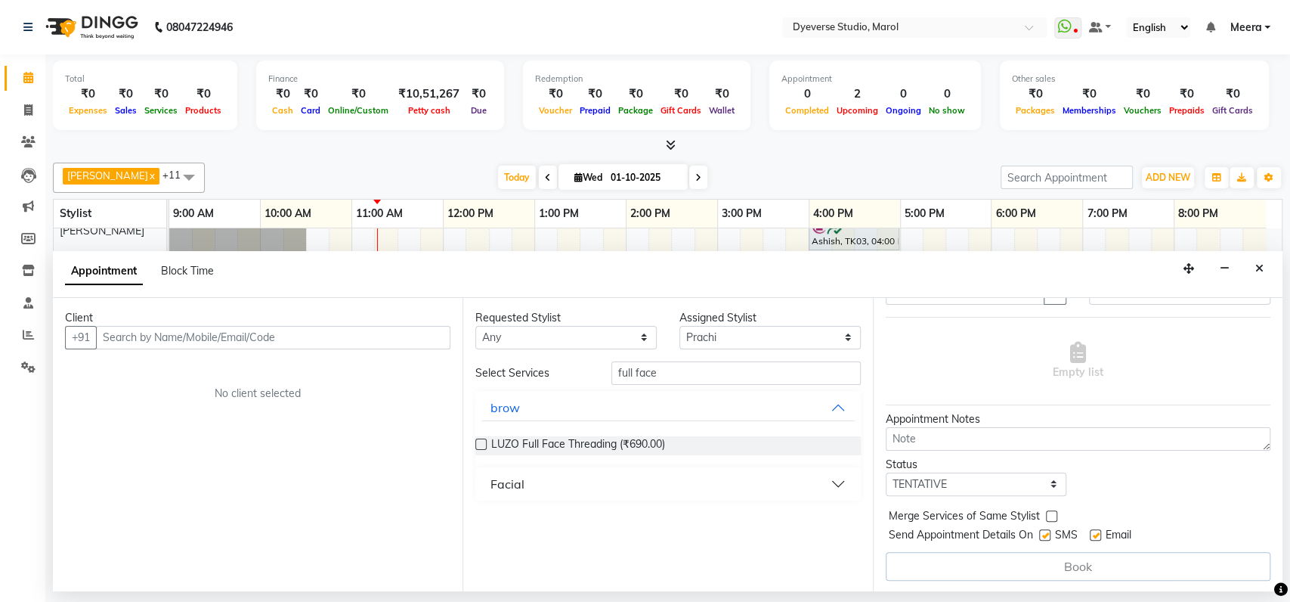
click at [512, 478] on div "Facial" at bounding box center [508, 484] width 34 height 18
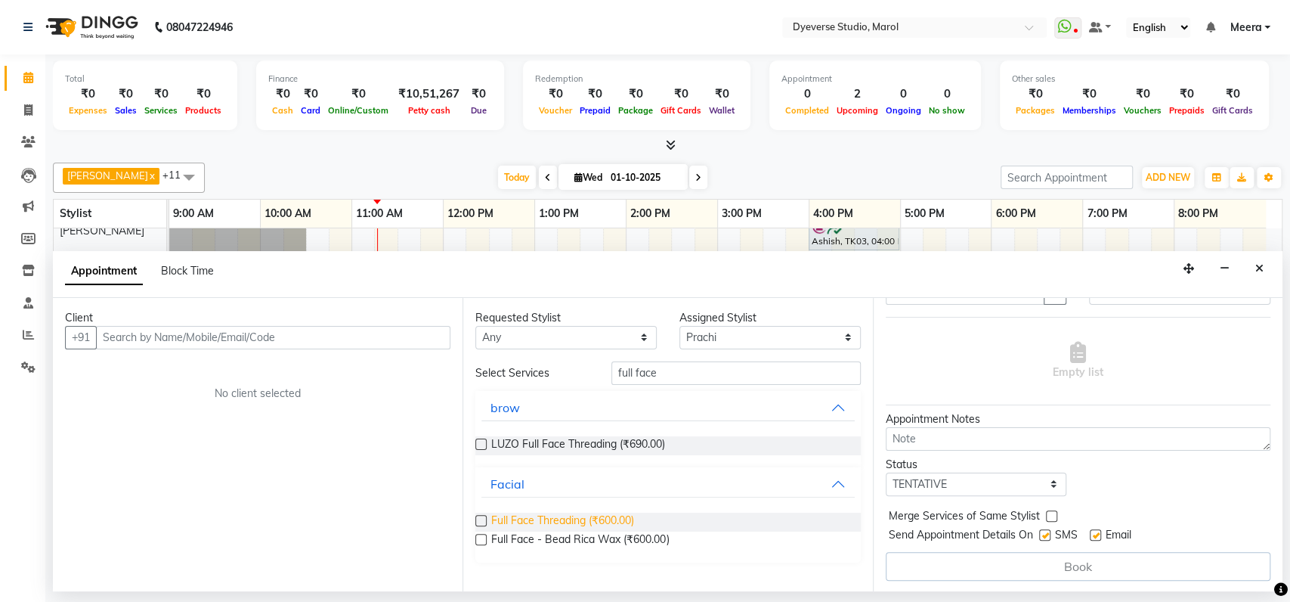
click at [520, 522] on span "Full Face Threading (₹600.00)" at bounding box center [562, 521] width 143 height 19
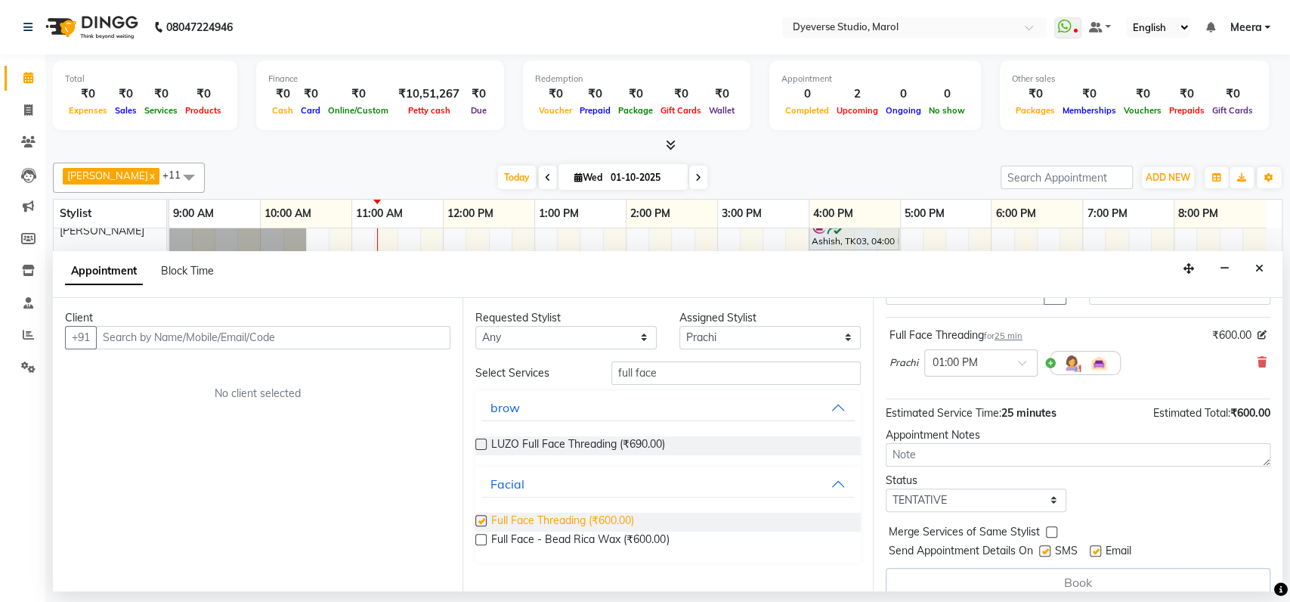
checkbox input "false"
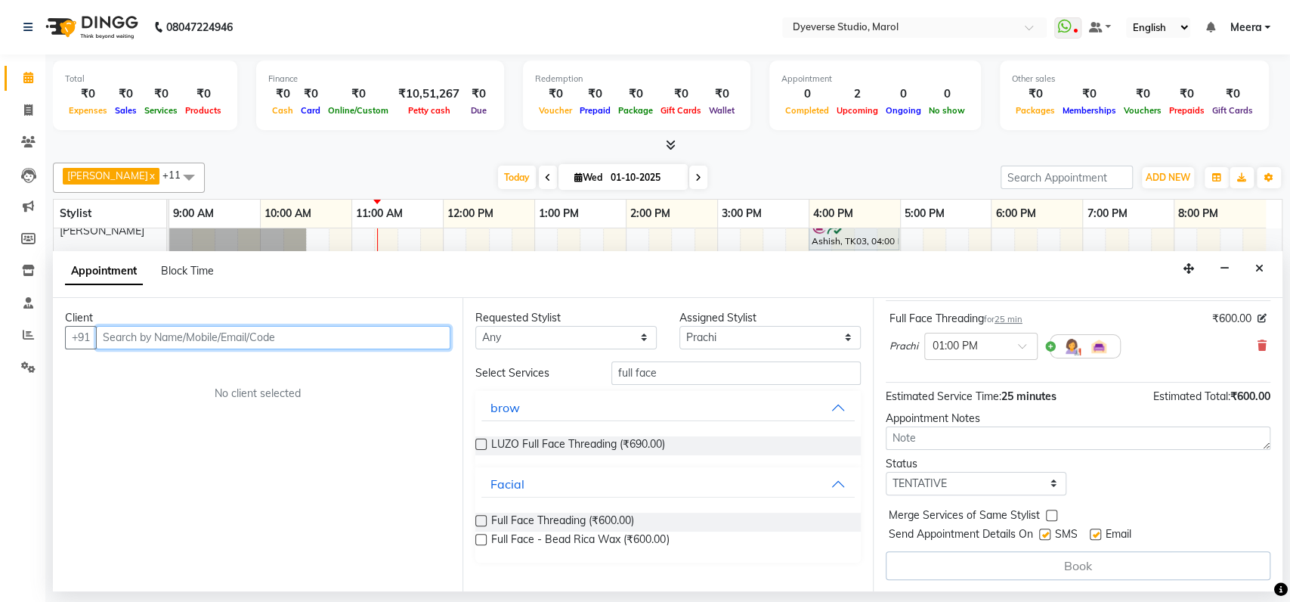
click at [286, 337] on input "text" at bounding box center [273, 337] width 355 height 23
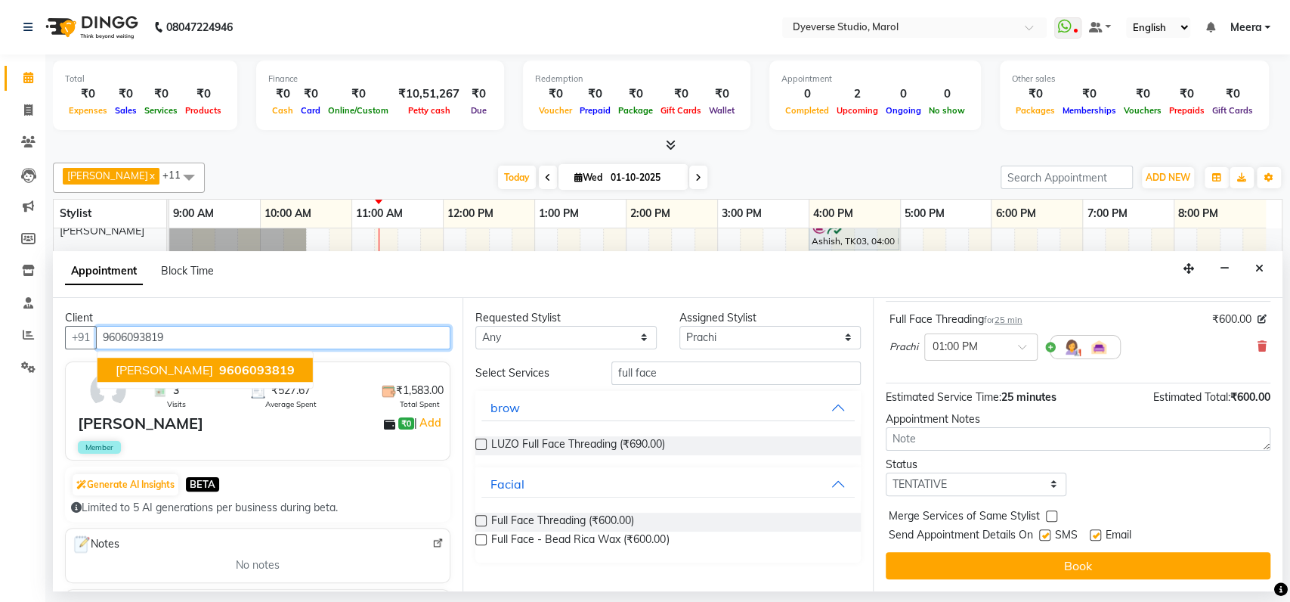
scroll to position [89, 0]
click at [219, 364] on span "9606093819" at bounding box center [257, 369] width 76 height 15
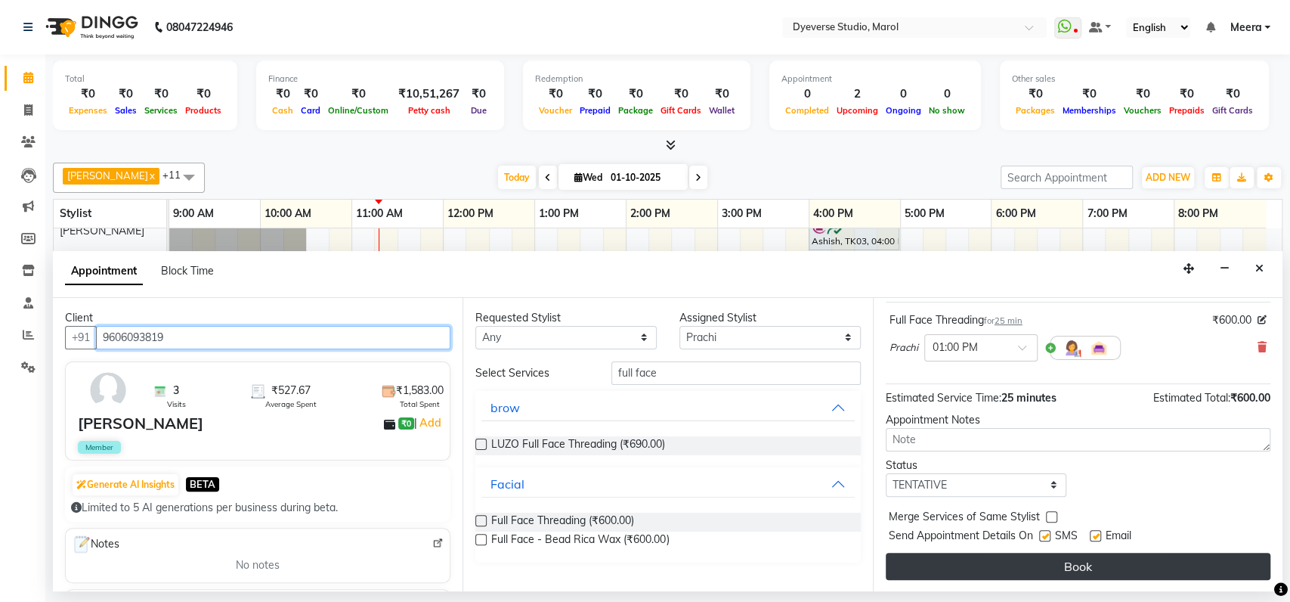
type input "9606093819"
click at [1054, 565] on button "Book" at bounding box center [1078, 566] width 385 height 27
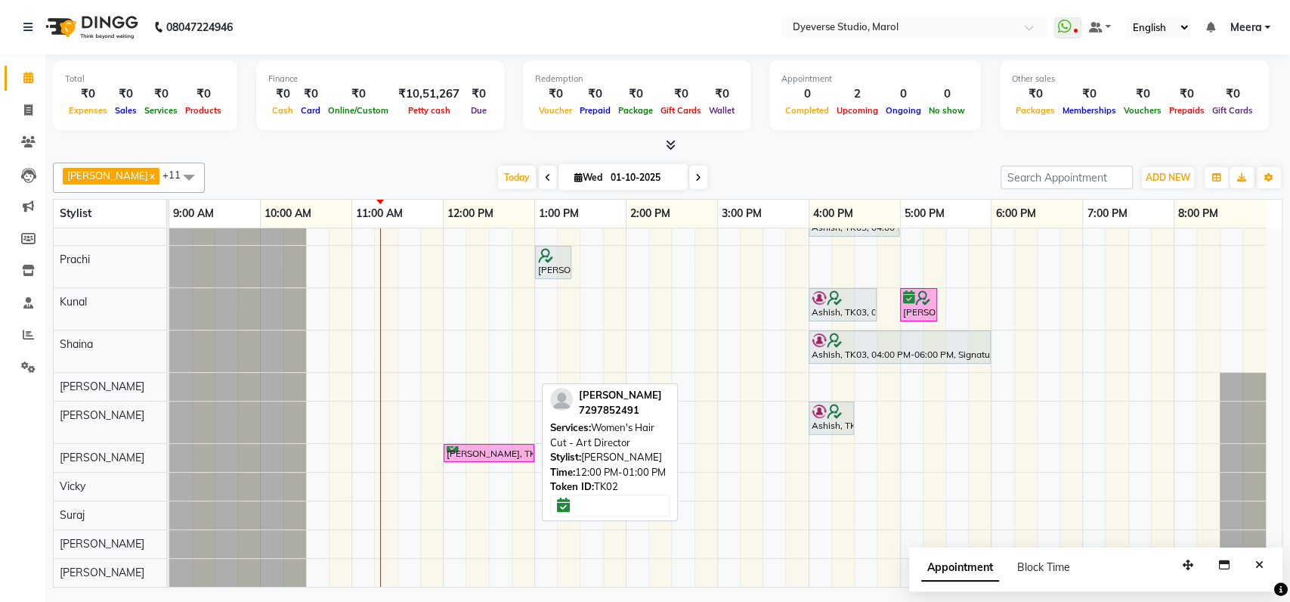
click at [500, 454] on div "[PERSON_NAME], TK02, 12:00 PM-01:00 PM, Women's Hair Cut - Art Director" at bounding box center [489, 453] width 88 height 14
select select "6"
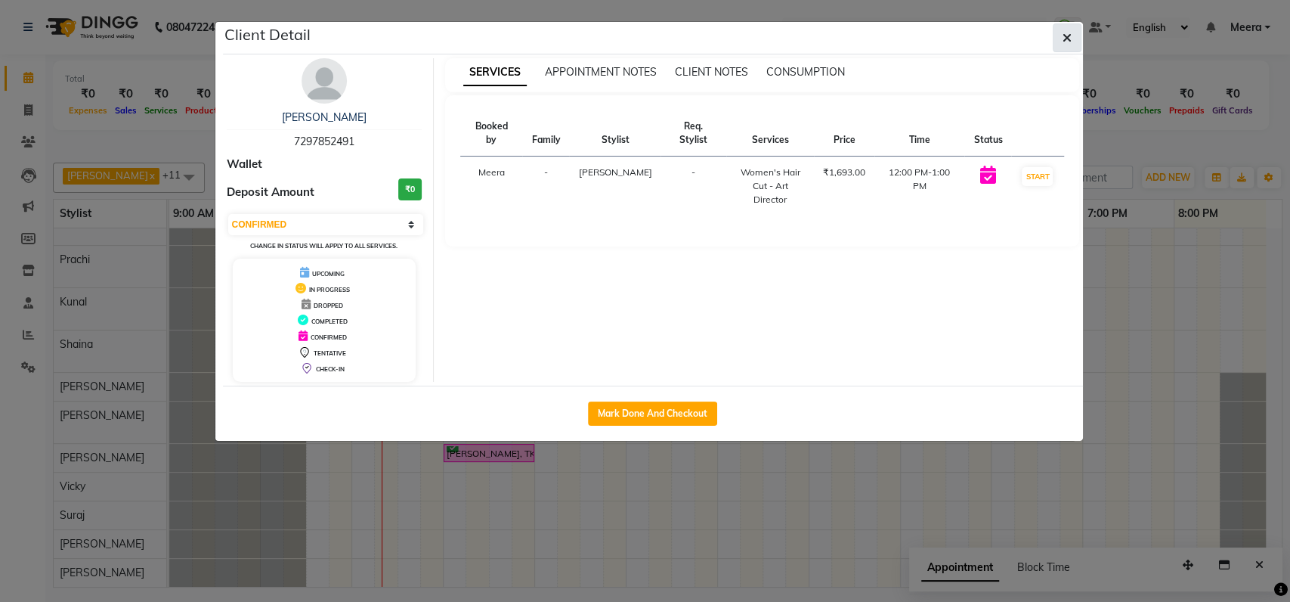
click at [1062, 23] on button "button" at bounding box center [1067, 37] width 29 height 29
